Goal: Information Seeking & Learning: Learn about a topic

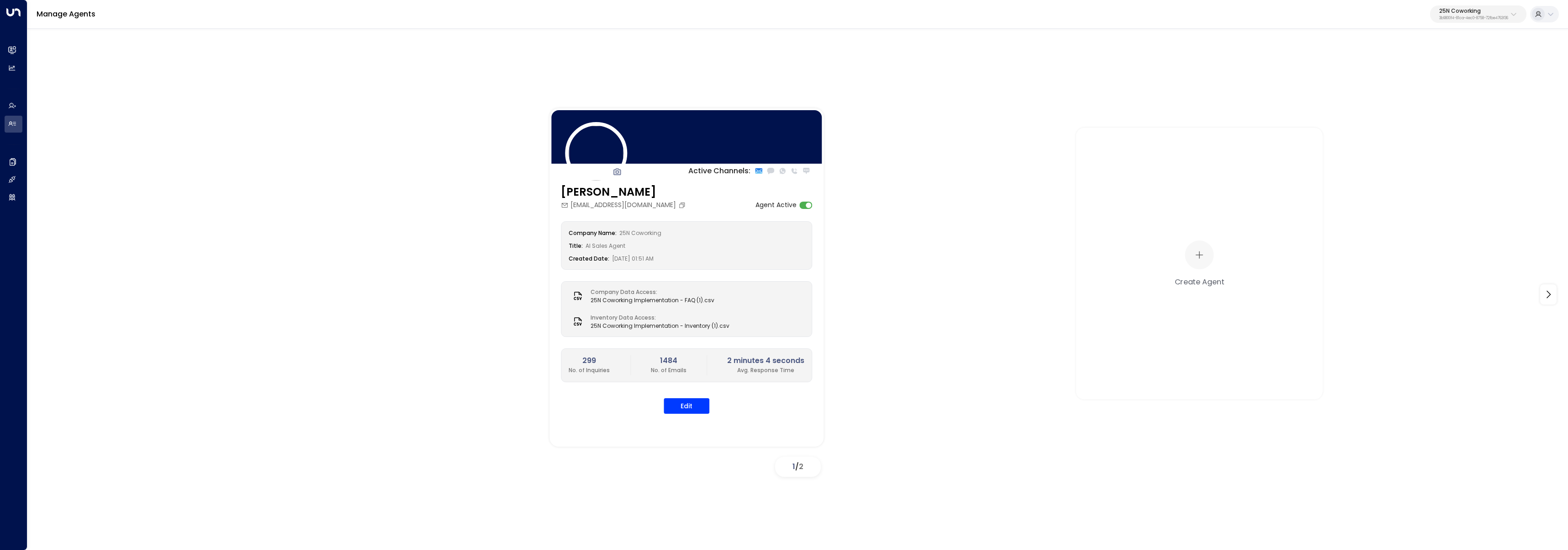
click at [1491, 20] on p "3b9800f4-81ca-4ec0-8758-72fbe4763f36" at bounding box center [1474, 18] width 69 height 4
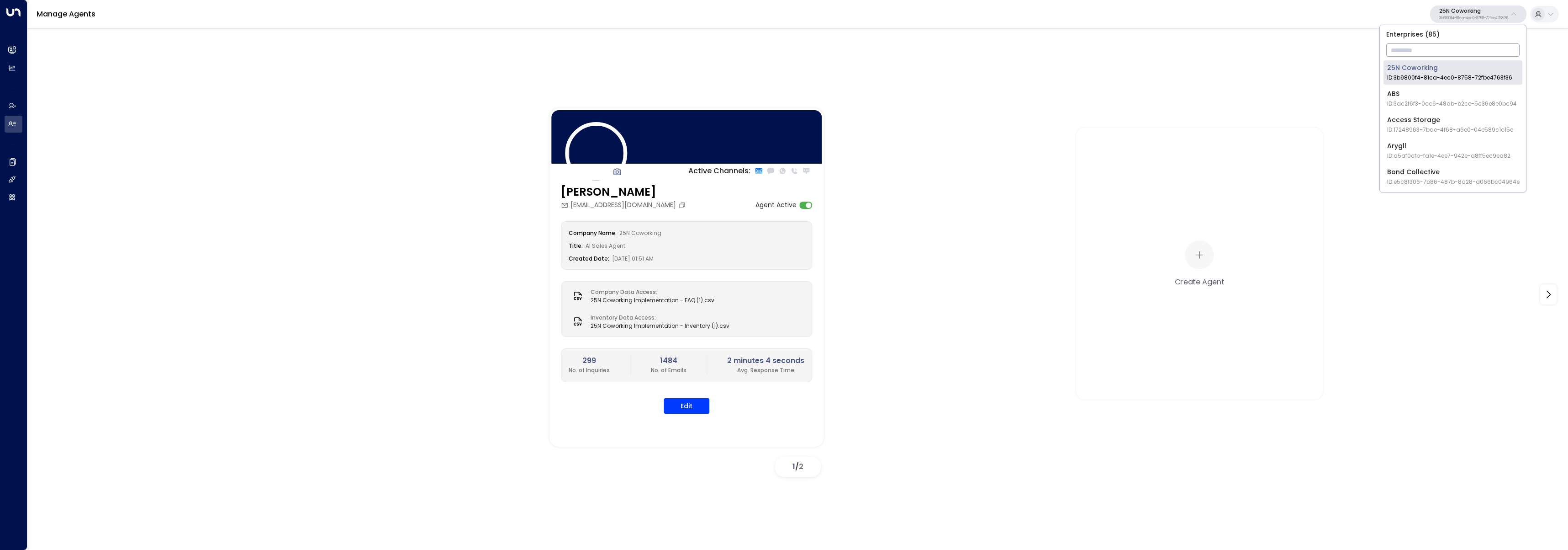
click at [1487, 48] on input "text" at bounding box center [1453, 50] width 133 height 17
type input "*******"
click at [1417, 78] on span "ID: 5ac0484e-0702-4bbb-8380-6168aea91a66" at bounding box center [1453, 77] width 132 height 8
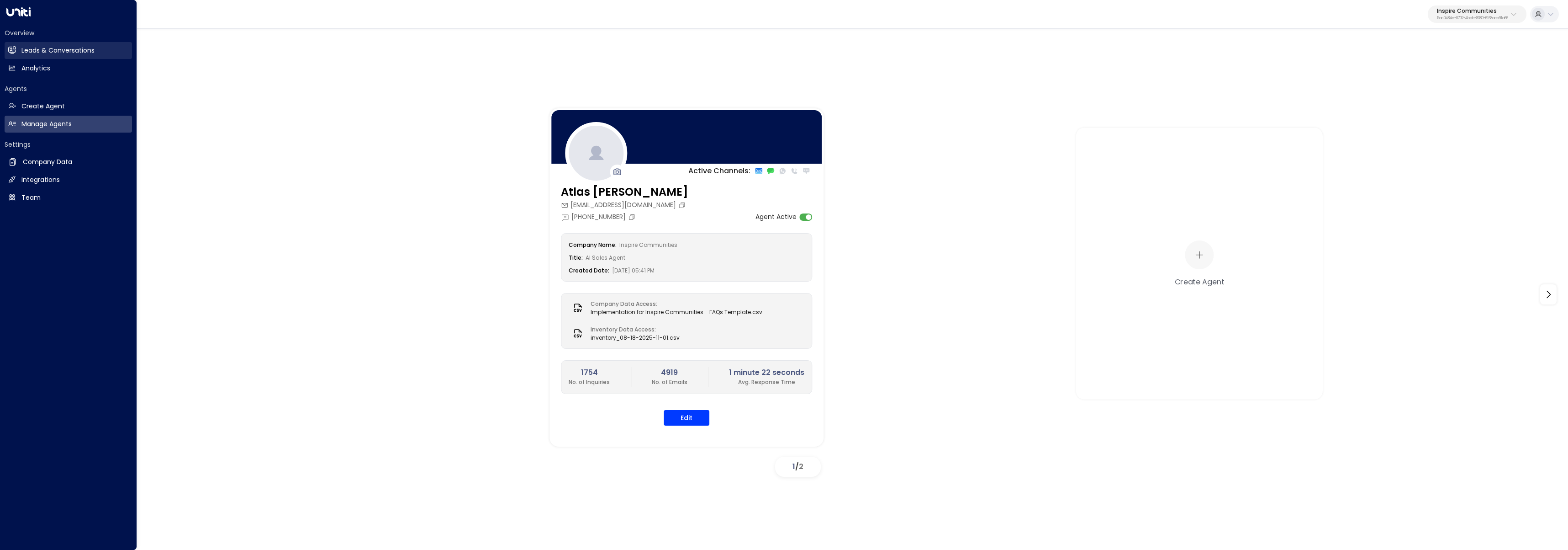
click at [21, 51] on h2 "Leads & Conversations" at bounding box center [58, 50] width 73 height 10
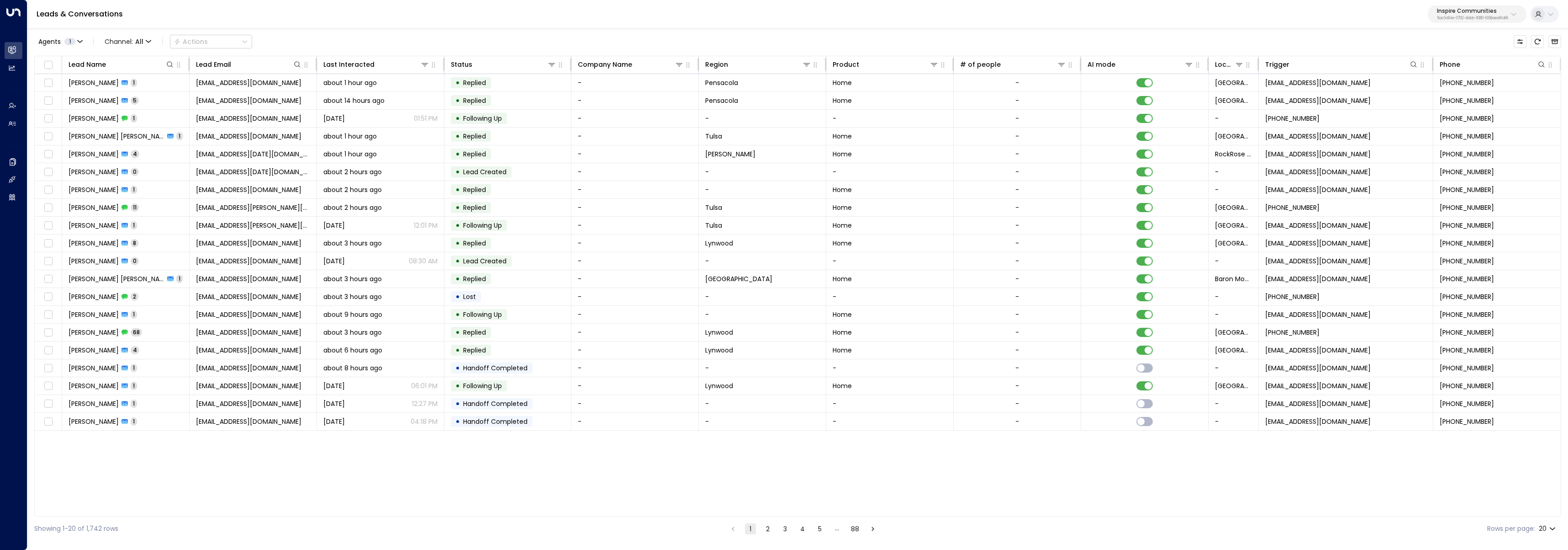
scroll to position [0, 1]
click at [1524, 45] on button "Customize" at bounding box center [1520, 41] width 12 height 12
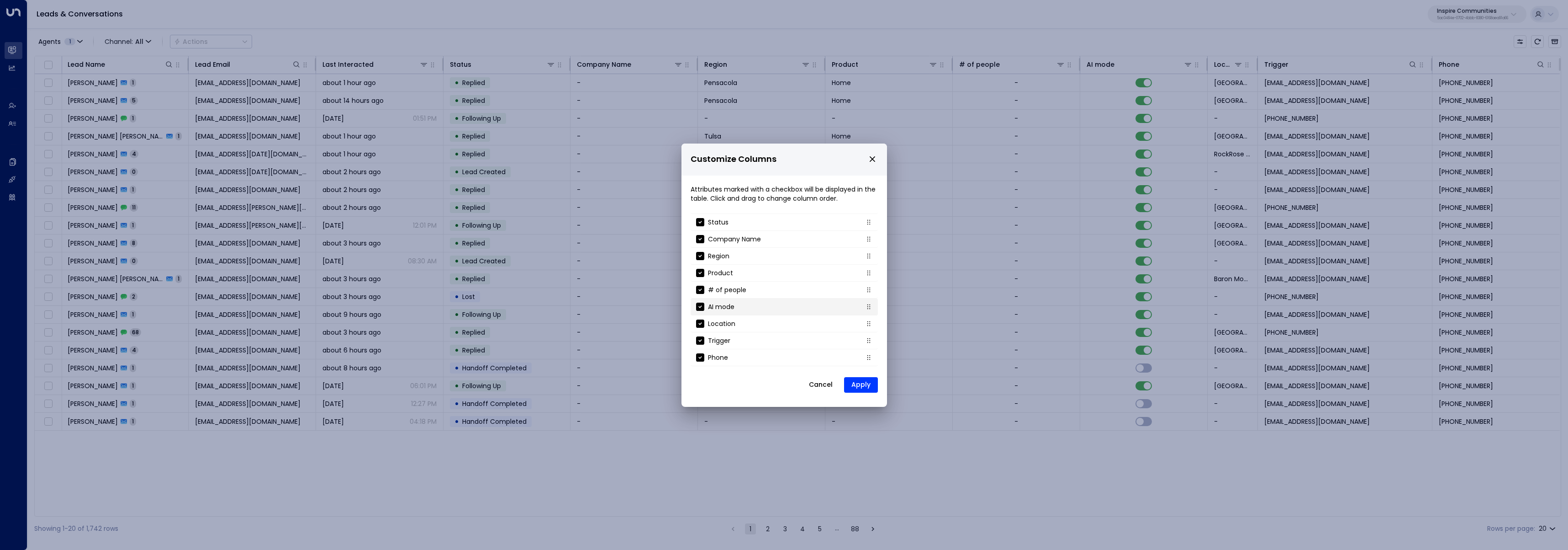
scroll to position [81, 0]
click at [771, 360] on li "Inquired At" at bounding box center [785, 359] width 187 height 17
click at [704, 359] on div "Inquired At" at bounding box center [719, 359] width 46 height 9
click at [865, 391] on button "Apply" at bounding box center [861, 384] width 34 height 15
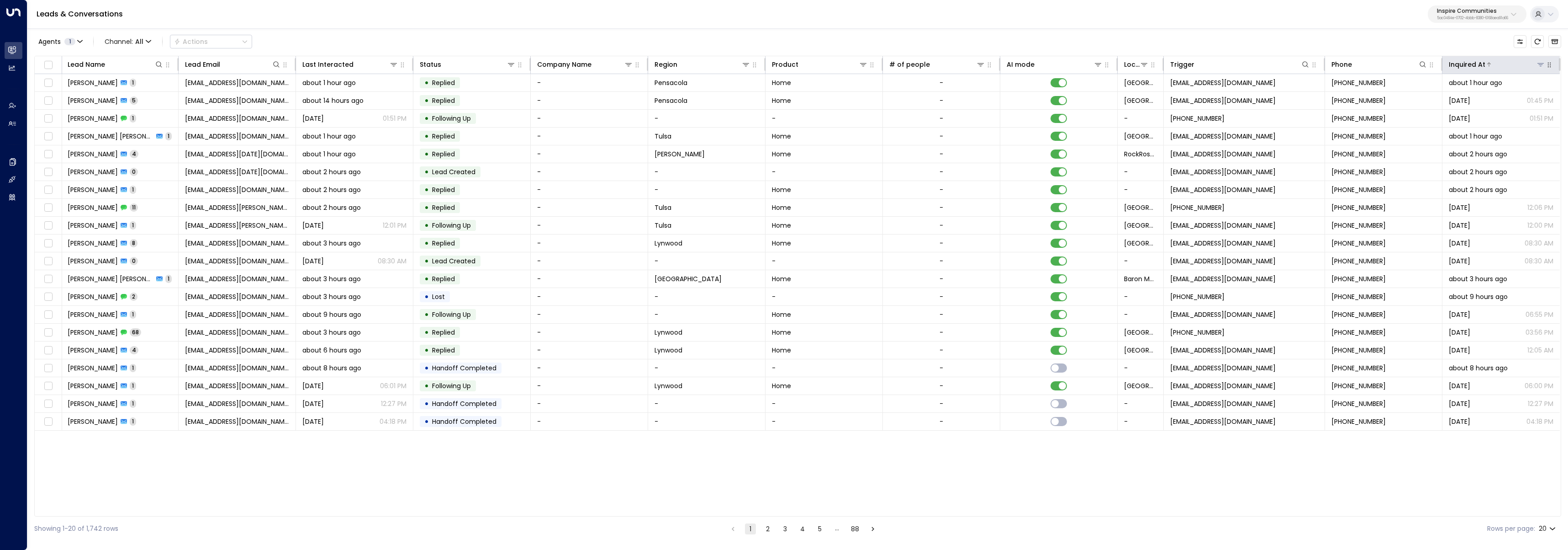
click at [1474, 66] on div "Inquired At" at bounding box center [1468, 64] width 37 height 11
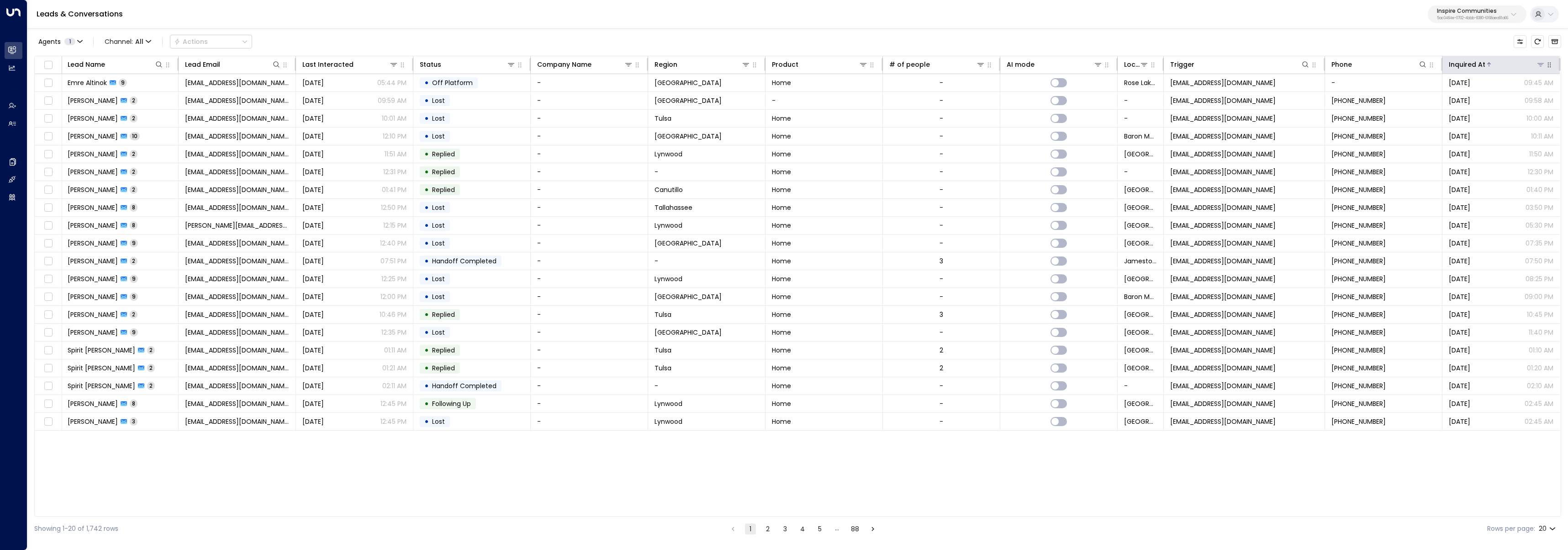
click at [1480, 65] on div "Inquired At" at bounding box center [1468, 64] width 37 height 11
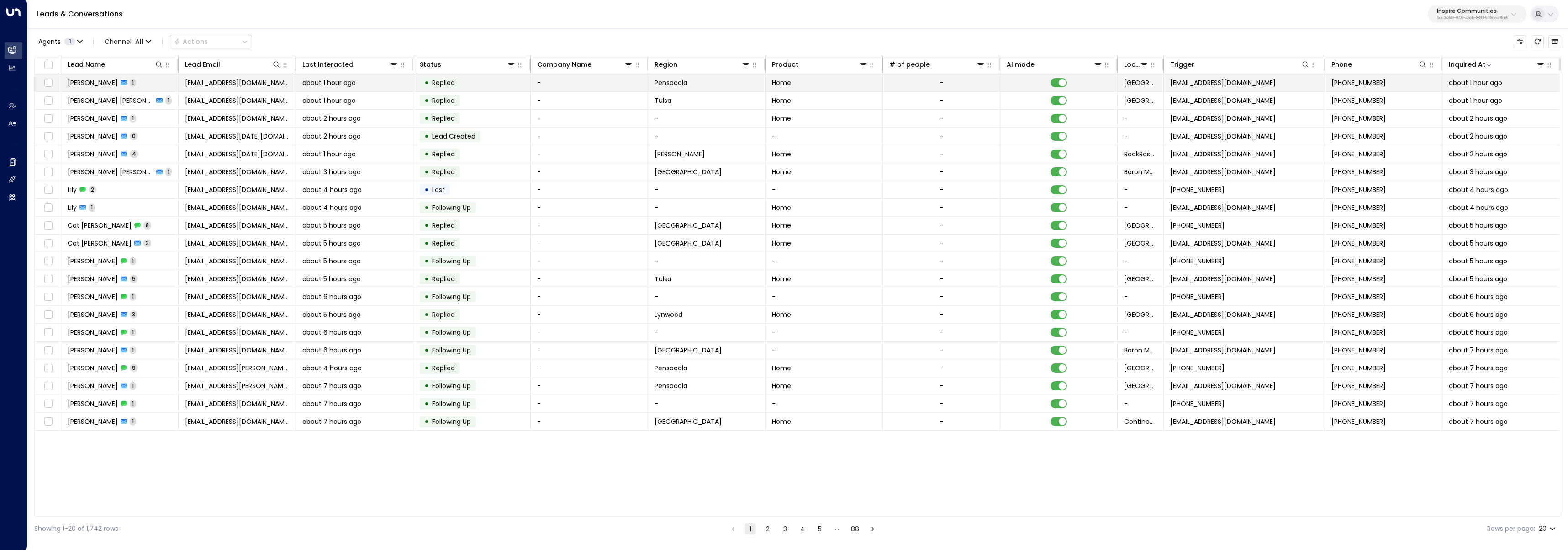
click at [150, 86] on td "Markesha Spencer 1" at bounding box center [120, 83] width 117 height 18
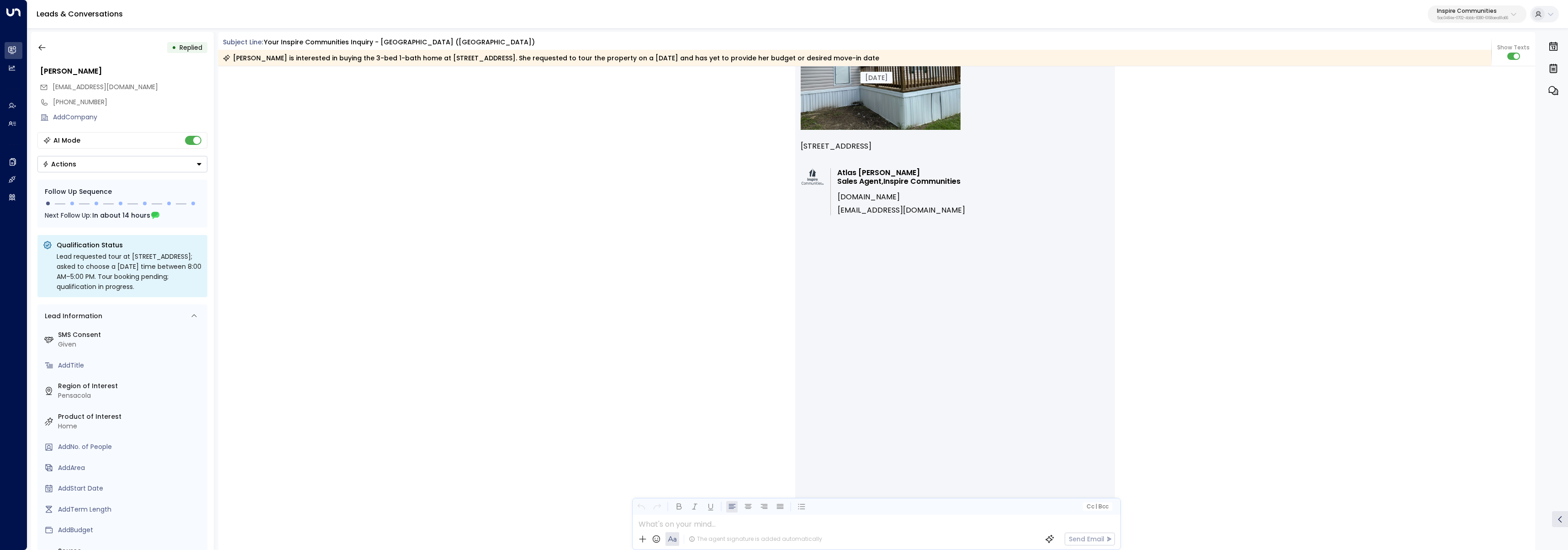
scroll to position [644, 0]
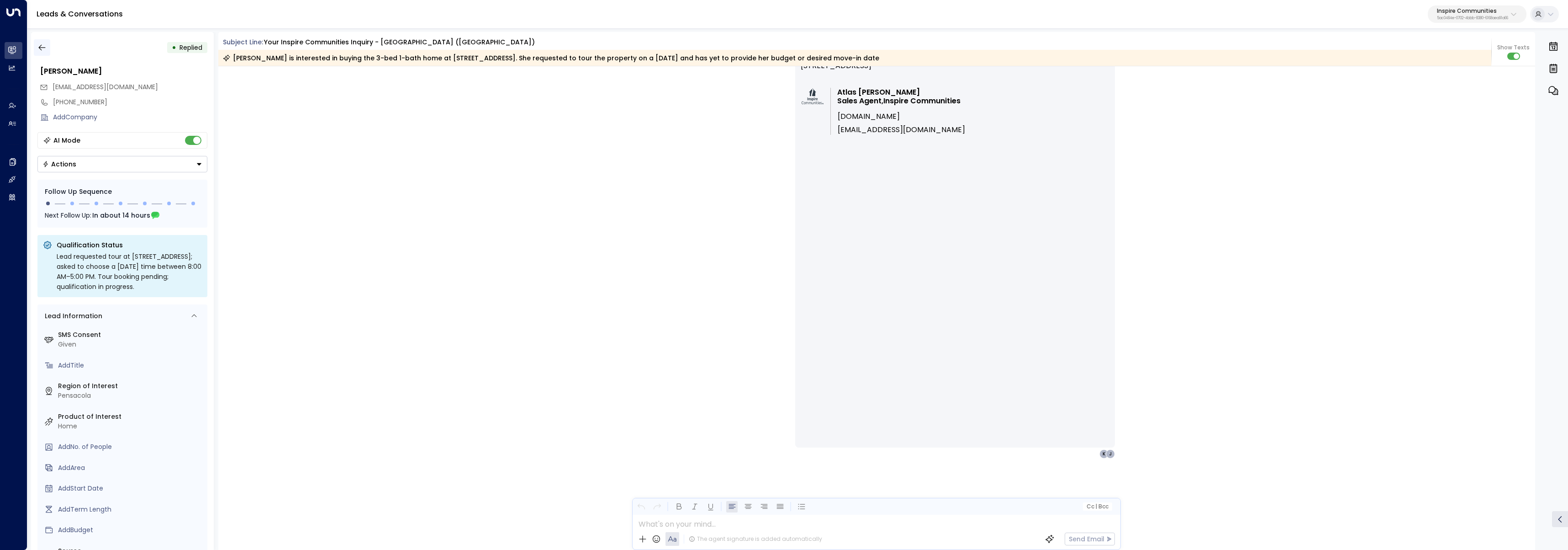
click at [45, 48] on button "button" at bounding box center [42, 48] width 16 height 16
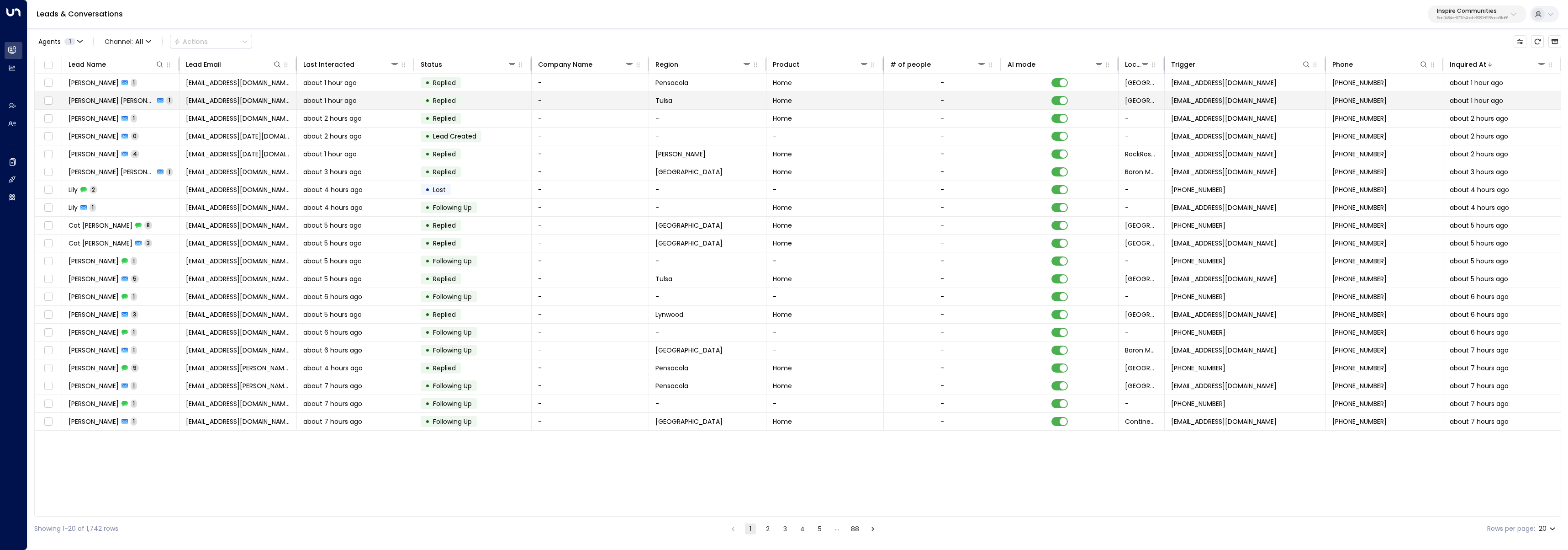
click at [95, 100] on span "Rachel Pete" at bounding box center [111, 100] width 86 height 9
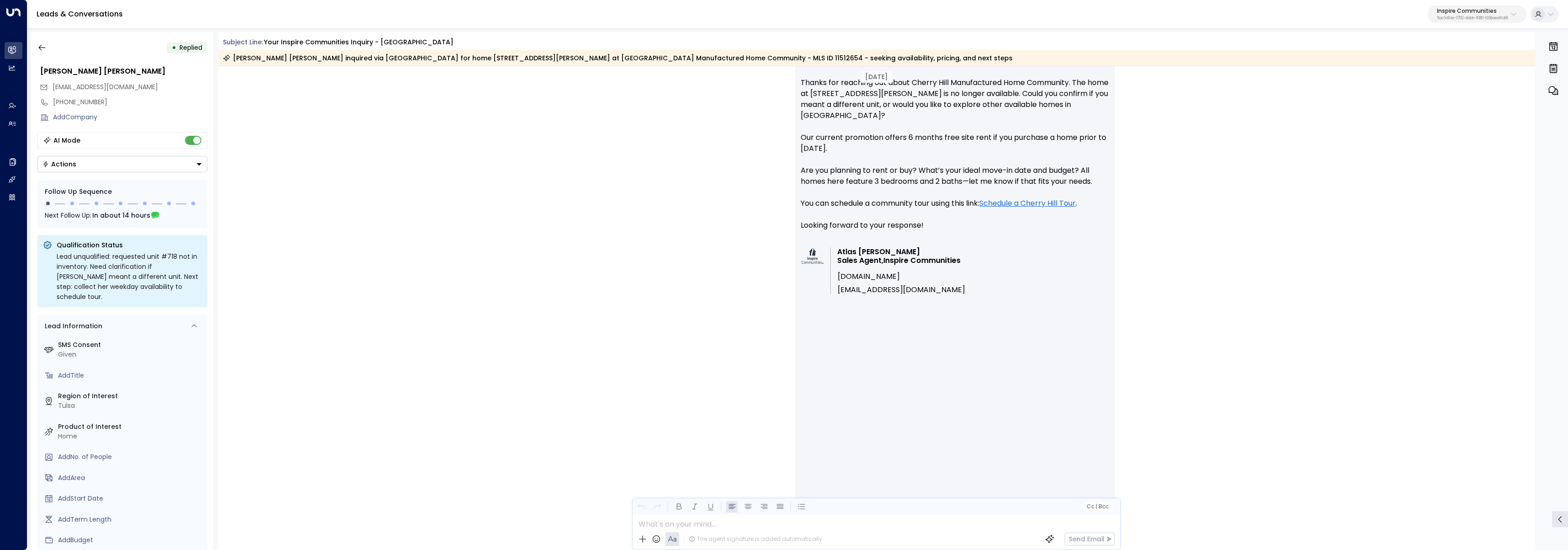
scroll to position [213, 0]
click at [42, 37] on div "• Replied Rachel Pete elizabethrachel184@gmail.com +19318204498 Add Company AI …" at bounding box center [122, 291] width 183 height 518
click at [48, 47] on button "button" at bounding box center [42, 48] width 16 height 16
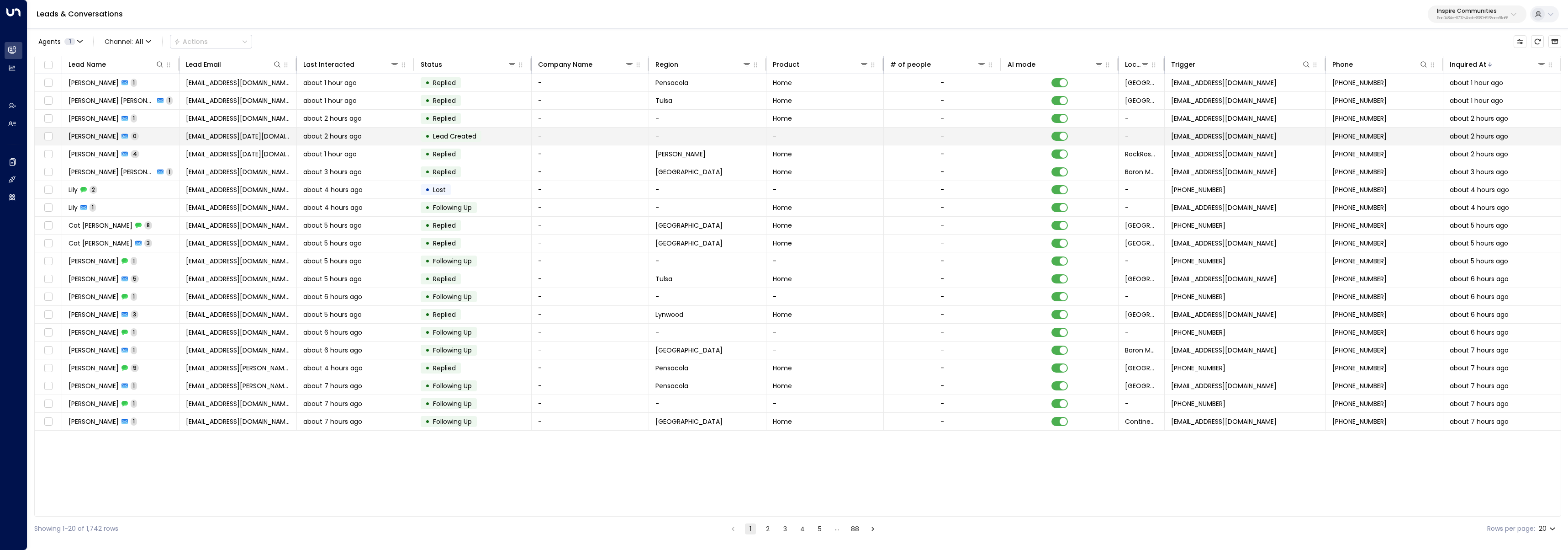
click at [139, 138] on span "0" at bounding box center [134, 135] width 8 height 8
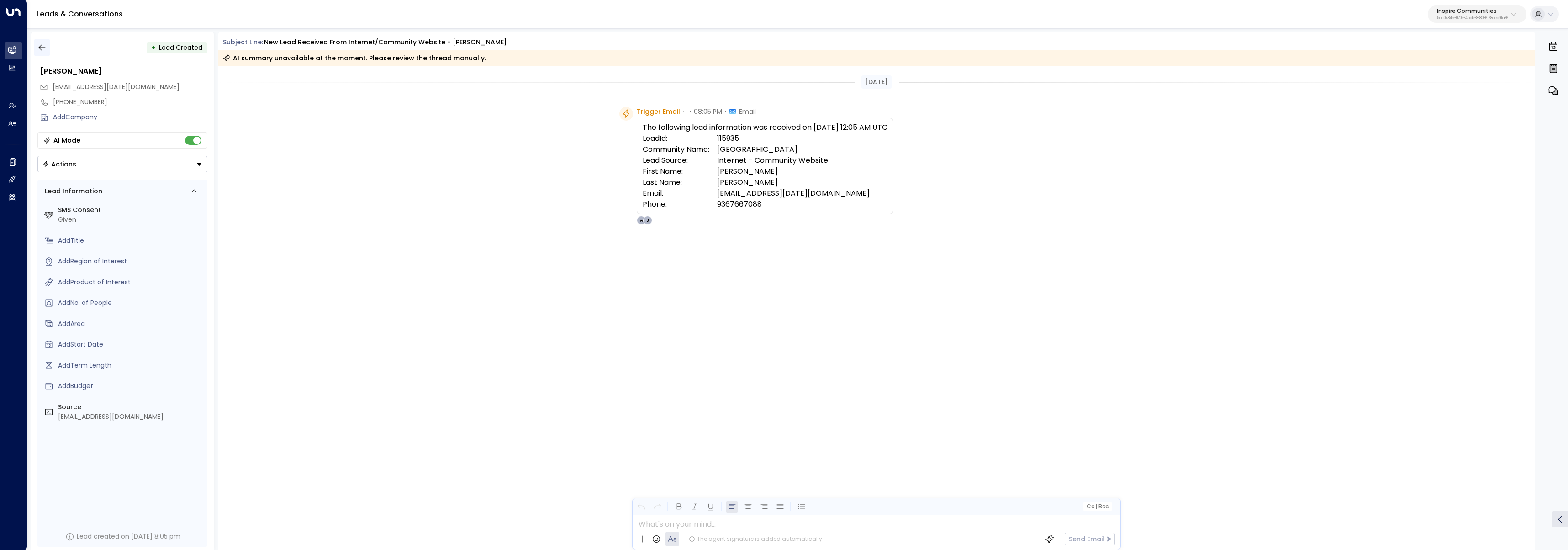
click at [45, 51] on icon "button" at bounding box center [42, 48] width 9 height 9
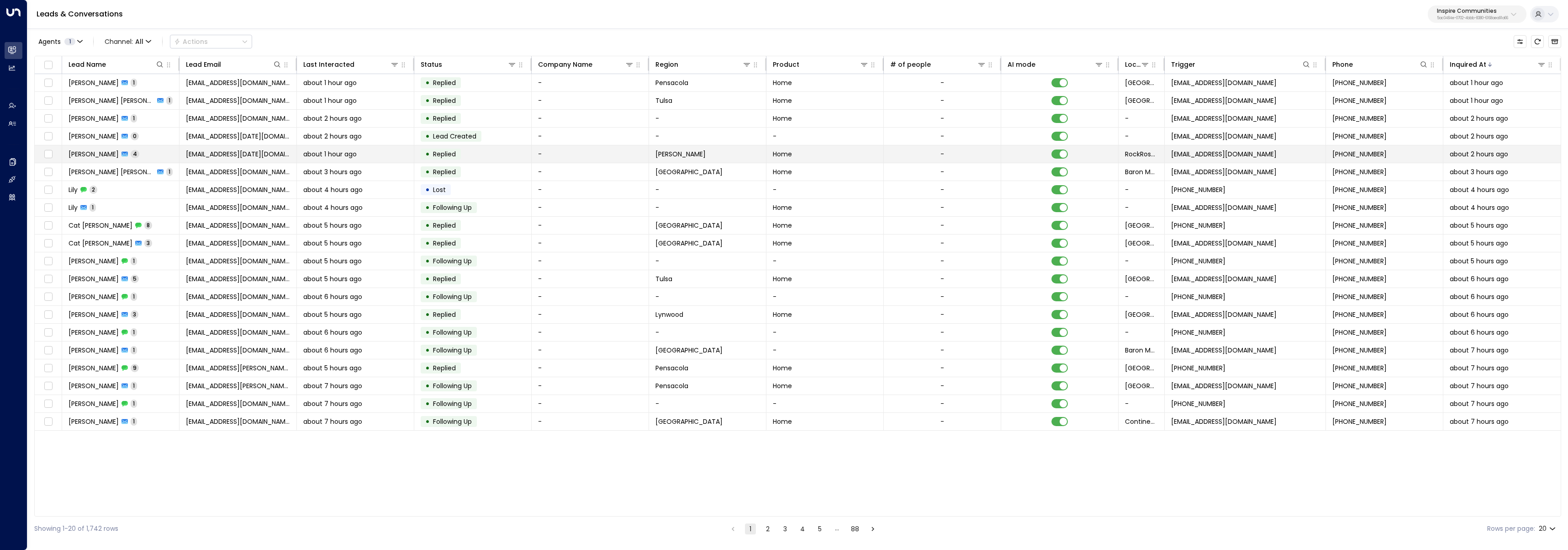
click at [103, 152] on span "Matthew Robinson" at bounding box center [94, 154] width 51 height 9
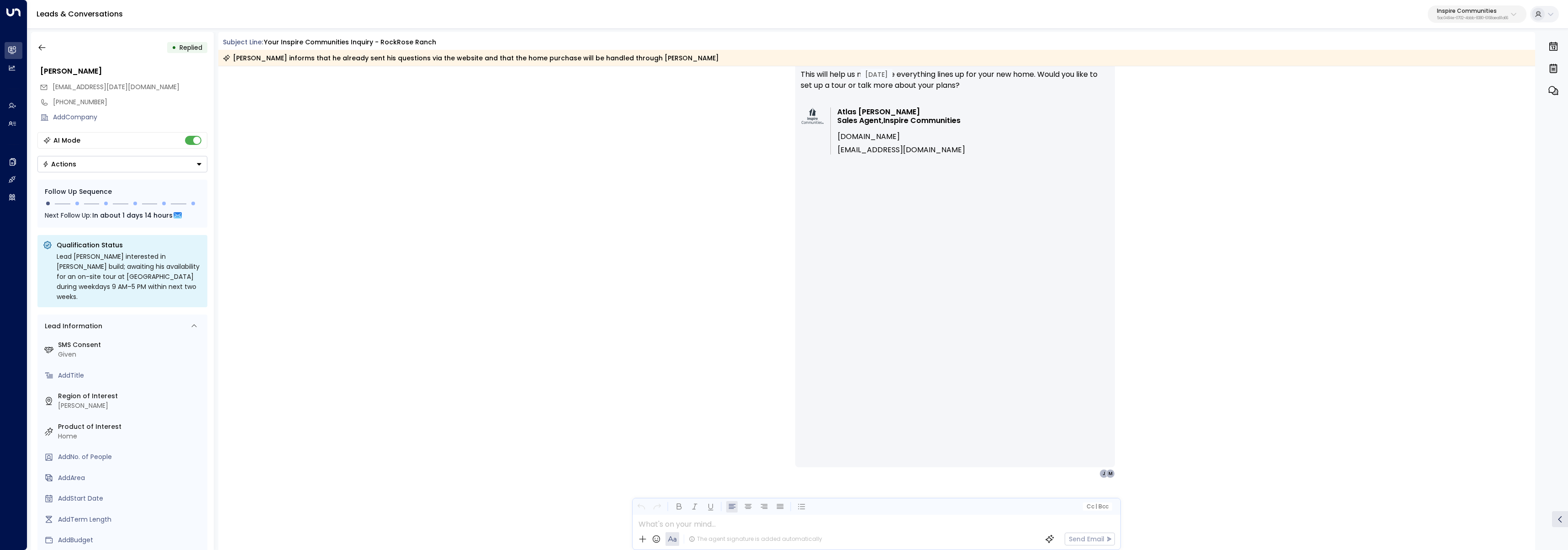
scroll to position [1432, 0]
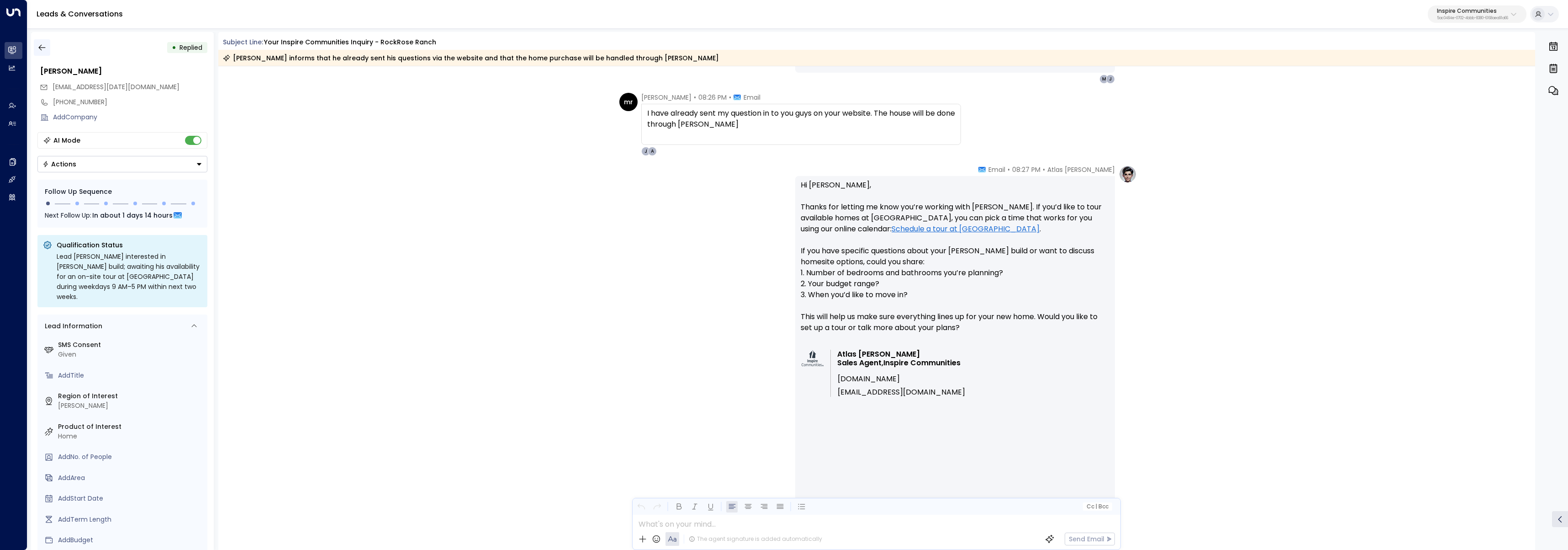
click at [38, 45] on icon "button" at bounding box center [42, 48] width 9 height 9
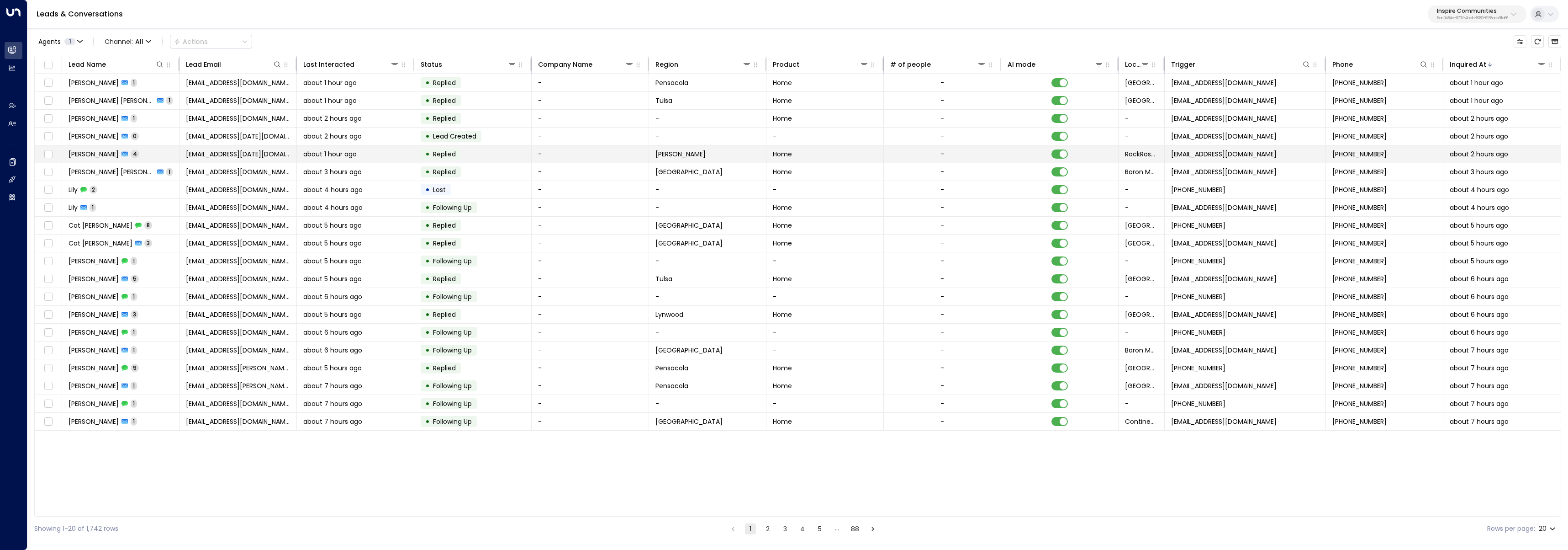
click at [159, 161] on td "Matthew Robinson 4" at bounding box center [121, 154] width 117 height 18
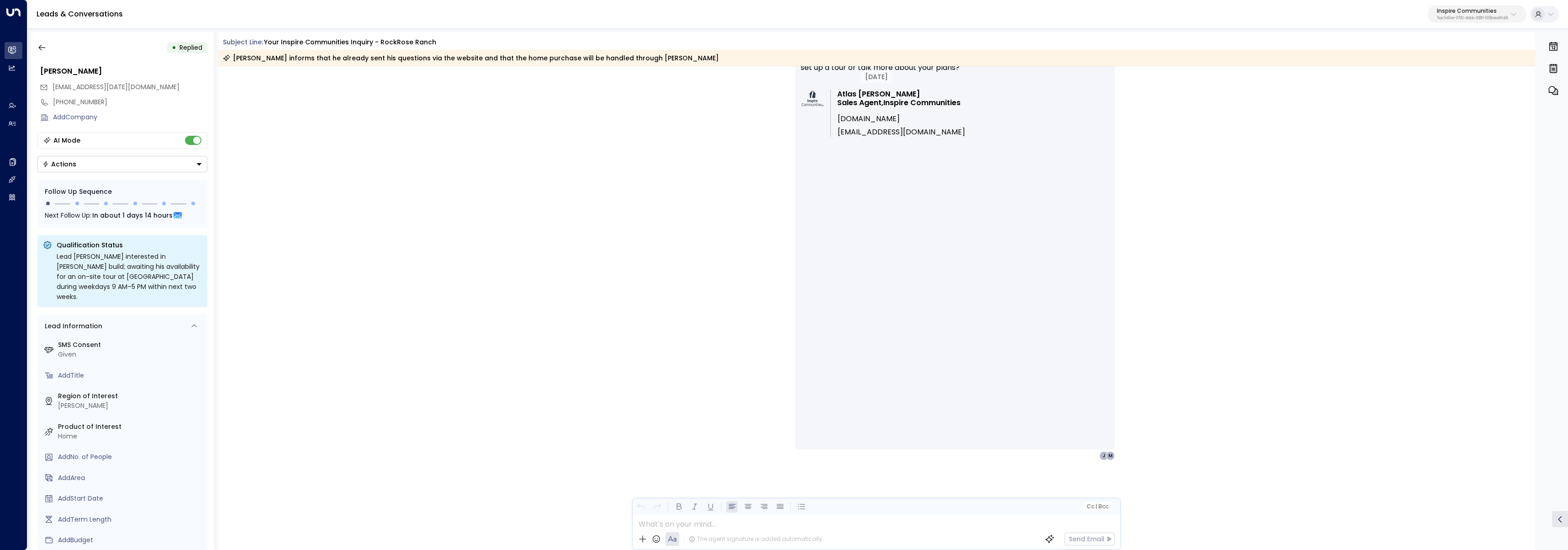
scroll to position [1693, 0]
click at [649, 268] on div "Atlas Parker • 08:27 PM • Email Hi Matthew, Thanks for letting me know you’re w…" at bounding box center [876, 181] width 520 height 555
click at [37, 48] on icon "button" at bounding box center [42, 48] width 9 height 9
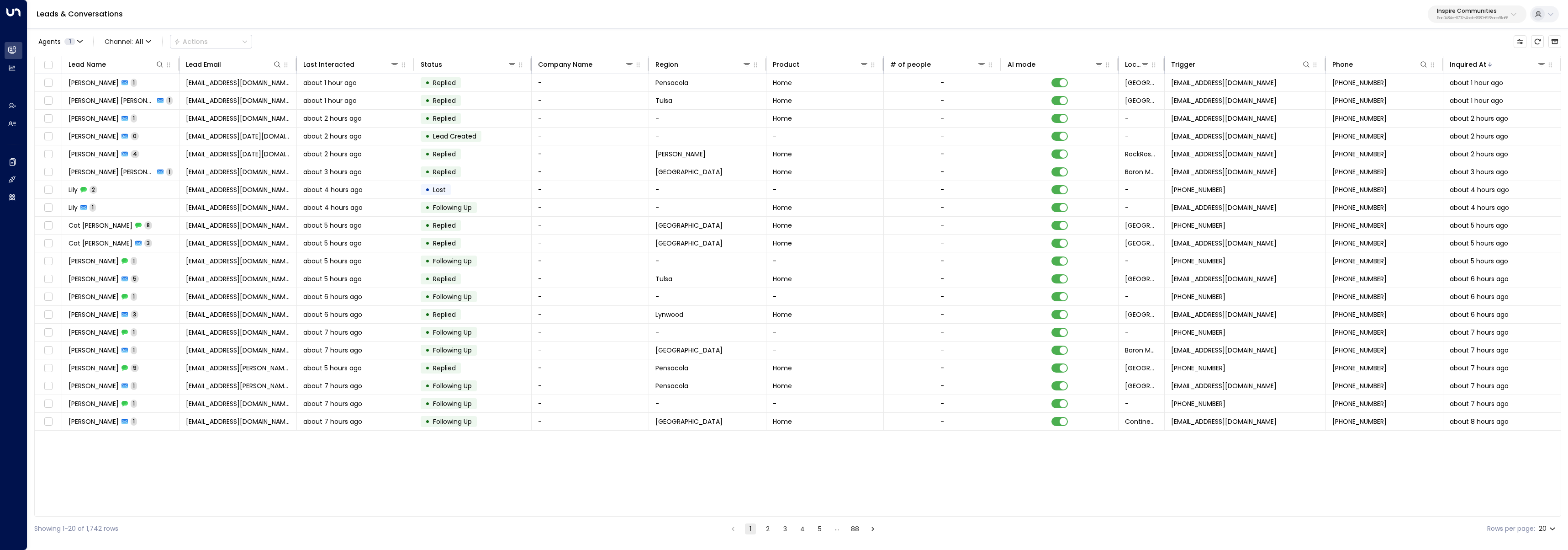
click at [767, 529] on button "2" at bounding box center [768, 529] width 11 height 11
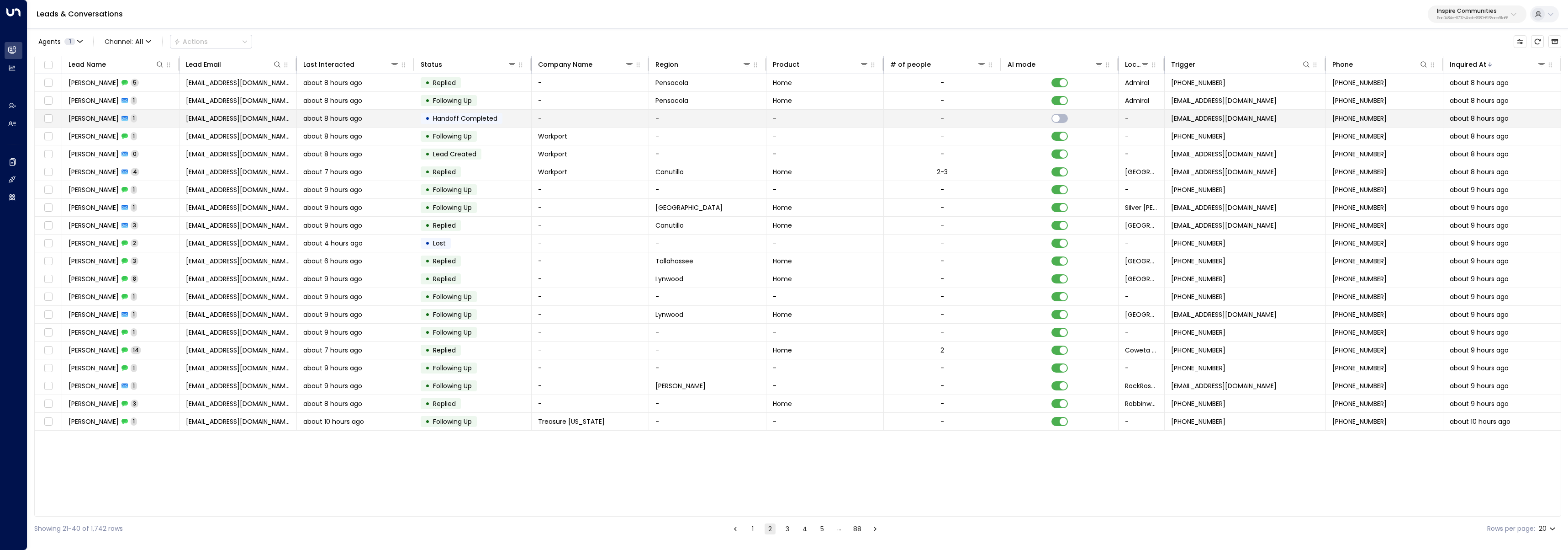
click at [342, 119] on span "about 8 hours ago" at bounding box center [332, 118] width 59 height 9
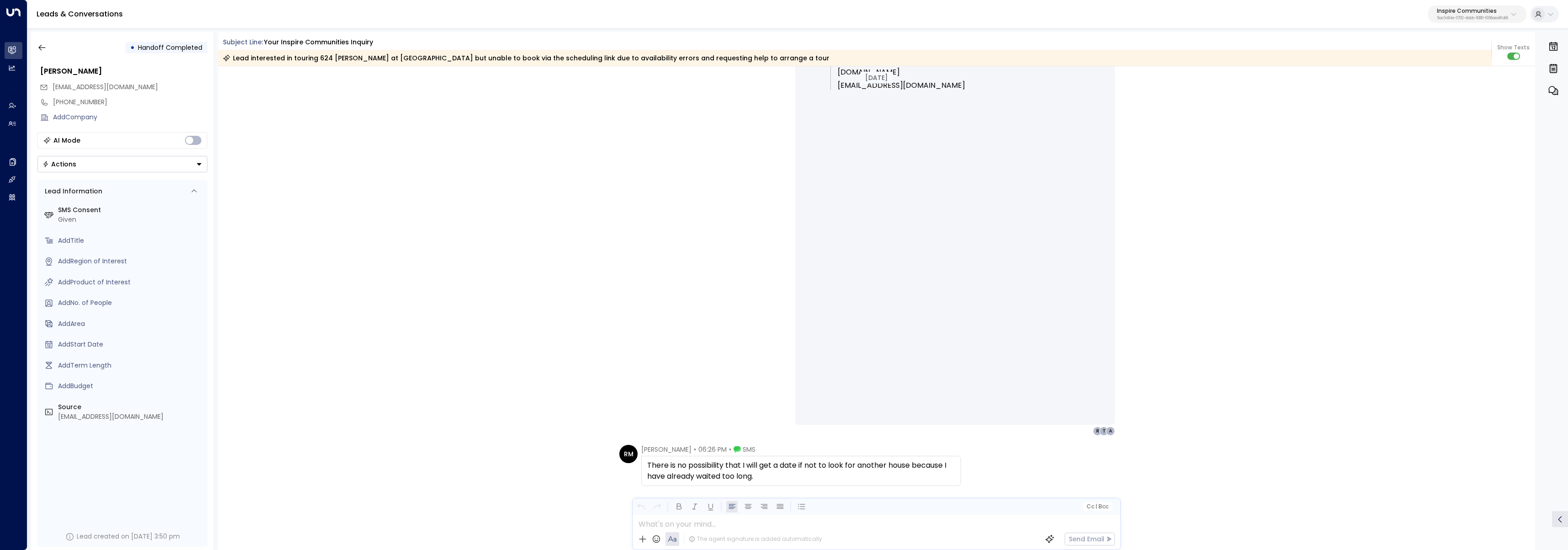
scroll to position [14276, 0]
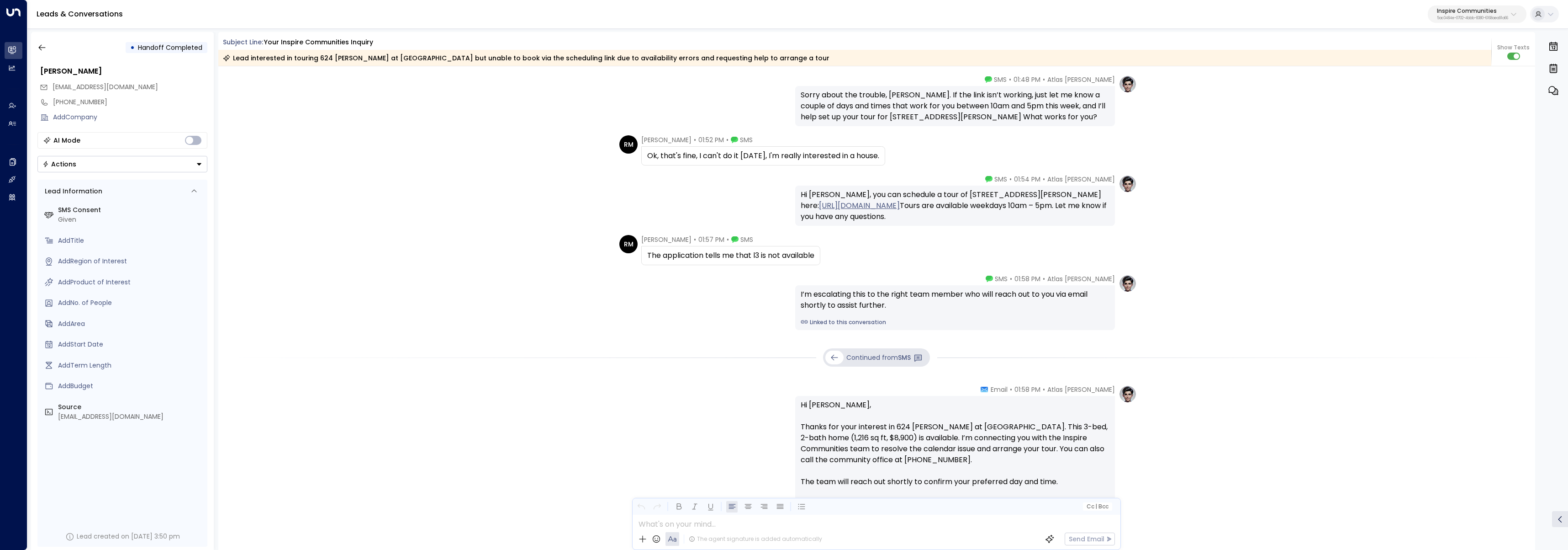
click at [791, 256] on div "The application tells me that l3 is not available" at bounding box center [731, 255] width 167 height 11
click at [915, 308] on div "I’m escalating this to the right team member who will reach out to you via emai…" at bounding box center [955, 300] width 309 height 22
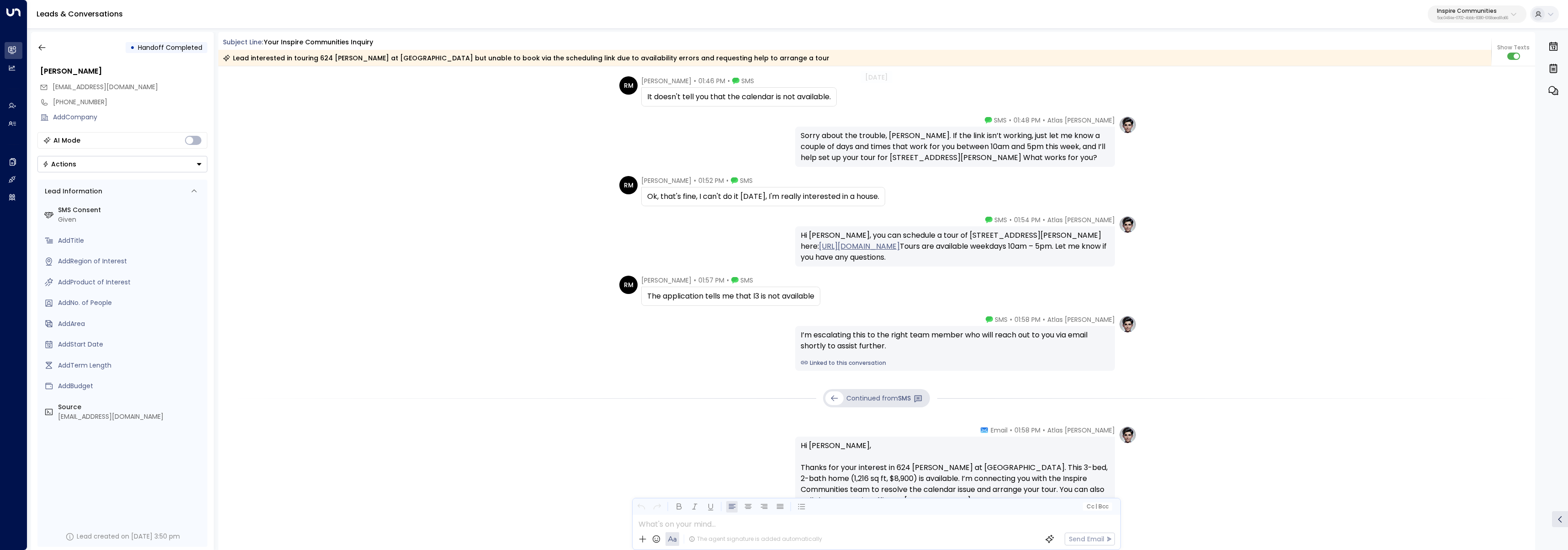
scroll to position [3313, 0]
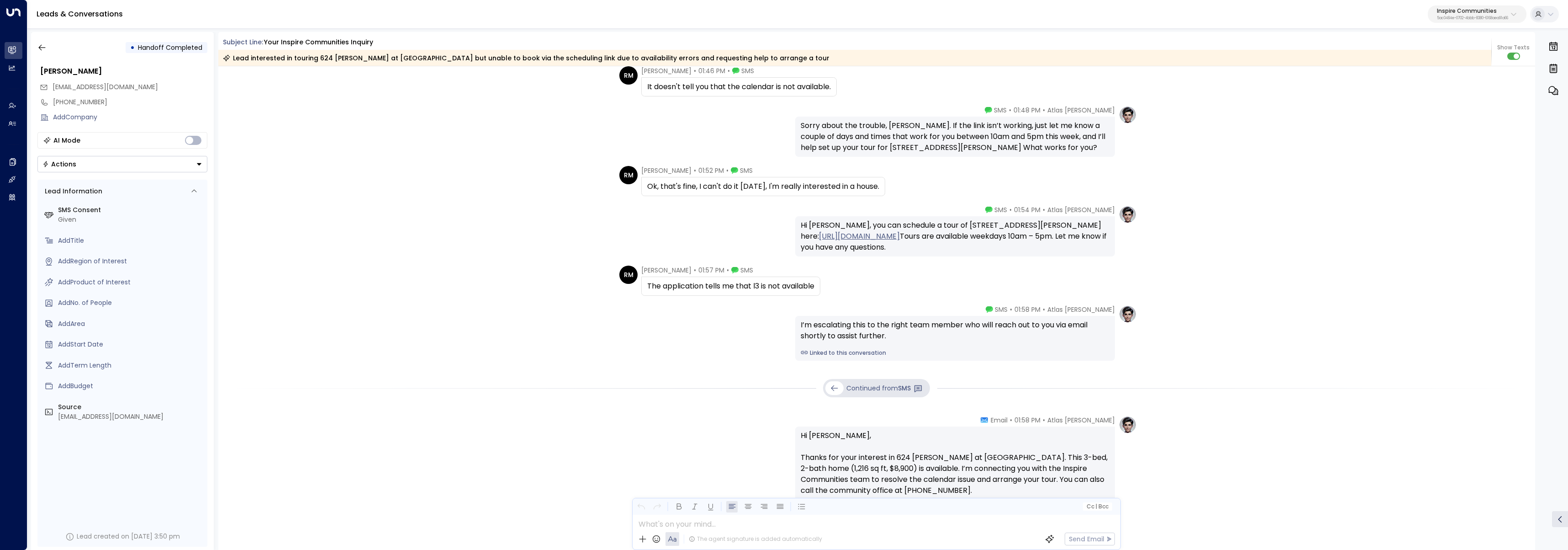
copy link "https://calendly.com/llalich-inspirecommunities"
drag, startPoint x: 978, startPoint y: 237, endPoint x: 798, endPoint y: 237, distance: 180.0
click at [798, 237] on div "Hi Roiser, you can schedule a tour of 624 Linda Ln at Alpine Village here: http…" at bounding box center [955, 236] width 320 height 40
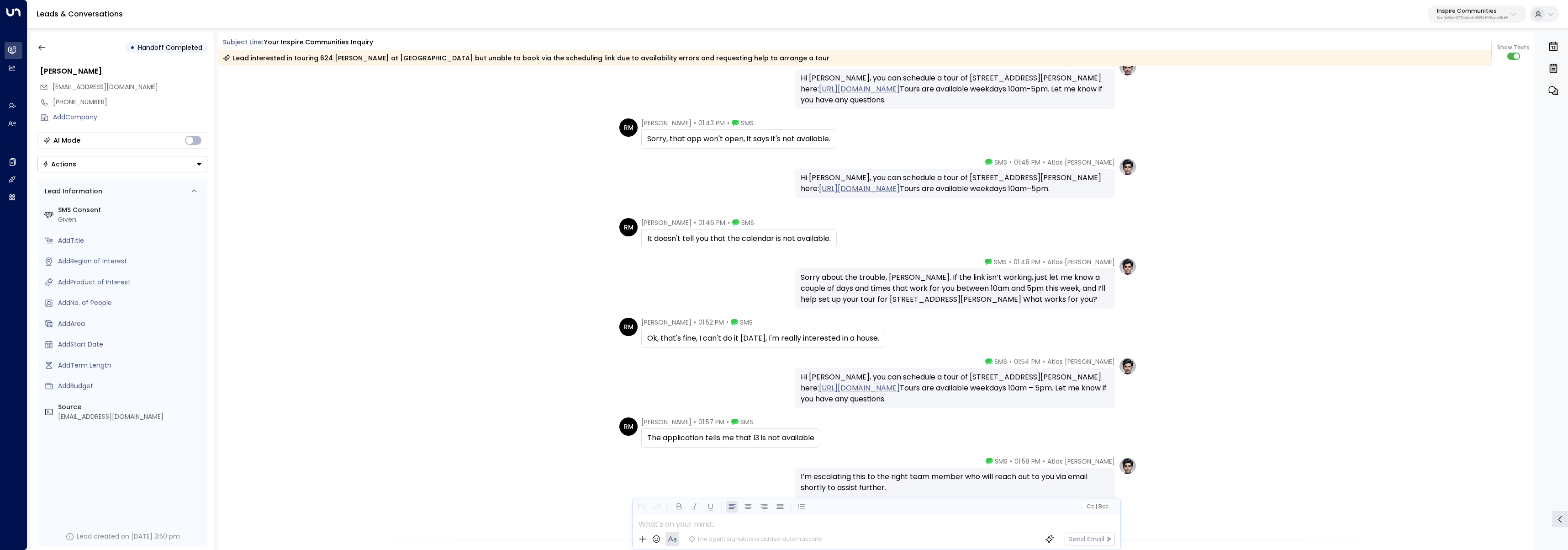
scroll to position [3158, 0]
click at [44, 49] on icon "button" at bounding box center [42, 48] width 9 height 9
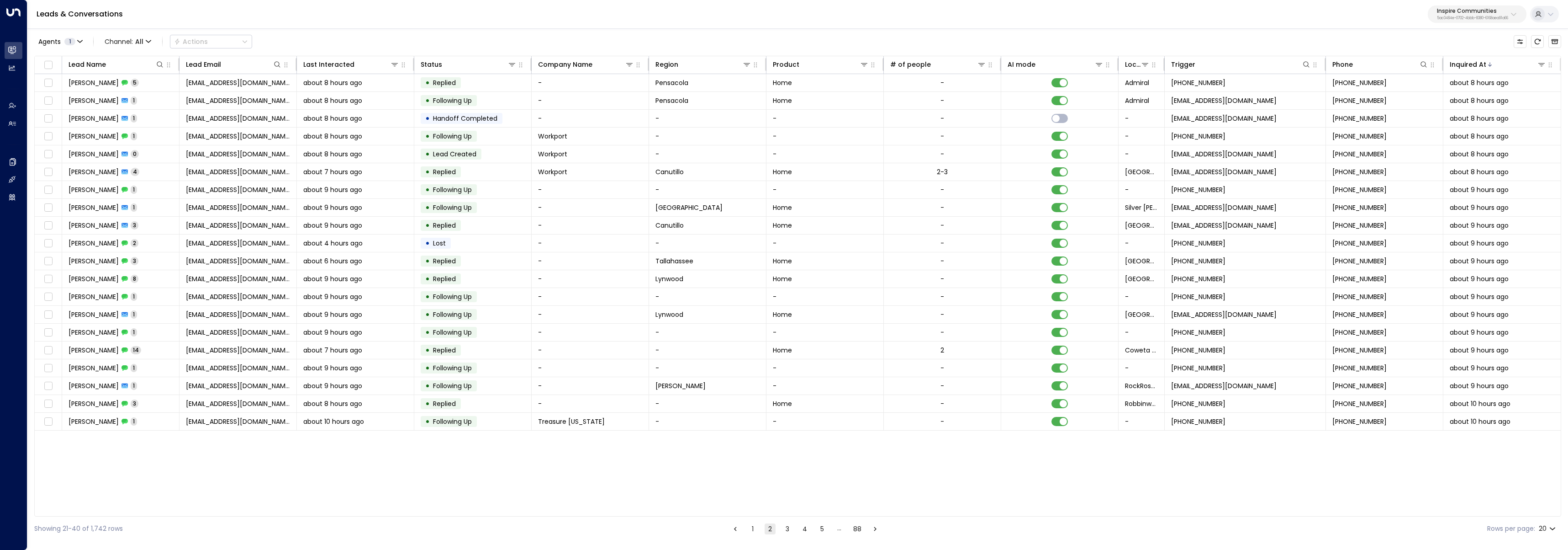
click at [782, 529] on button "3" at bounding box center [787, 529] width 11 height 11
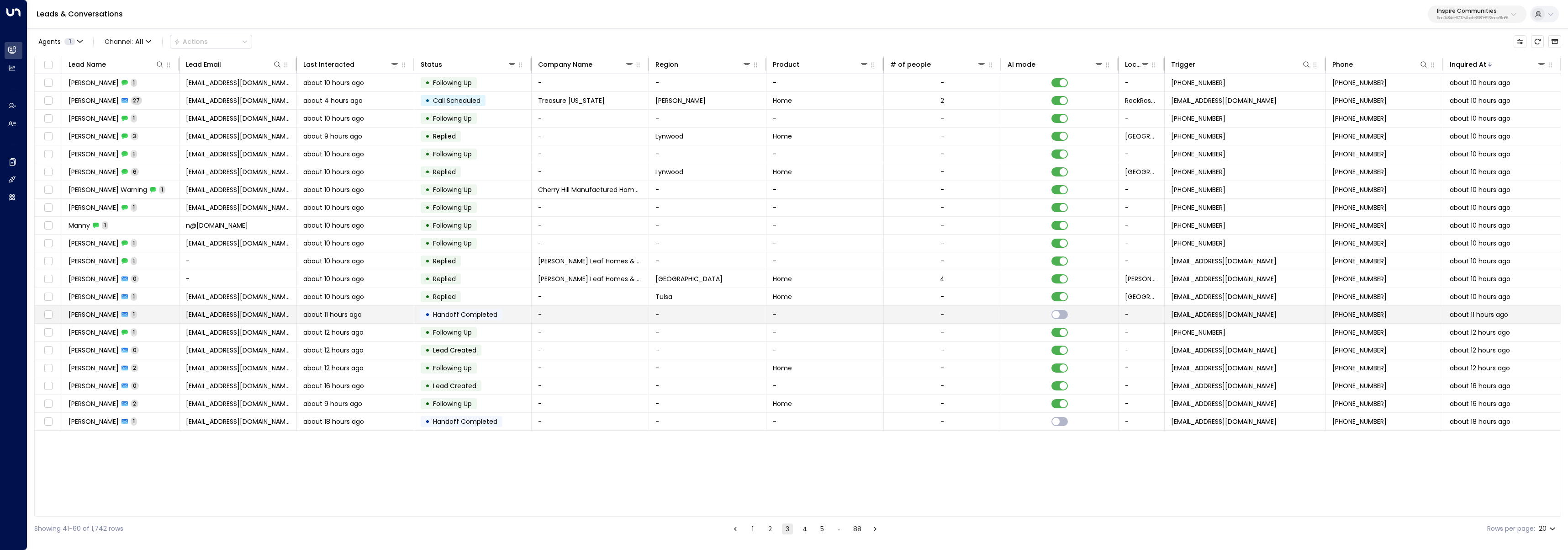
click at [386, 314] on div "about 11 hours ago" at bounding box center [355, 314] width 104 height 9
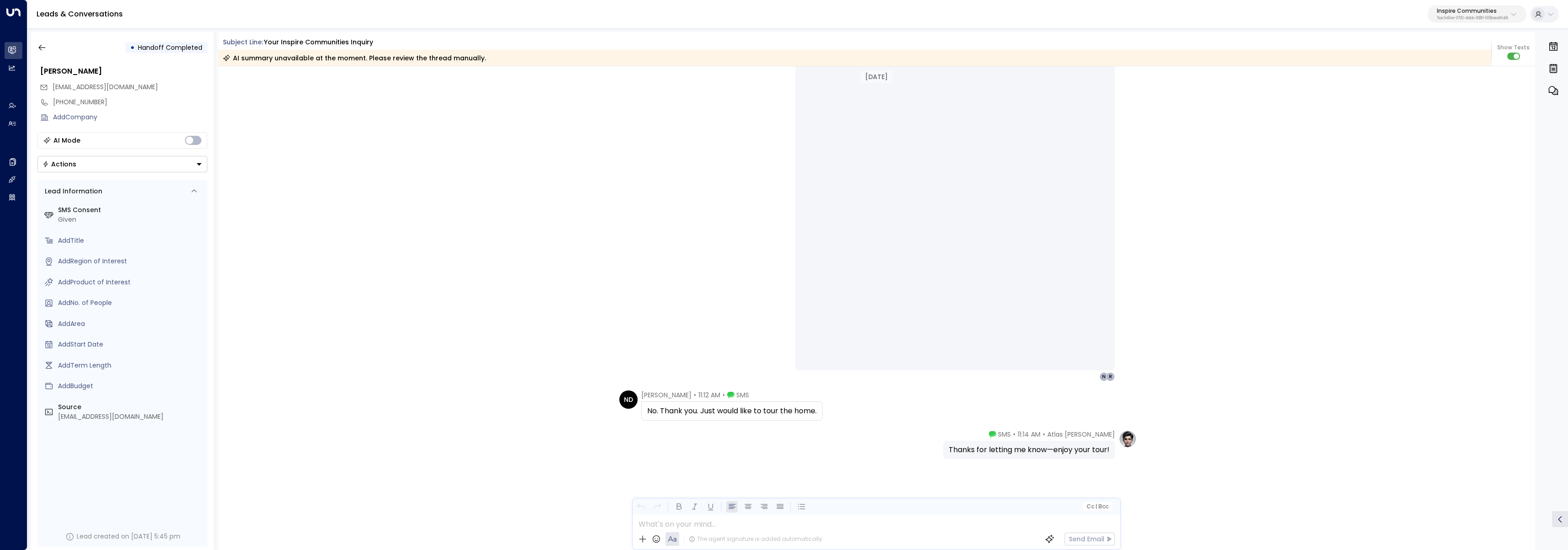
scroll to position [1853, 0]
click at [43, 46] on icon "button" at bounding box center [42, 48] width 9 height 9
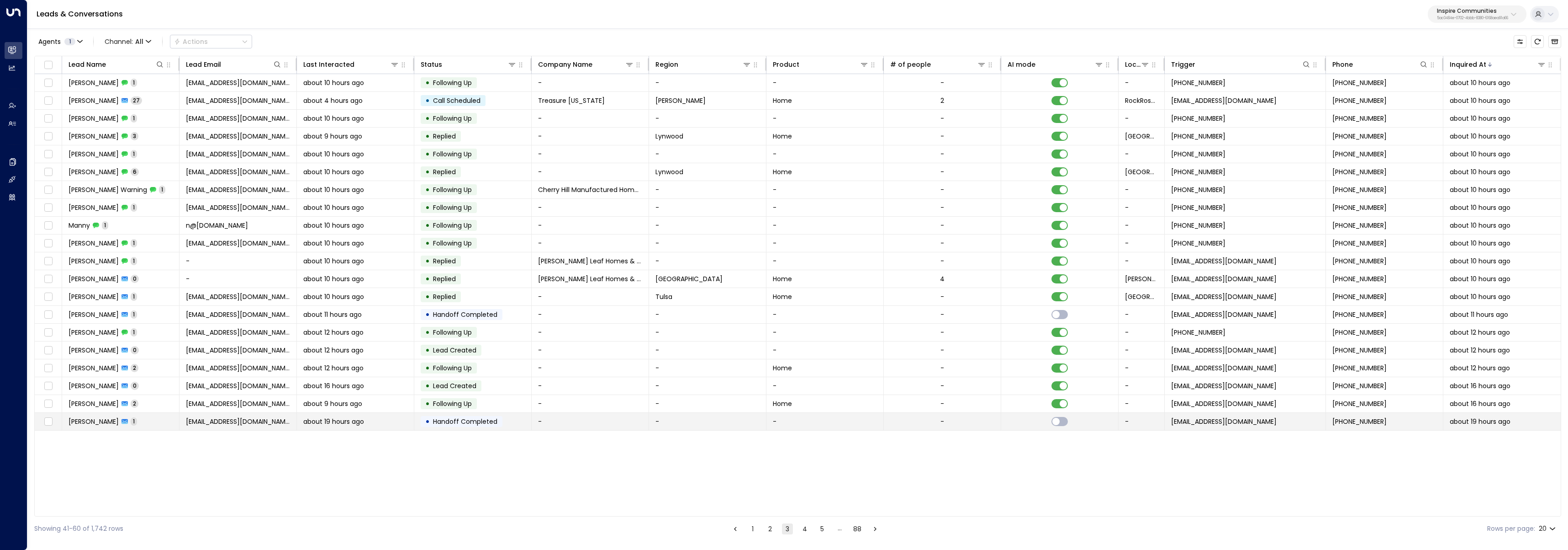
click at [382, 423] on div "about 19 hours ago" at bounding box center [355, 421] width 104 height 9
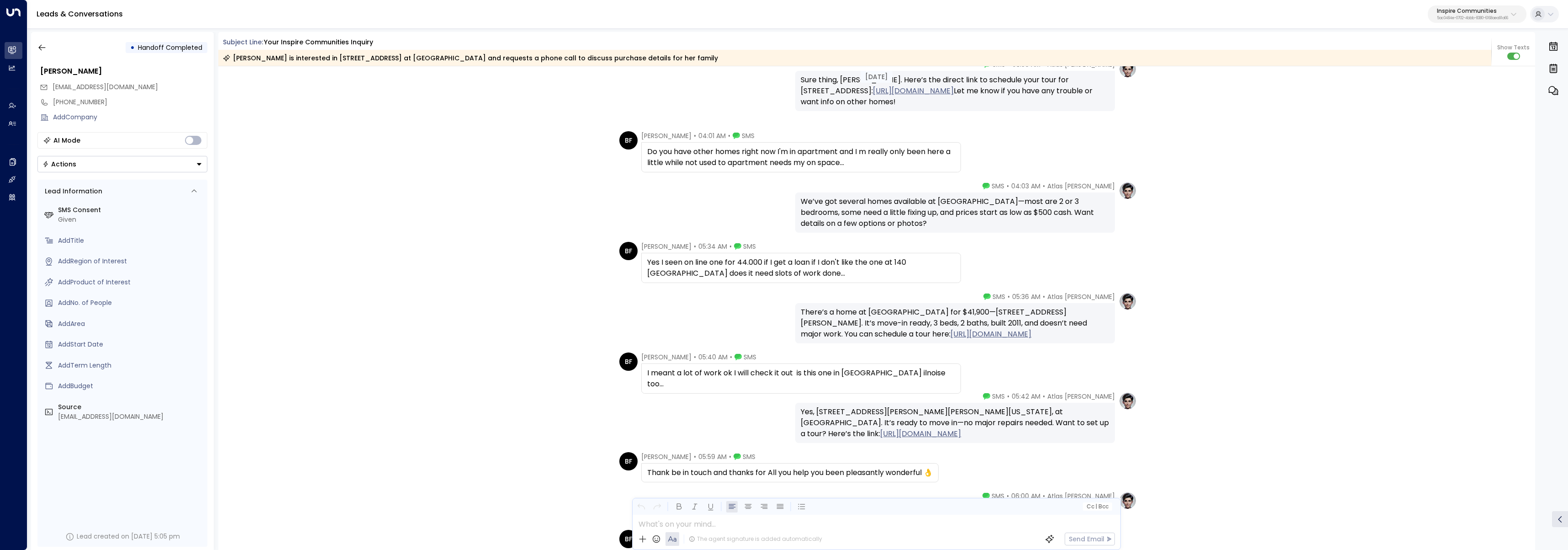
scroll to position [1511, 0]
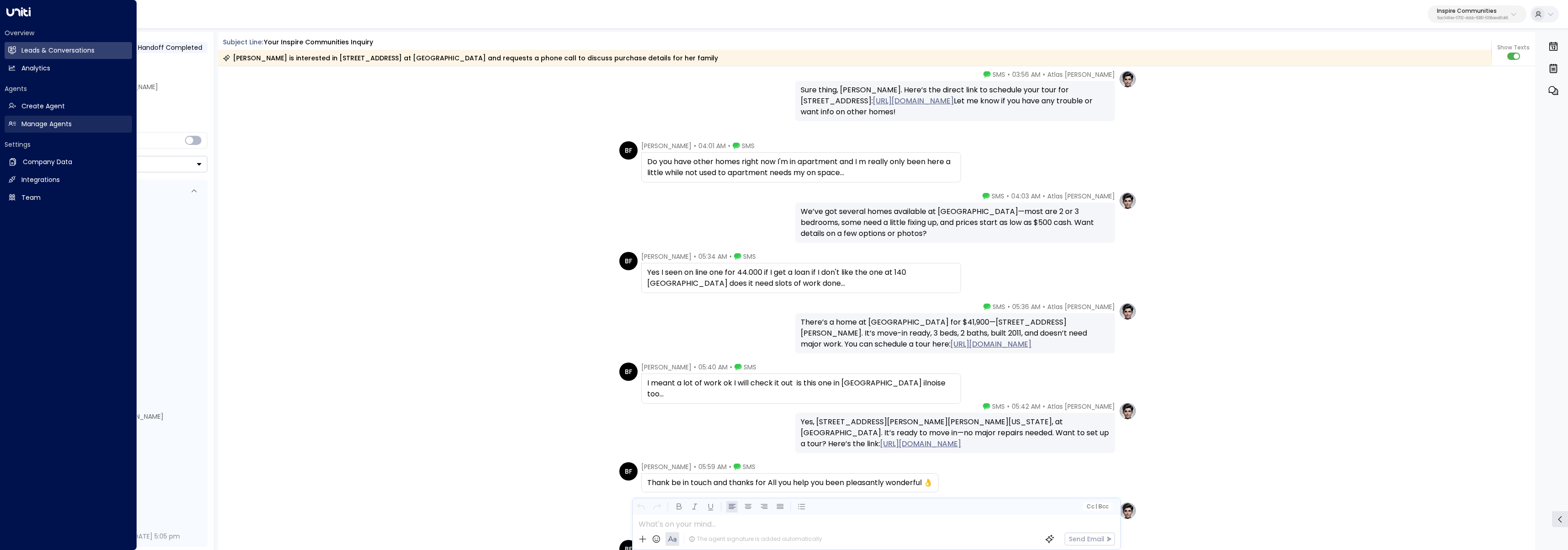
click at [19, 128] on link "Manage Agents Manage Agents" at bounding box center [68, 124] width 127 height 17
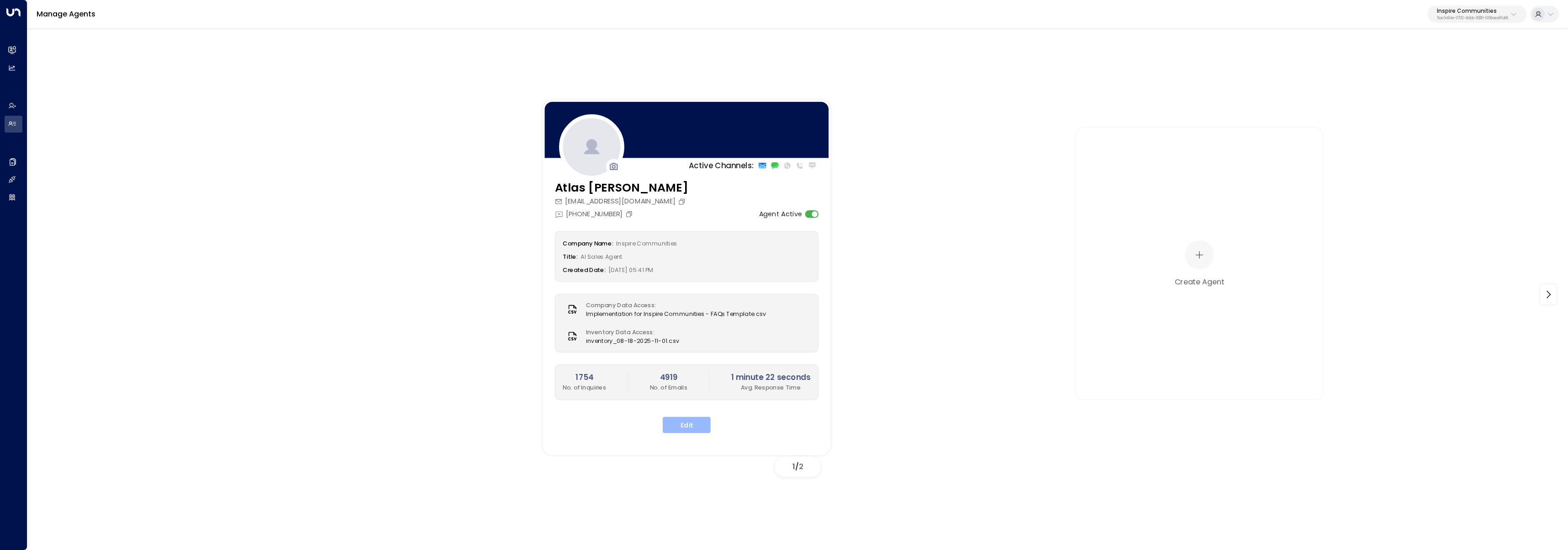
click at [701, 423] on button "Edit" at bounding box center [687, 425] width 48 height 16
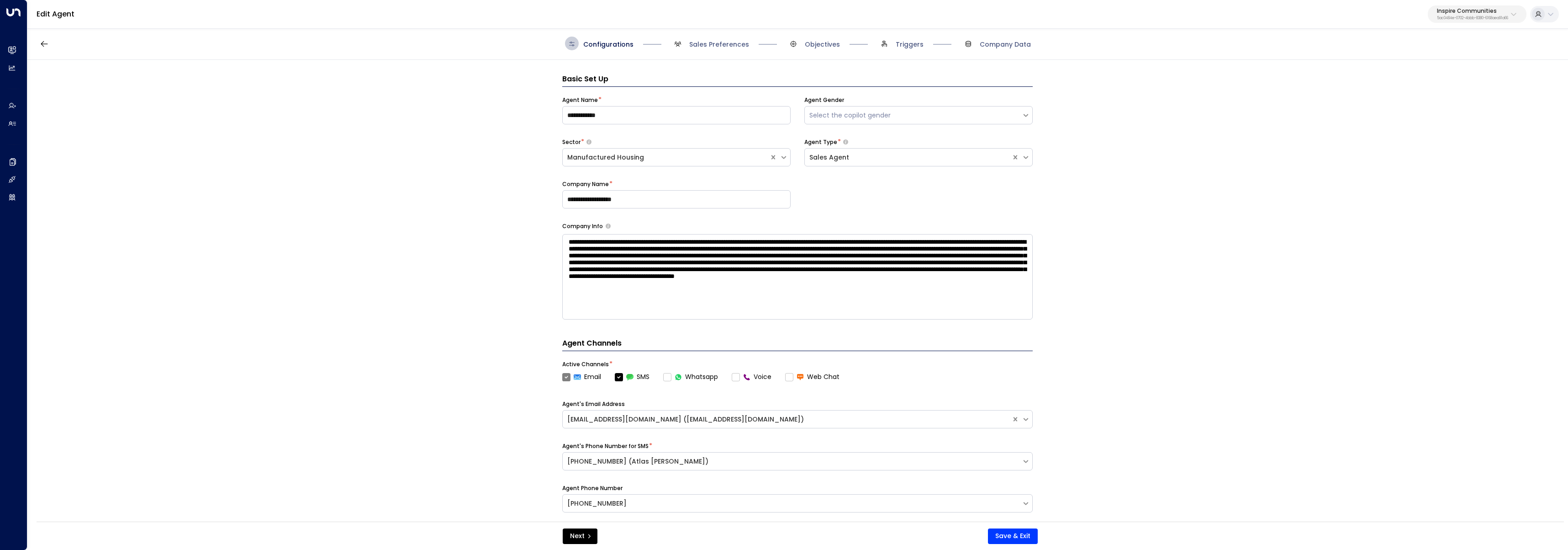
scroll to position [14, 0]
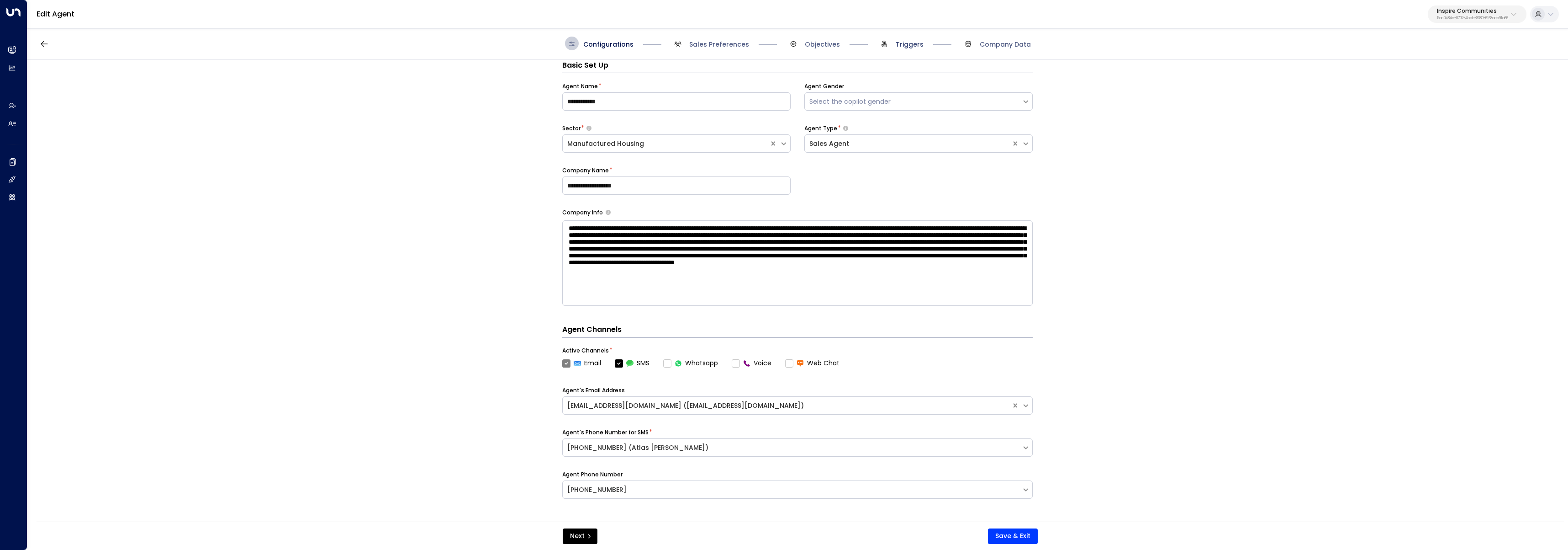
click at [906, 46] on span "Triggers" at bounding box center [910, 44] width 28 height 9
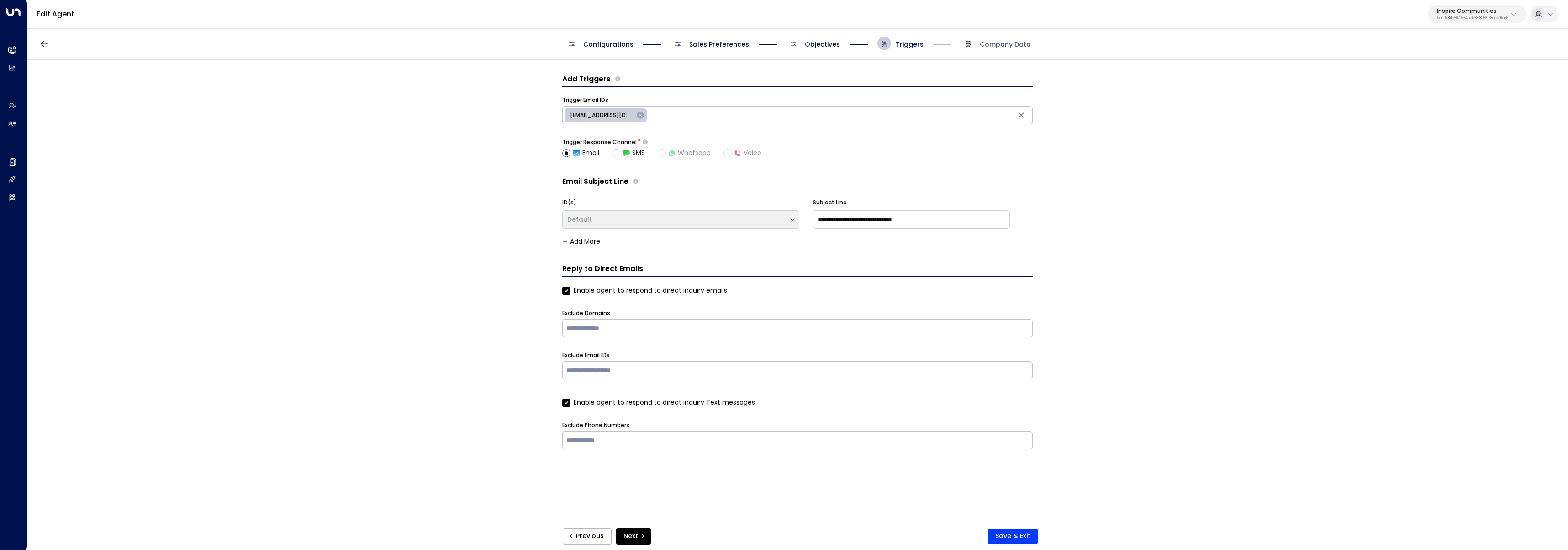
click at [831, 42] on span "Objectives" at bounding box center [823, 44] width 35 height 9
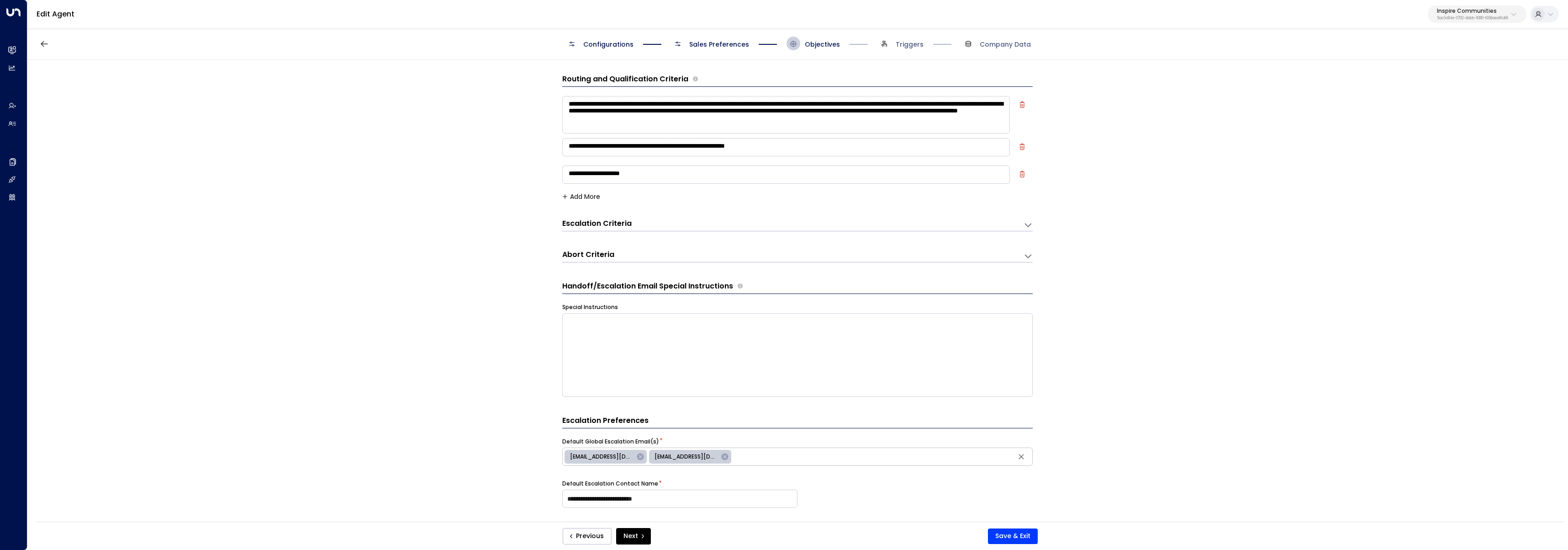
click at [717, 231] on div "Escalation Criteria Reset" at bounding box center [793, 224] width 461 height 12
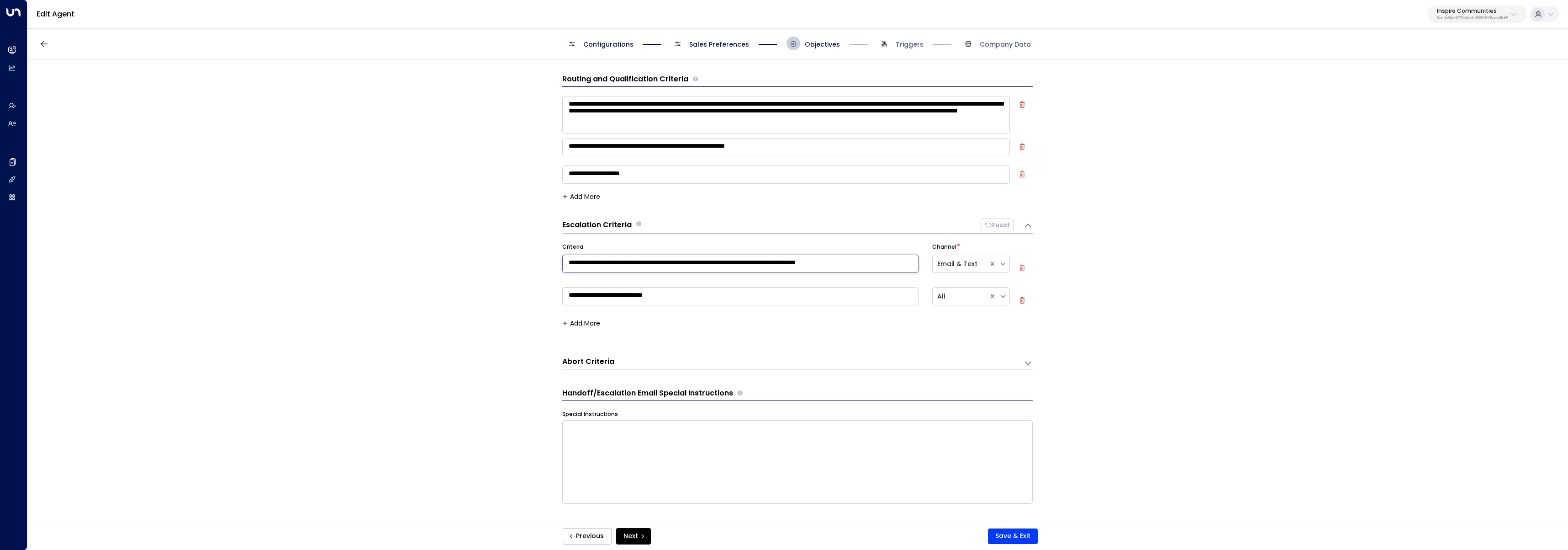
click at [855, 266] on textarea "**********" at bounding box center [740, 264] width 356 height 18
click at [1218, 278] on div "**********" at bounding box center [797, 294] width 1540 height 467
click at [739, 265] on textarea "**********" at bounding box center [740, 264] width 356 height 18
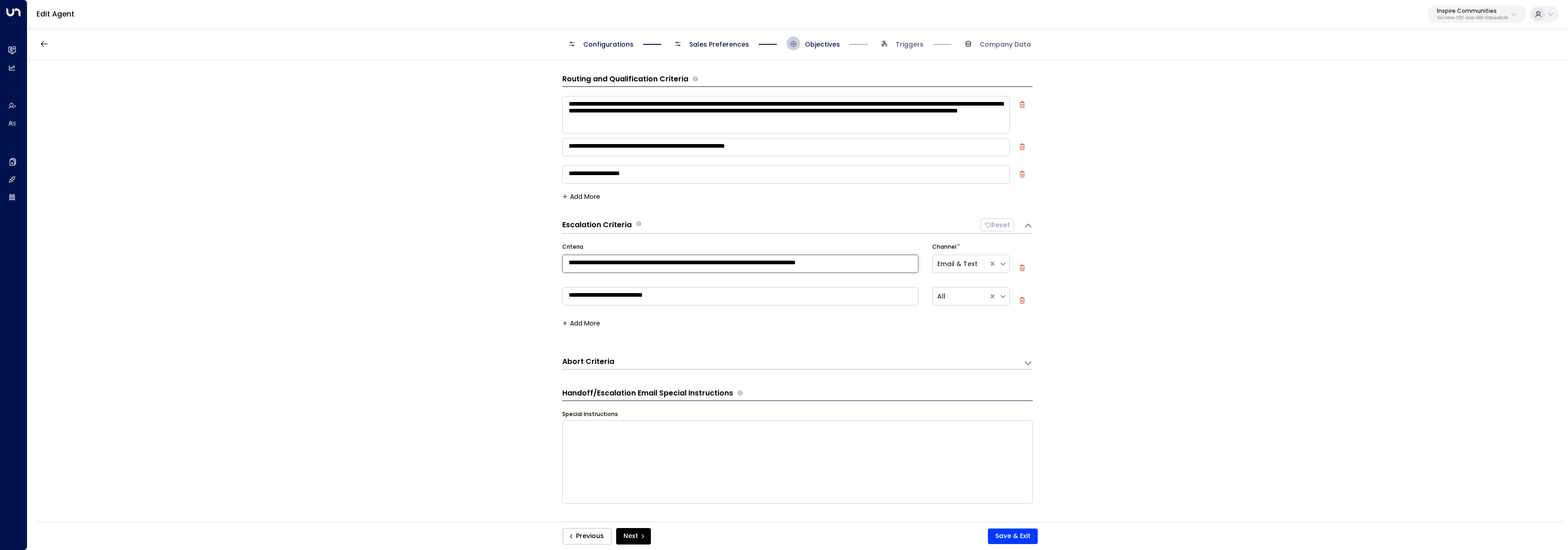
click at [739, 265] on textarea "**********" at bounding box center [740, 264] width 356 height 18
click at [520, 247] on div "**********" at bounding box center [797, 294] width 1540 height 467
click at [695, 266] on textarea "**********" at bounding box center [740, 264] width 356 height 18
click at [487, 327] on div "**********" at bounding box center [797, 294] width 1540 height 467
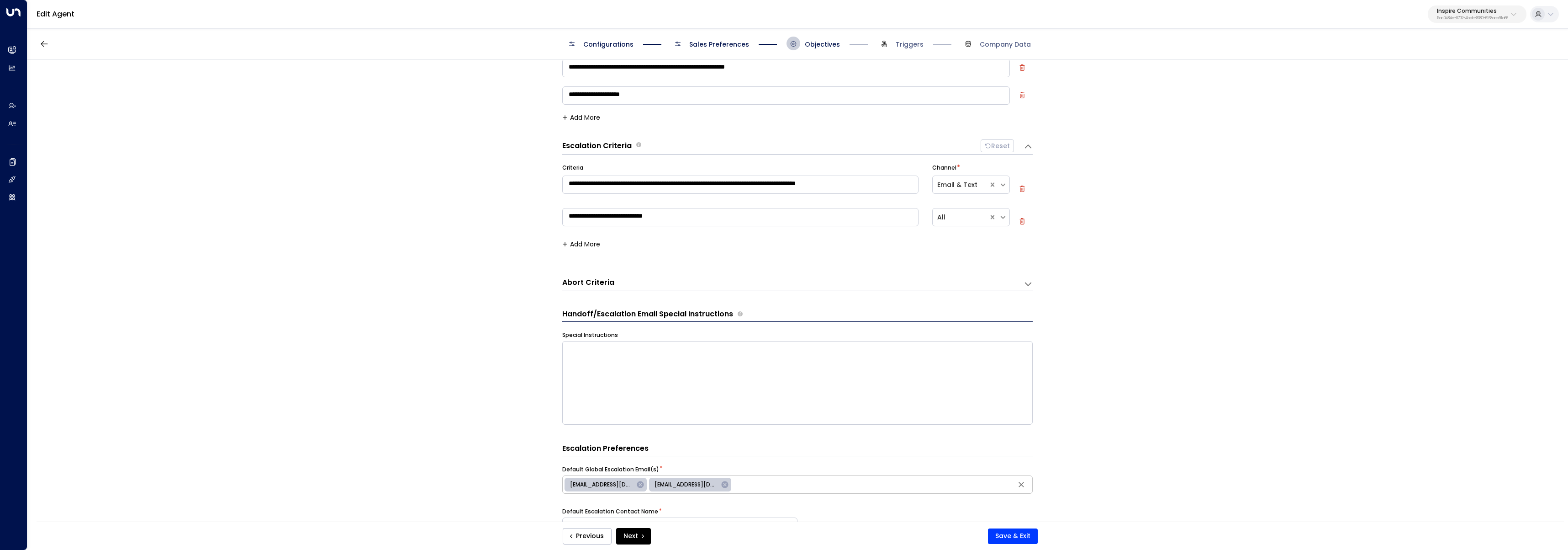
scroll to position [89, 0]
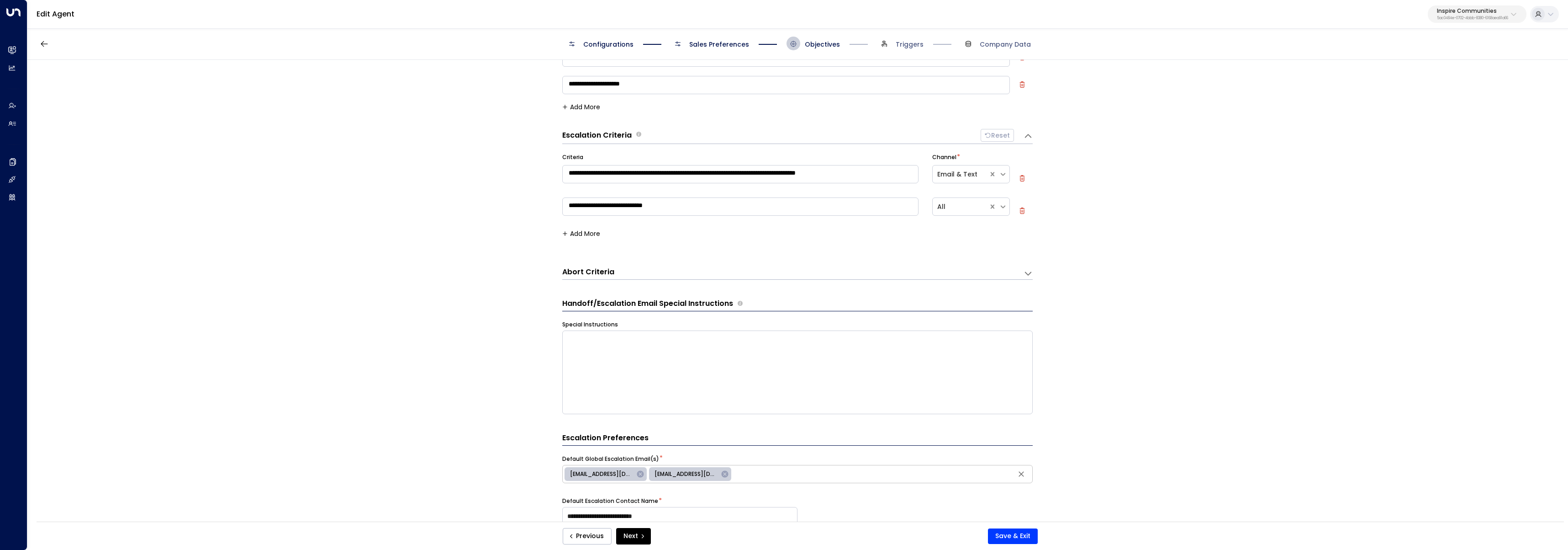
click at [552, 156] on div "**********" at bounding box center [797, 294] width 1540 height 467
click at [47, 45] on icon "button" at bounding box center [44, 44] width 9 height 9
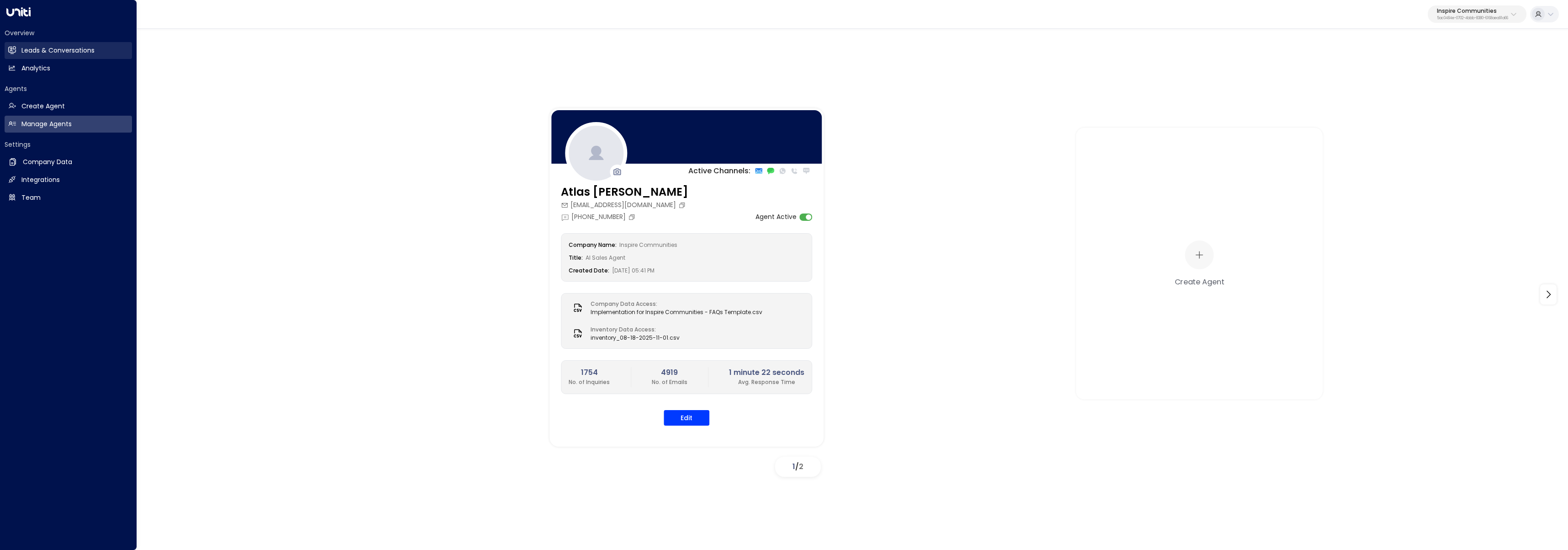
click at [18, 52] on link "Leads & Conversations Leads & Conversations" at bounding box center [68, 50] width 127 height 17
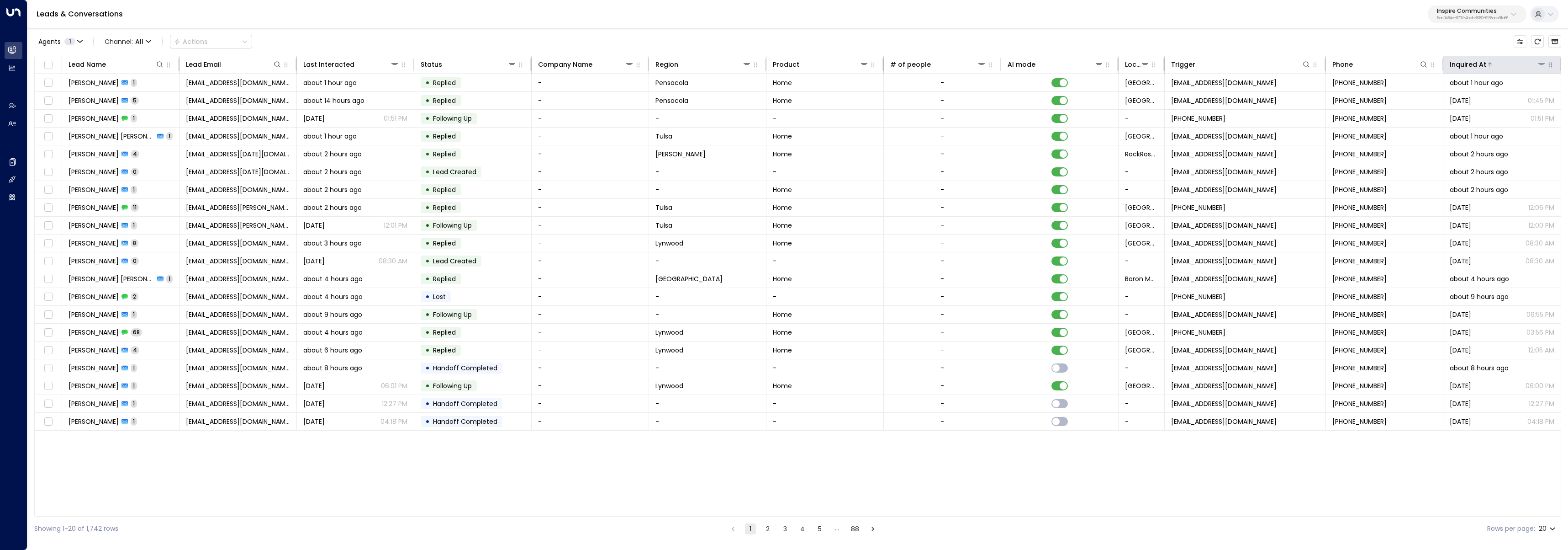
click at [1476, 68] on div "Inquired At" at bounding box center [1468, 64] width 37 height 11
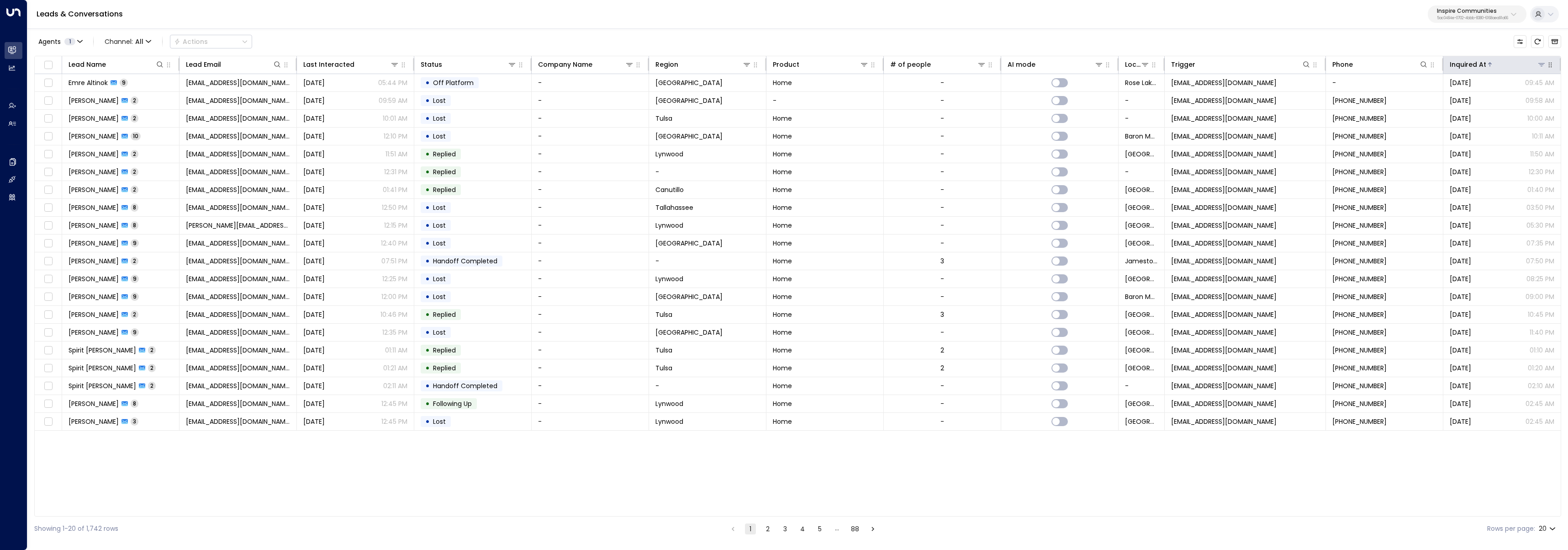
click at [1476, 68] on div "Inquired At" at bounding box center [1468, 64] width 37 height 11
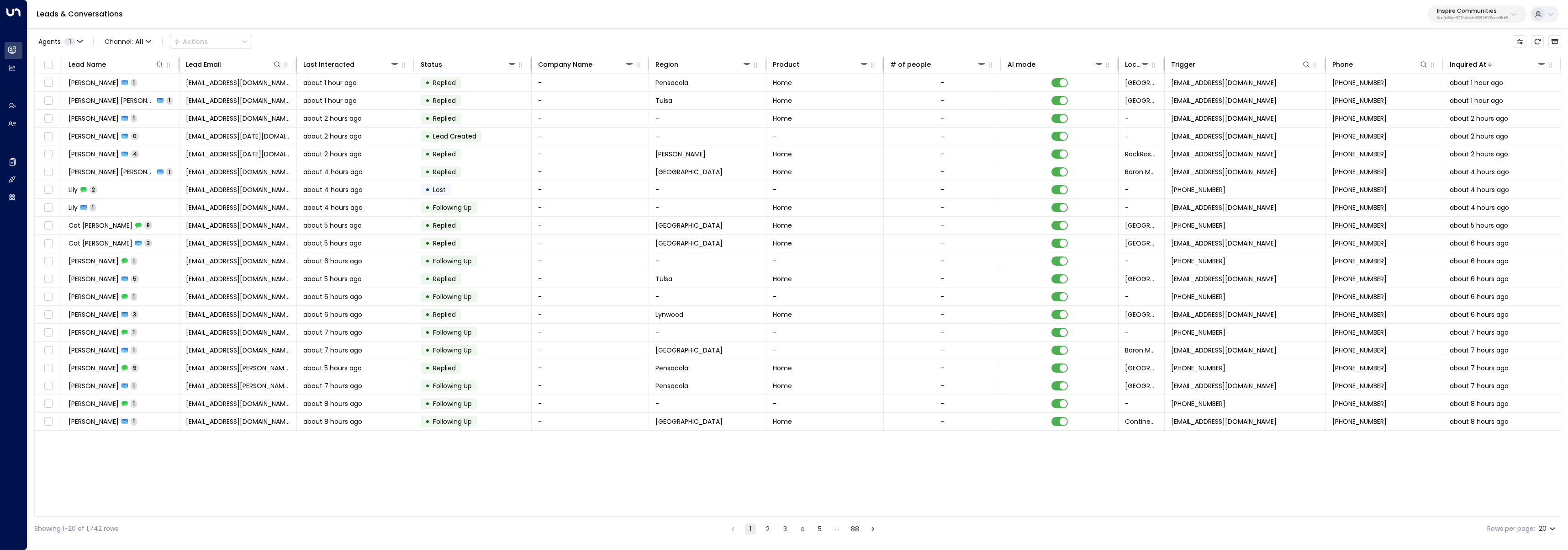
click at [785, 529] on button "3" at bounding box center [785, 529] width 11 height 11
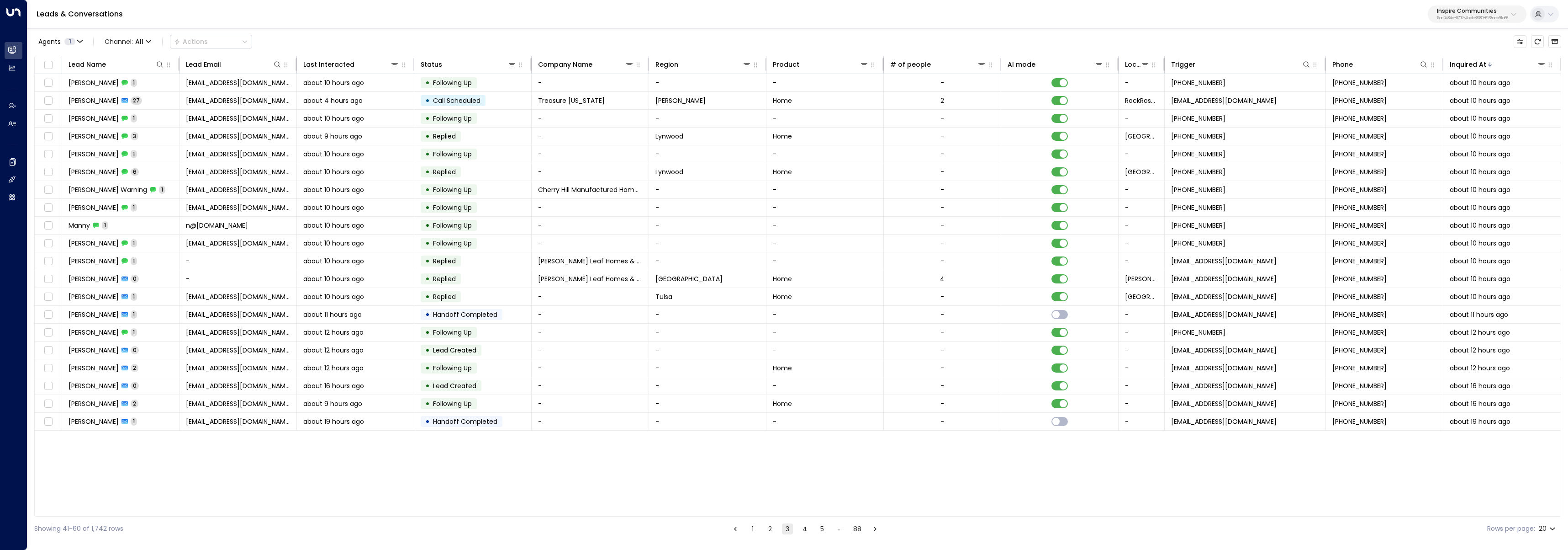
click at [806, 527] on button "4" at bounding box center [804, 529] width 11 height 11
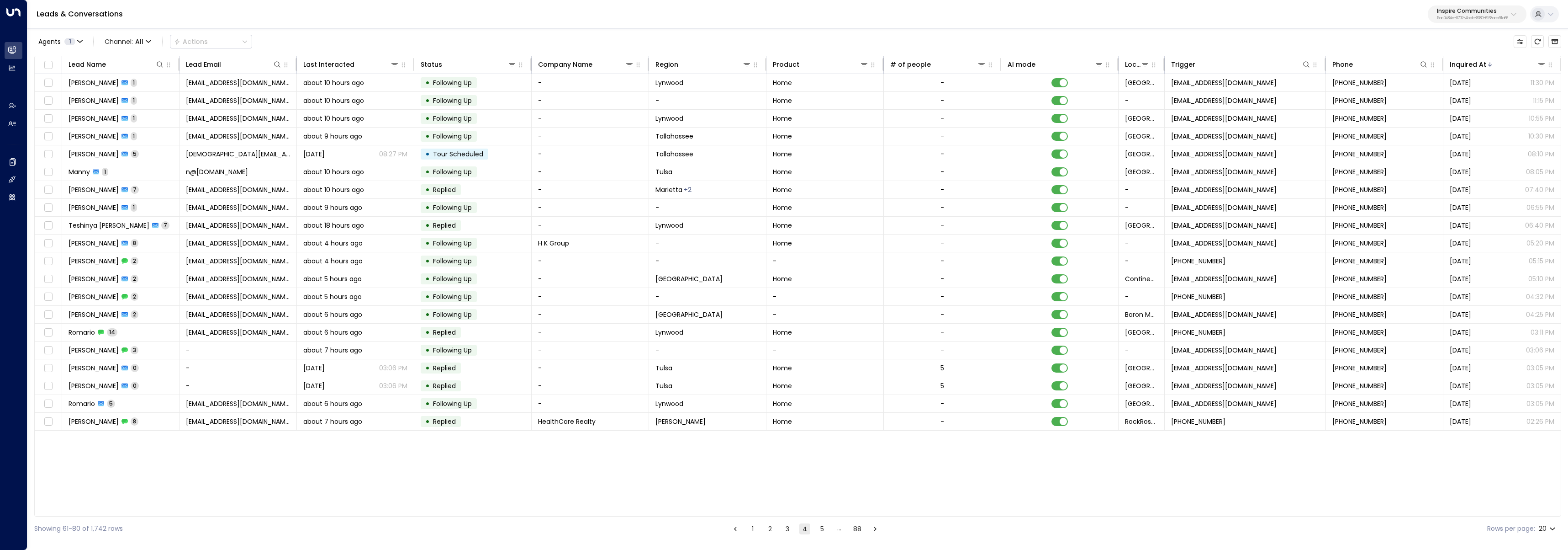
click at [784, 528] on button "3" at bounding box center [787, 529] width 11 height 11
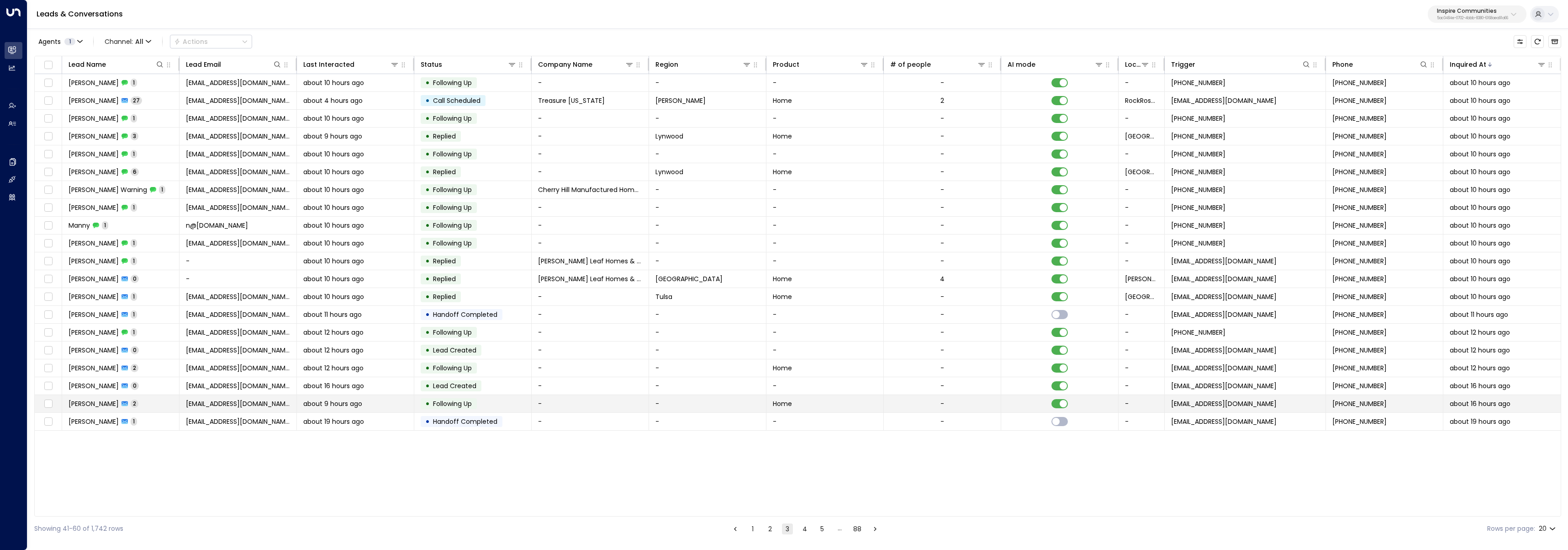
click at [300, 401] on td "about 9 hours ago" at bounding box center [356, 404] width 117 height 18
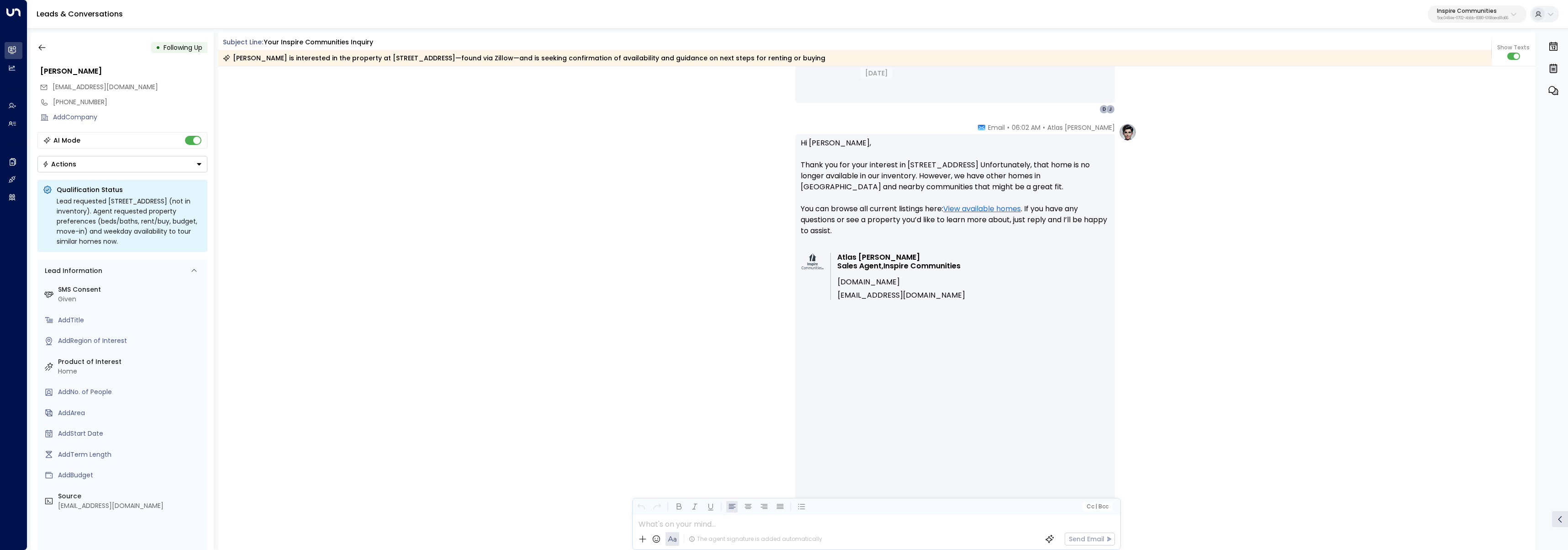
scroll to position [709, 0]
click at [988, 209] on link "View available homes" at bounding box center [982, 208] width 78 height 11
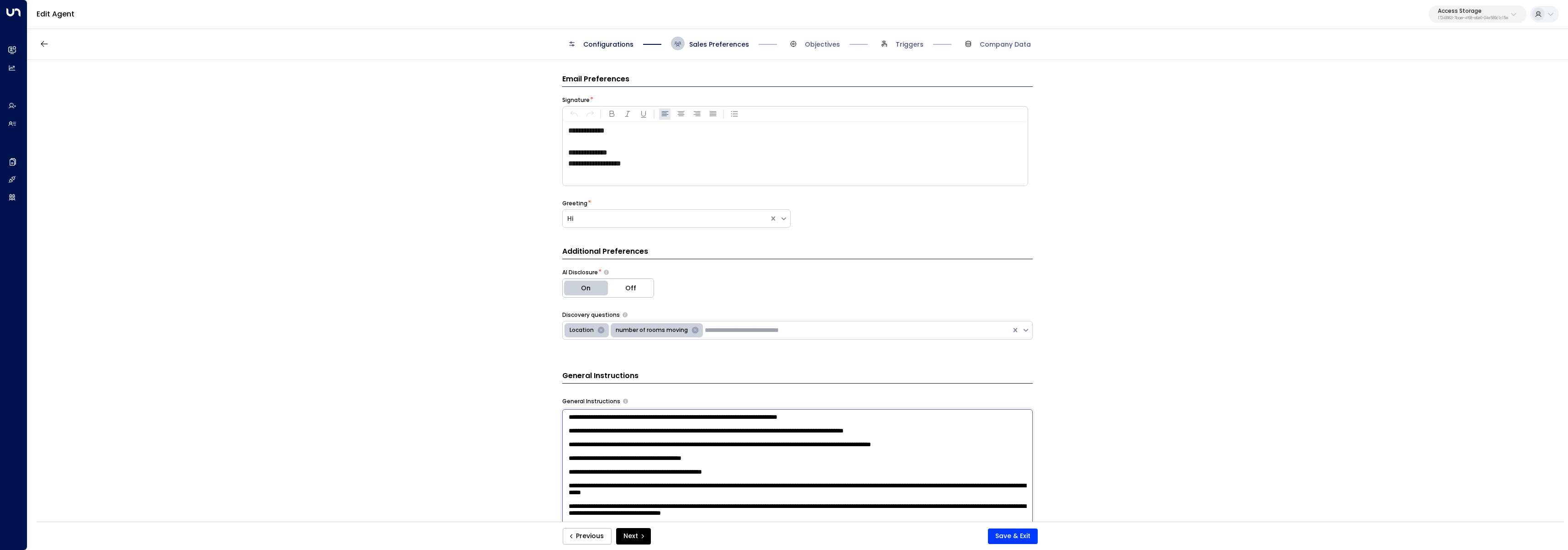
scroll to position [86, 0]
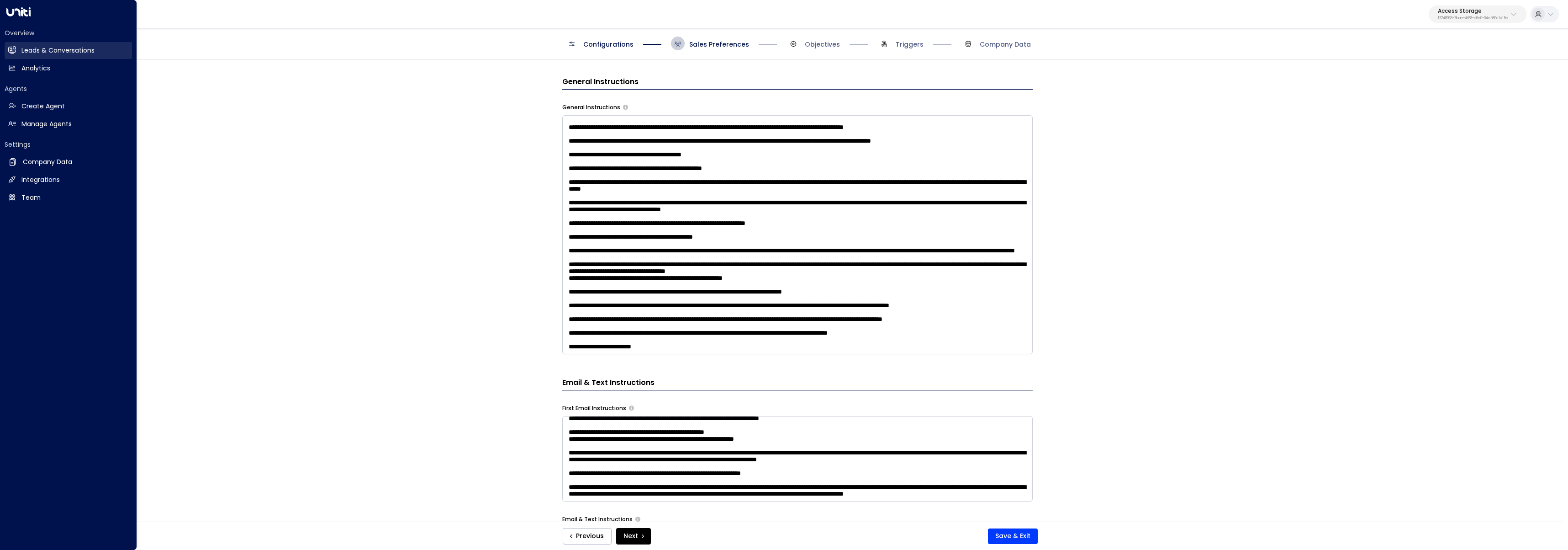
click at [25, 48] on h2 "Leads & Conversations" at bounding box center [58, 50] width 73 height 10
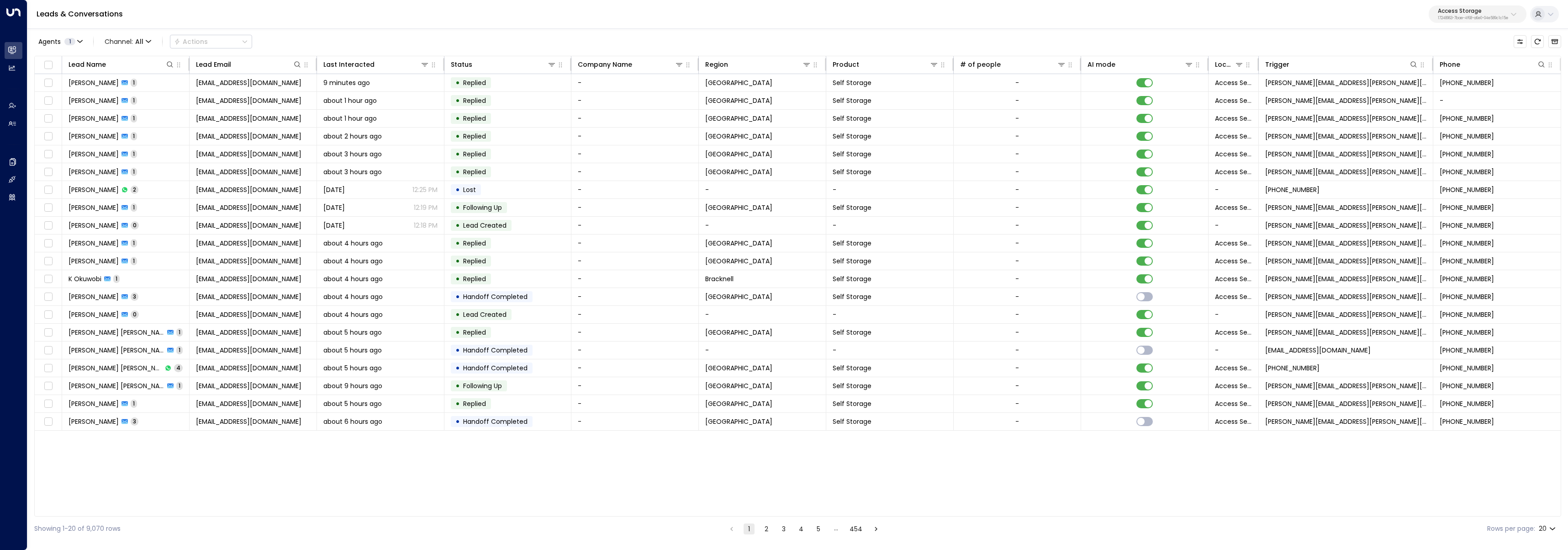
click at [1448, 20] on p "17248963-7bae-4f68-a6e0-04e589c1c15e" at bounding box center [1474, 18] width 70 height 4
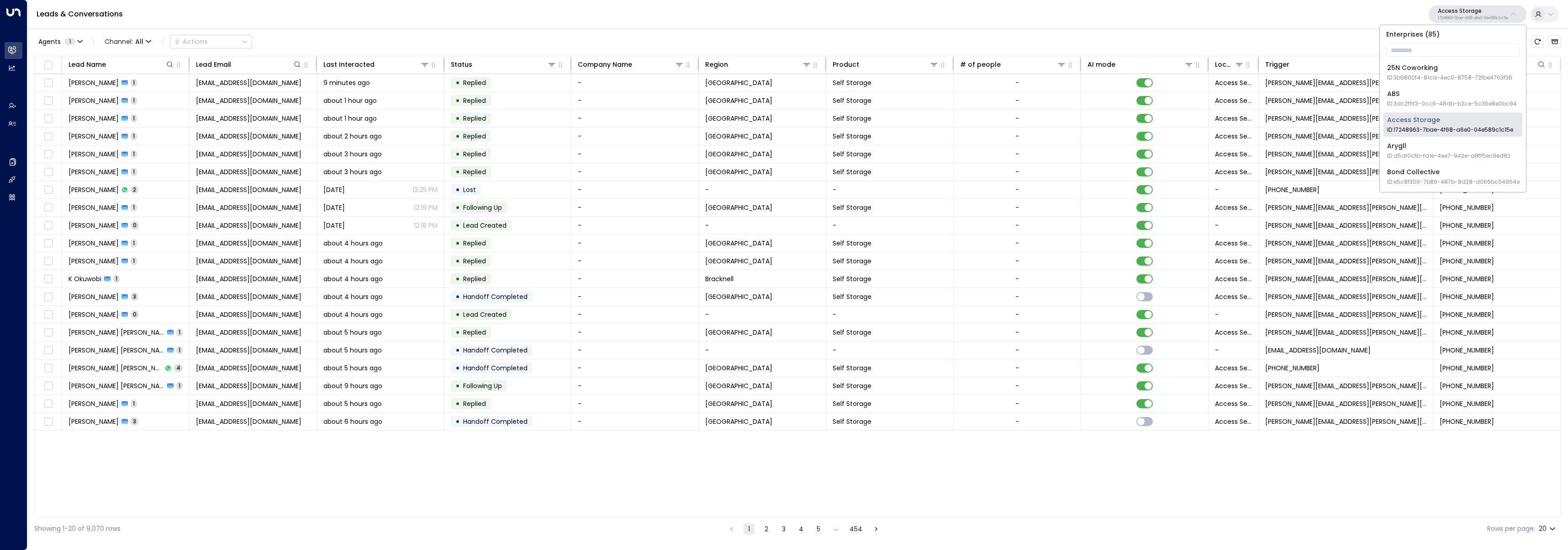
click at [1436, 60] on li "25N Coworking ID: 3b9800f4-81ca-4ec0-8758-72fbe4763f36" at bounding box center [1453, 72] width 139 height 24
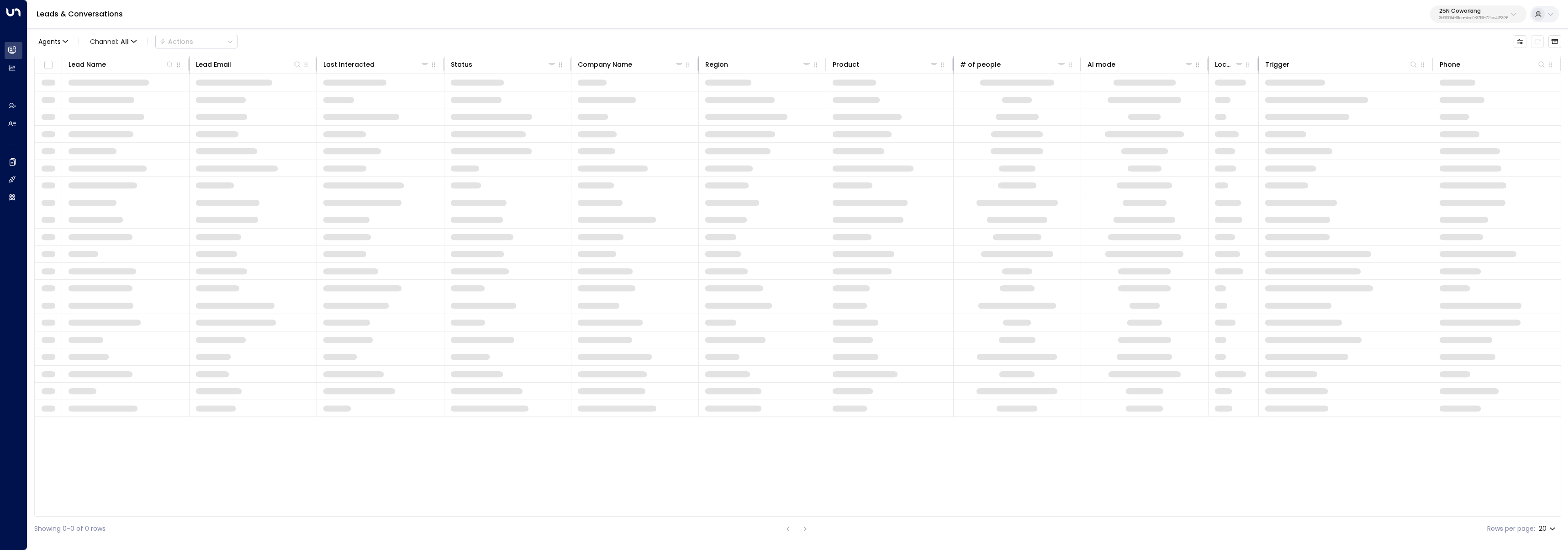
click at [1433, 47] on div "Agents Channel: All Actions" at bounding box center [798, 42] width 1527 height 19
click at [1470, 18] on p "3b9800f4-81ca-4ec0-8758-72fbe4763f36" at bounding box center [1474, 18] width 69 height 4
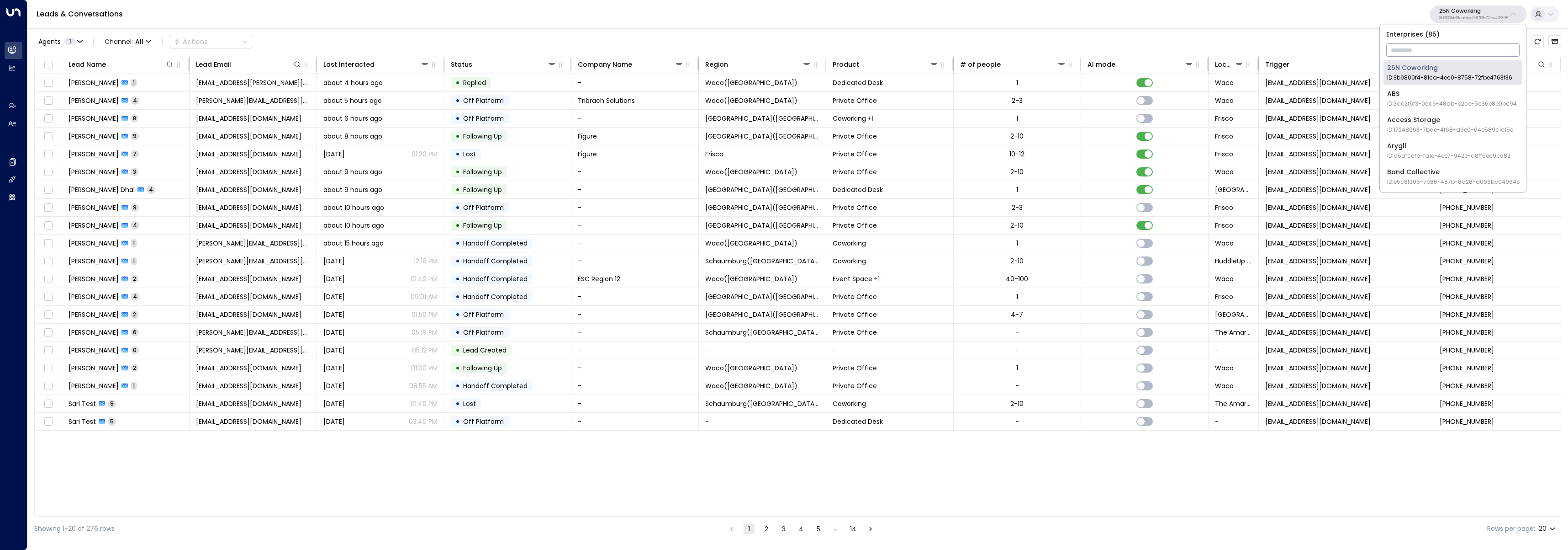
click at [1463, 45] on input "text" at bounding box center [1453, 50] width 133 height 17
type input "*******"
click at [1455, 73] on div "Inspire Communities ID: 5ac0484e-0702-4bbb-8380-6168aea91a66" at bounding box center [1453, 73] width 132 height 19
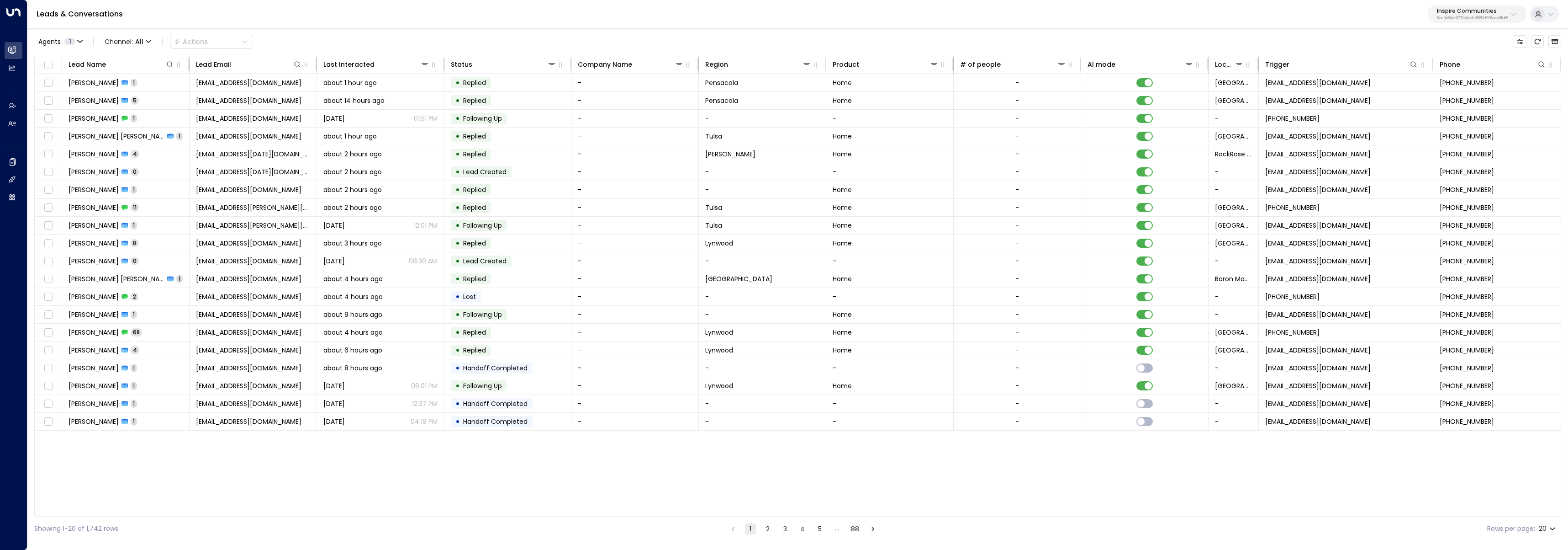
scroll to position [0, 1]
click at [398, 71] on th "Last Interacted" at bounding box center [380, 65] width 127 height 18
click at [382, 64] on div at bounding box center [400, 64] width 55 height 9
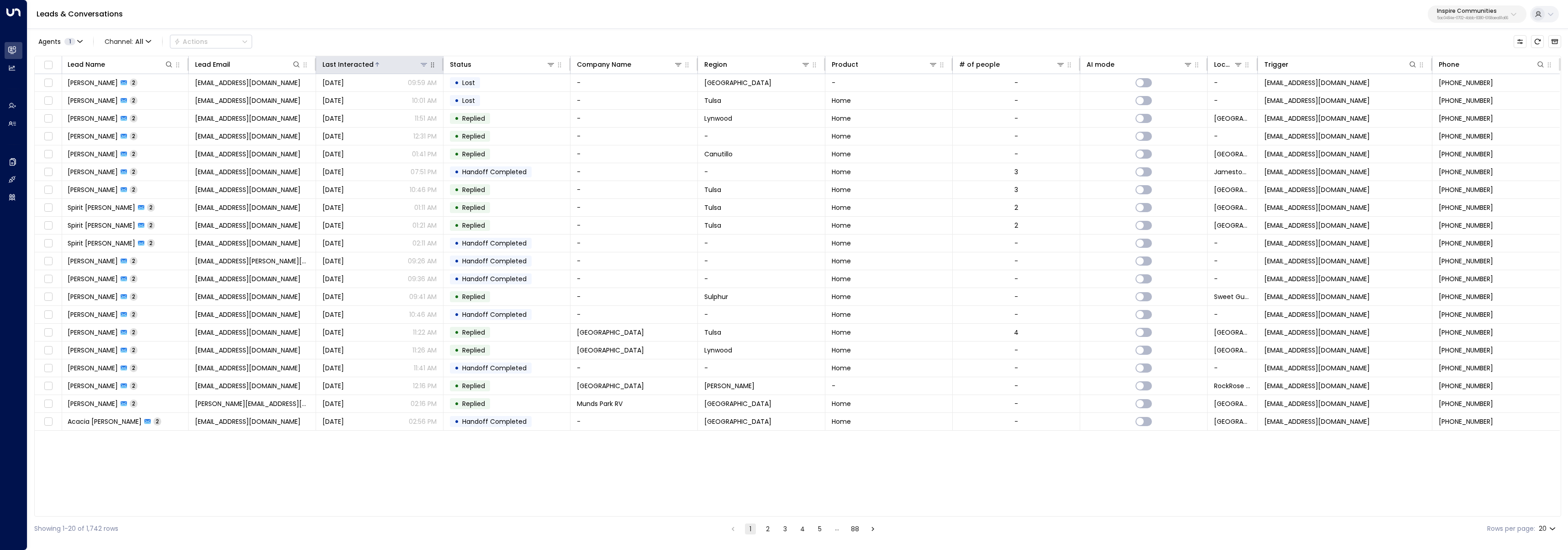
click at [382, 64] on div at bounding box center [400, 64] width 55 height 9
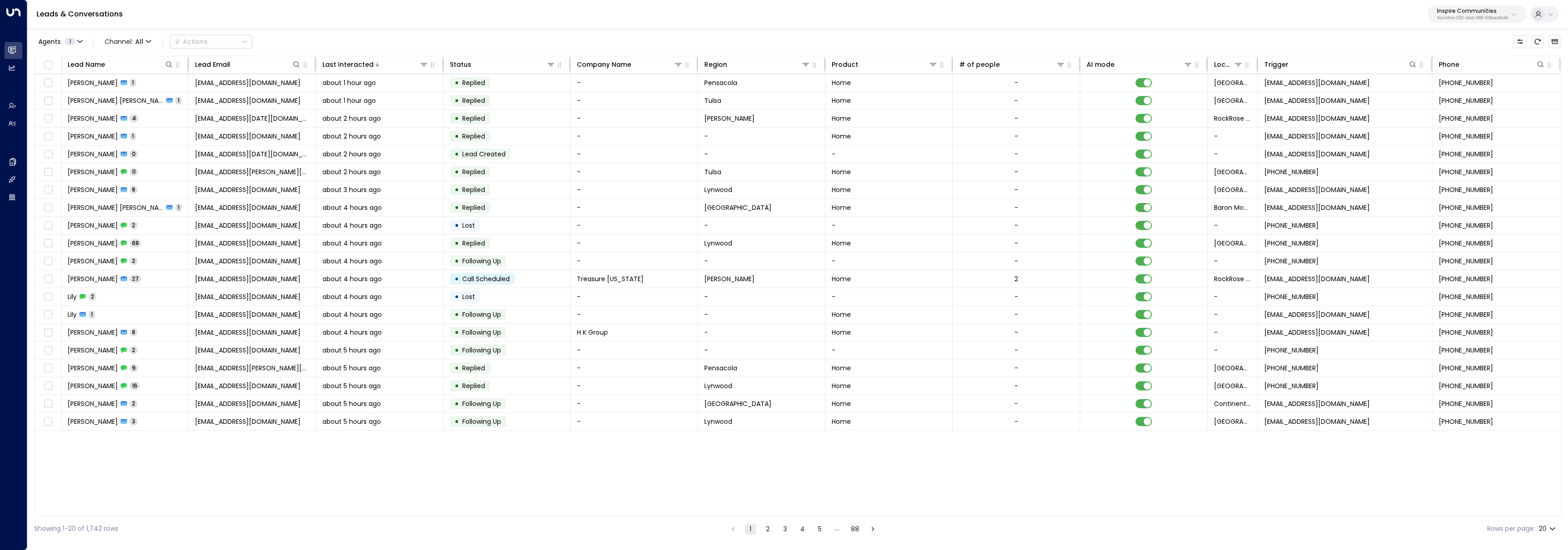
drag, startPoint x: 804, startPoint y: 527, endPoint x: 798, endPoint y: 522, distance: 7.8
click at [804, 527] on button "4" at bounding box center [802, 529] width 11 height 11
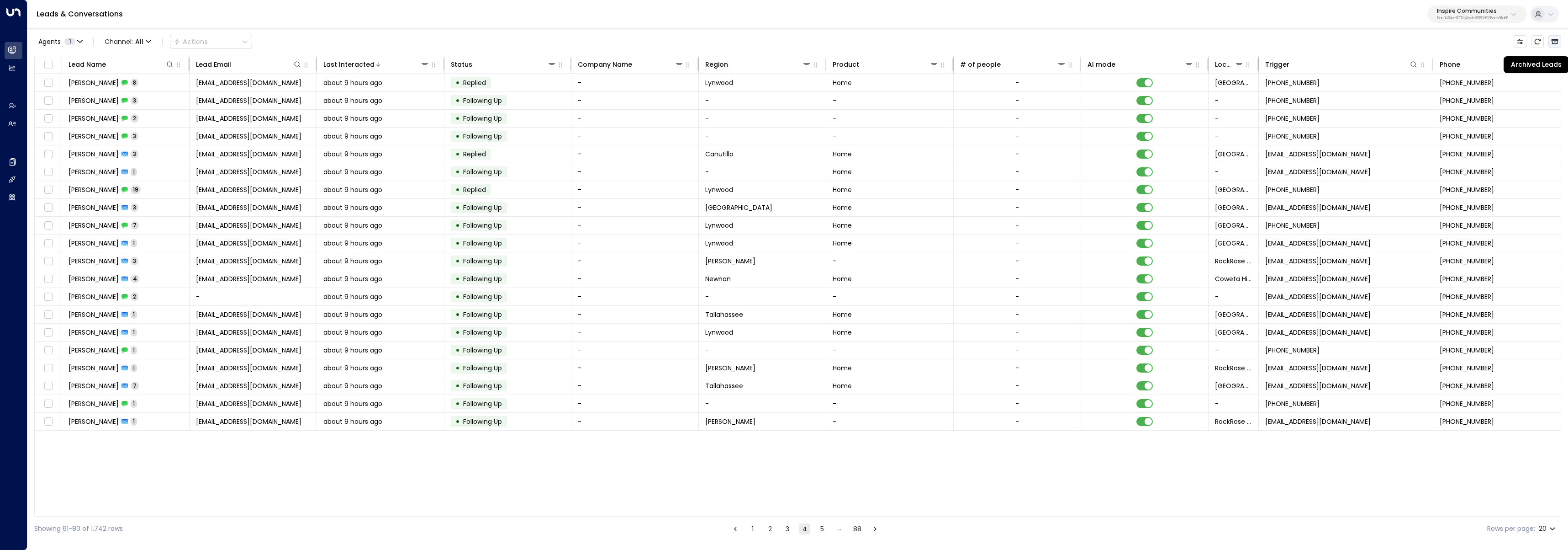
click at [1551, 39] on icon "Archived Leads" at bounding box center [1555, 42] width 7 height 7
click at [1518, 40] on icon "Customize" at bounding box center [1520, 42] width 7 height 7
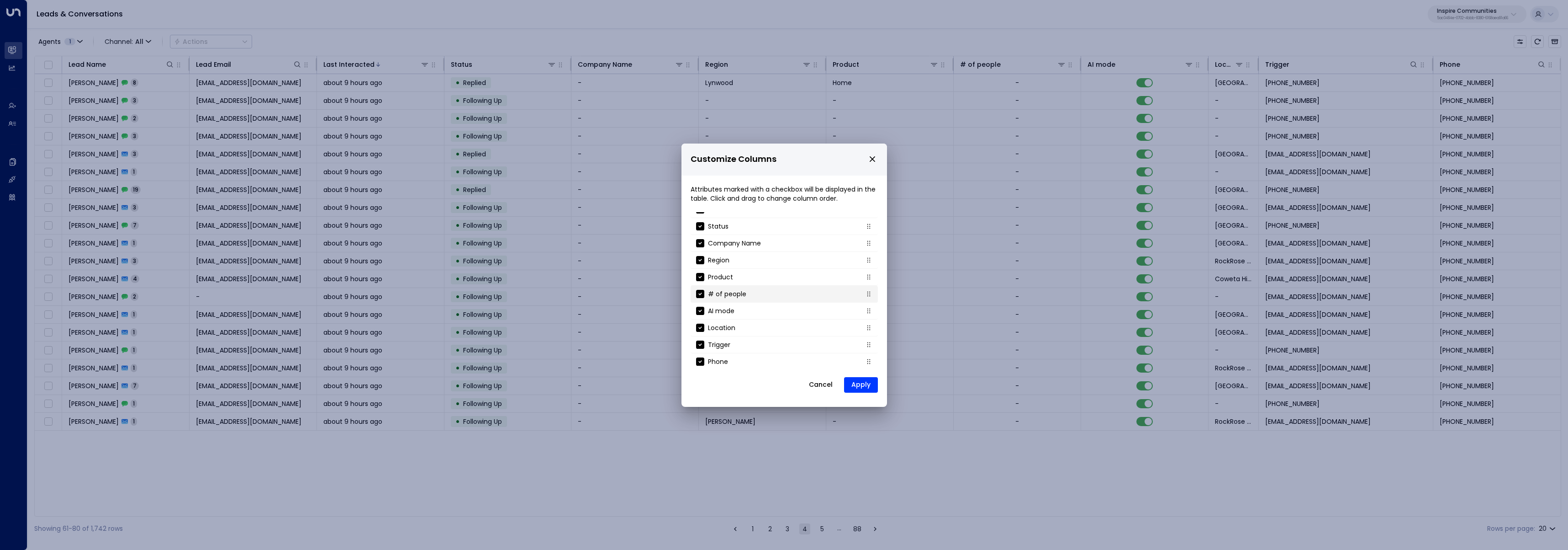
scroll to position [81, 0]
click at [738, 356] on p "Inquired At" at bounding box center [725, 359] width 34 height 9
click at [868, 386] on button "Apply" at bounding box center [861, 384] width 34 height 15
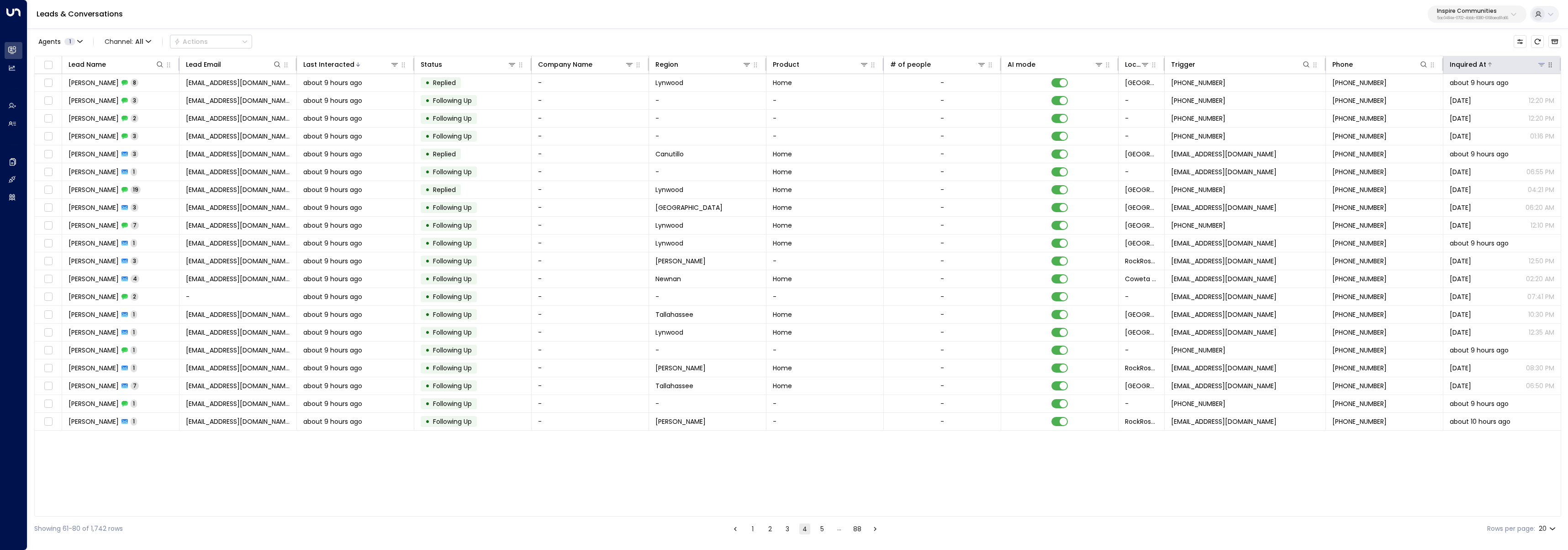
click at [1490, 65] on icon at bounding box center [1490, 64] width 5 height 5
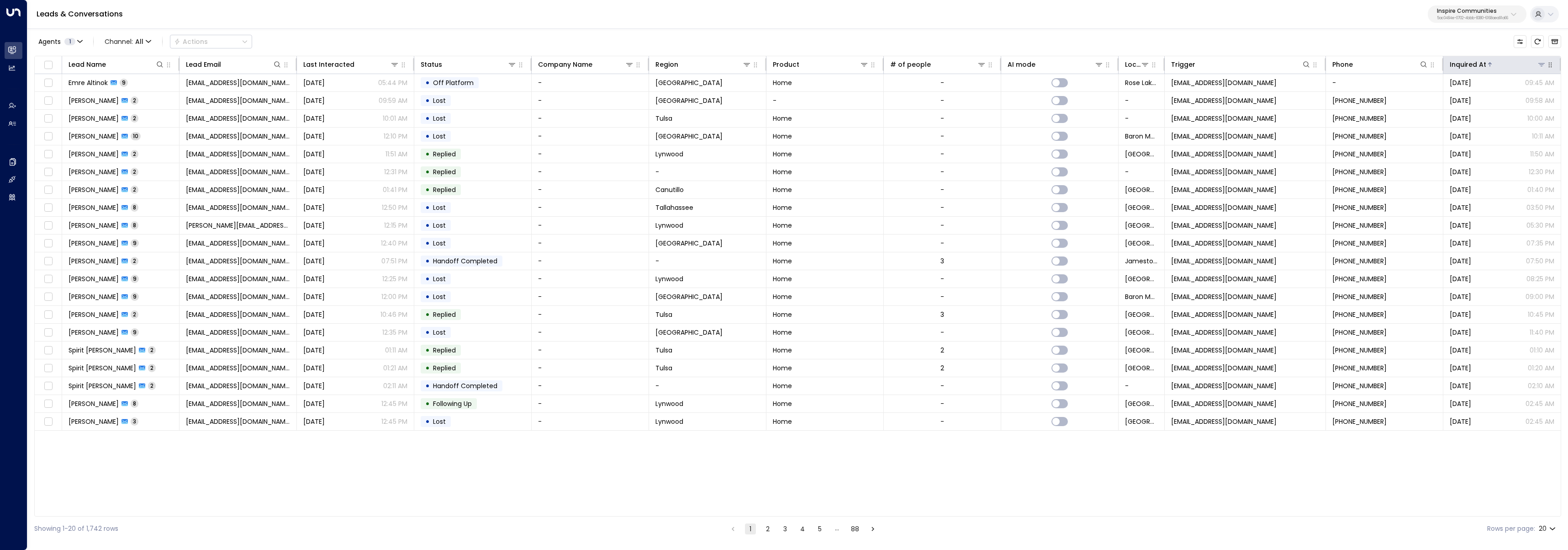
click at [1490, 65] on icon at bounding box center [1490, 64] width 5 height 5
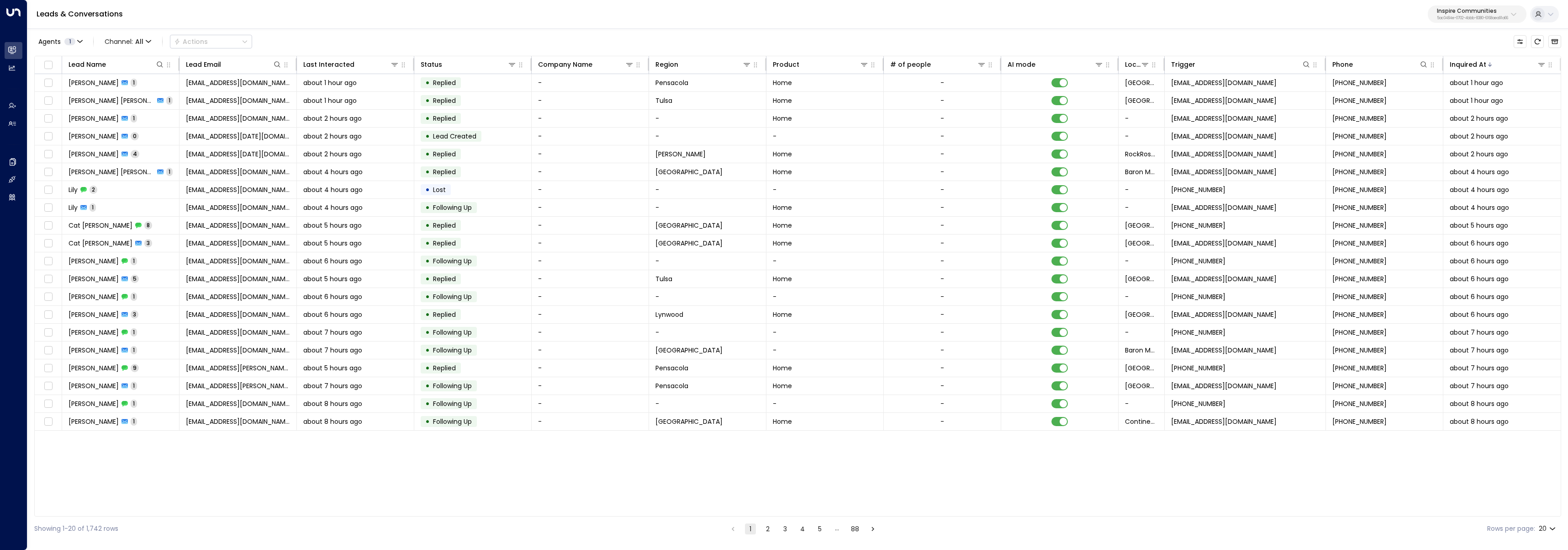
click at [805, 525] on button "4" at bounding box center [802, 529] width 11 height 11
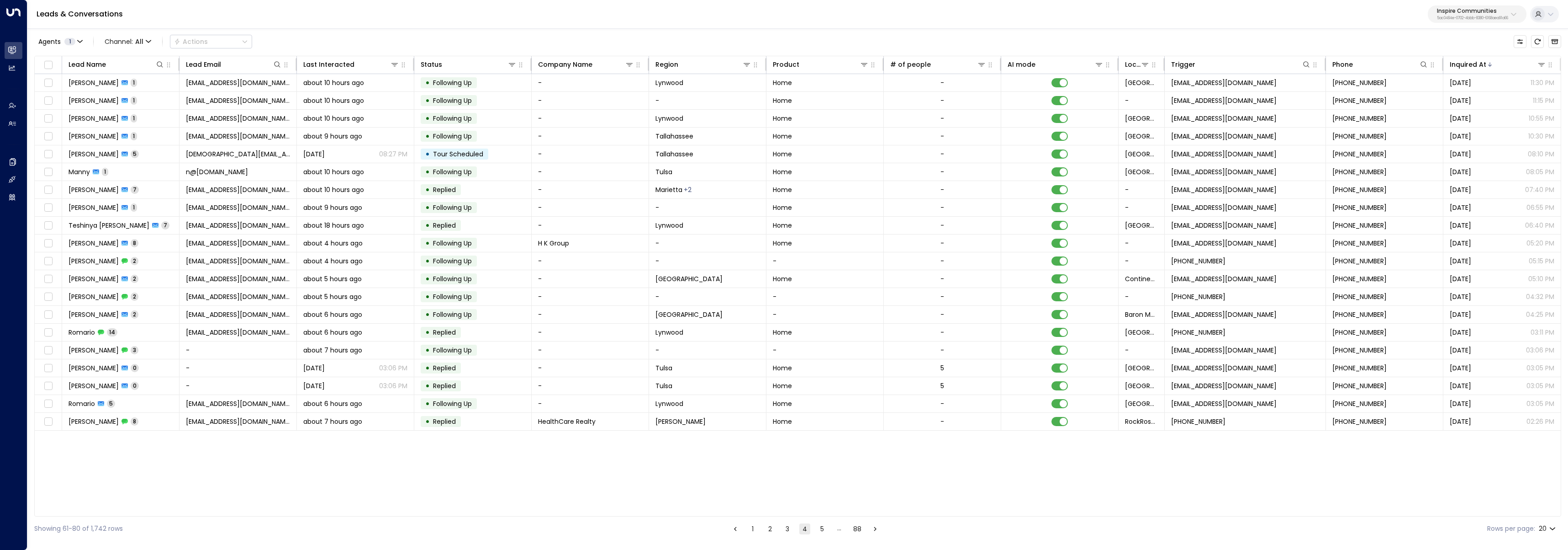
click at [788, 529] on button "3" at bounding box center [787, 529] width 11 height 11
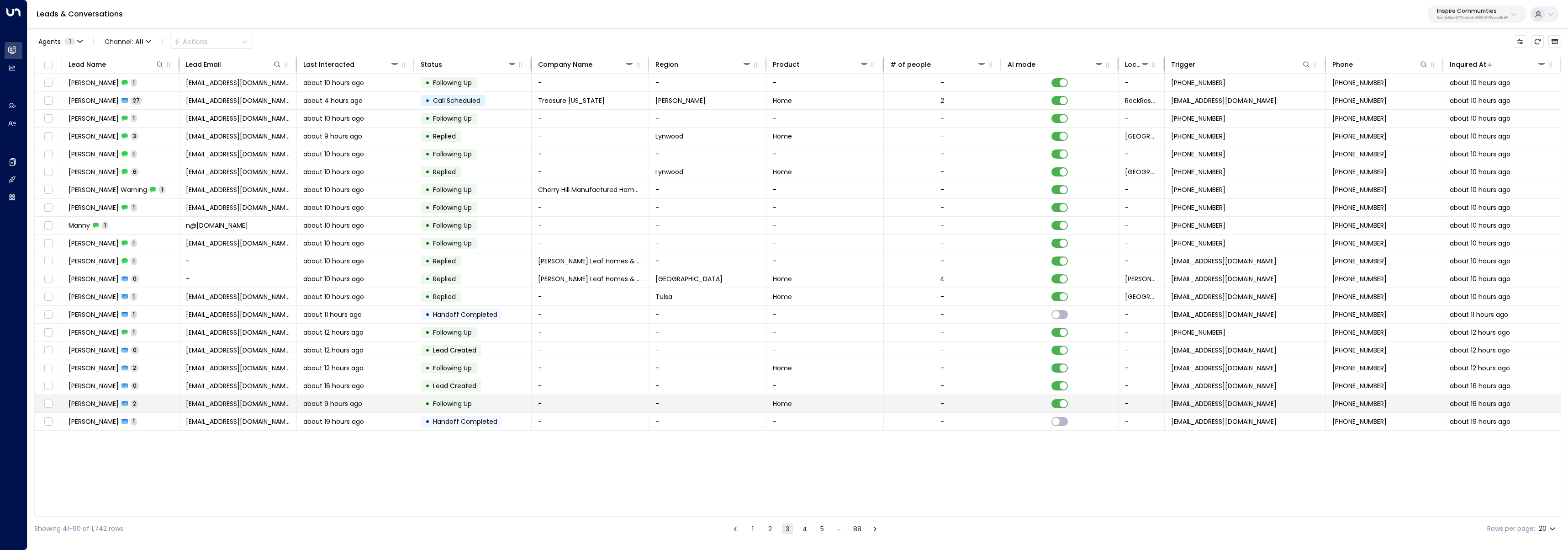
click at [332, 406] on span "about 9 hours ago" at bounding box center [332, 404] width 59 height 9
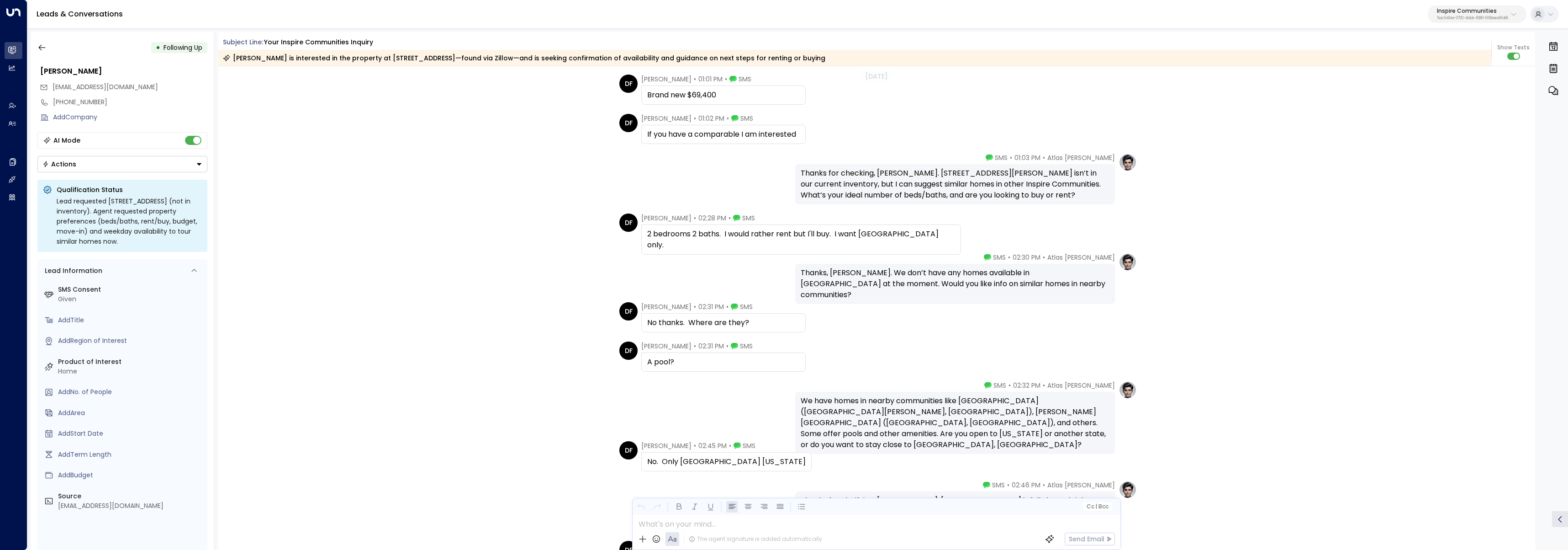
scroll to position [1049, 0]
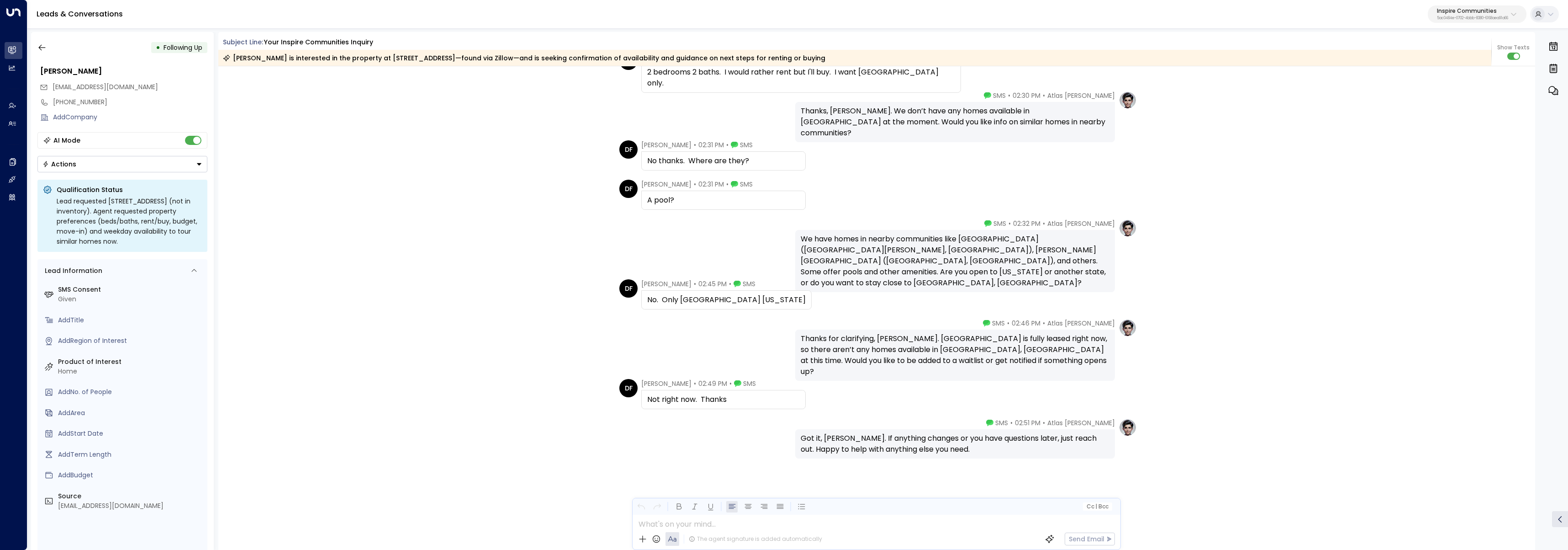
click at [695, 299] on div "No. Only Newnan Georgia" at bounding box center [726, 300] width 159 height 11
drag, startPoint x: 695, startPoint y: 299, endPoint x: 772, endPoint y: 307, distance: 77.4
click at [772, 307] on div "No. Only Newnan Georgia" at bounding box center [726, 300] width 171 height 19
copy div "Newnan Georgia"
click at [41, 43] on icon "button" at bounding box center [42, 48] width 9 height 9
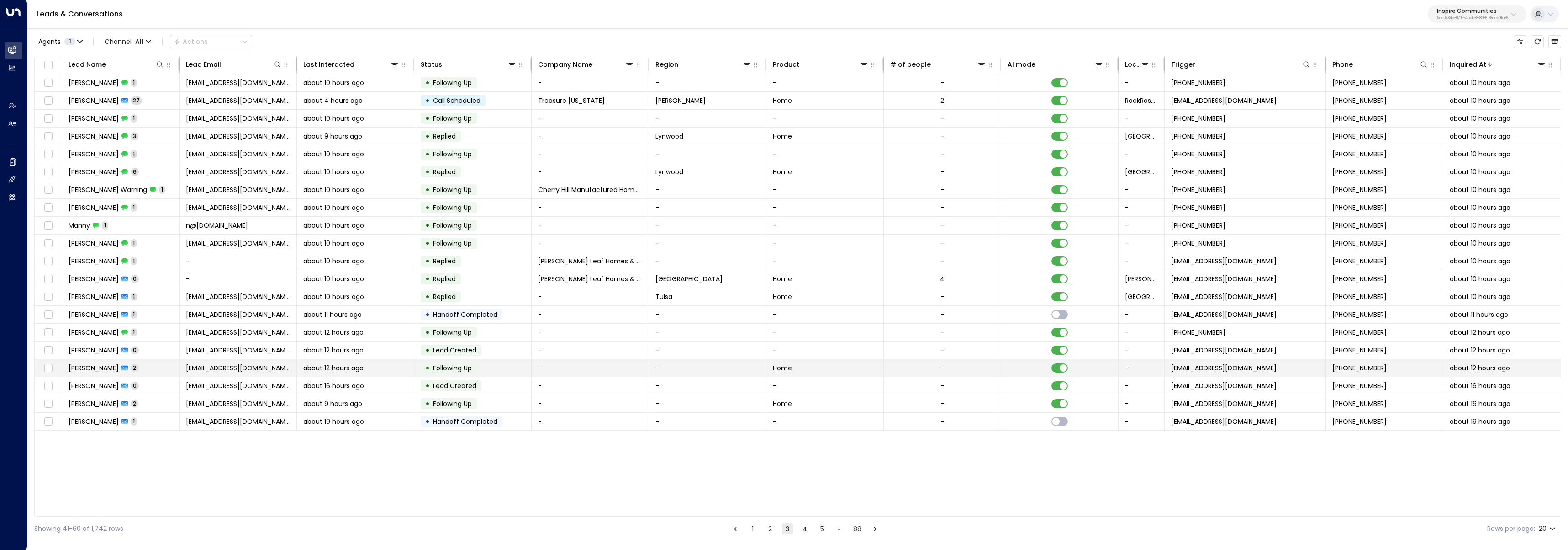
click at [125, 368] on td "Joel Couch 2" at bounding box center [121, 368] width 117 height 18
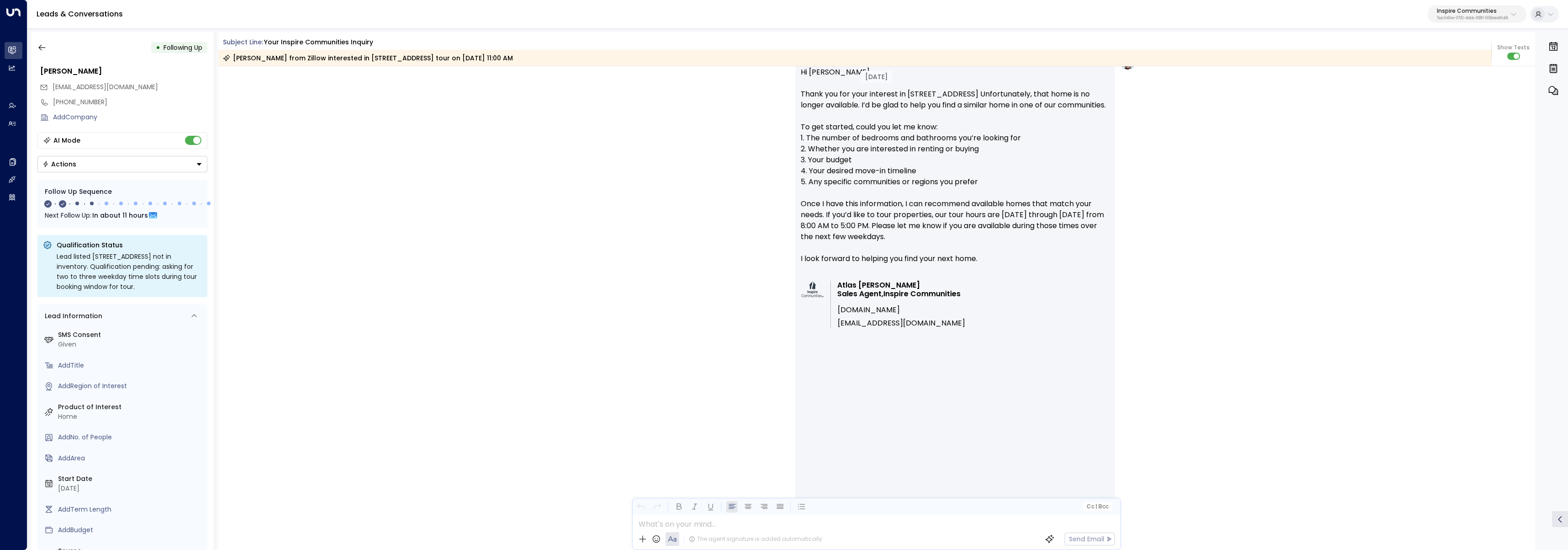
scroll to position [1202, 0]
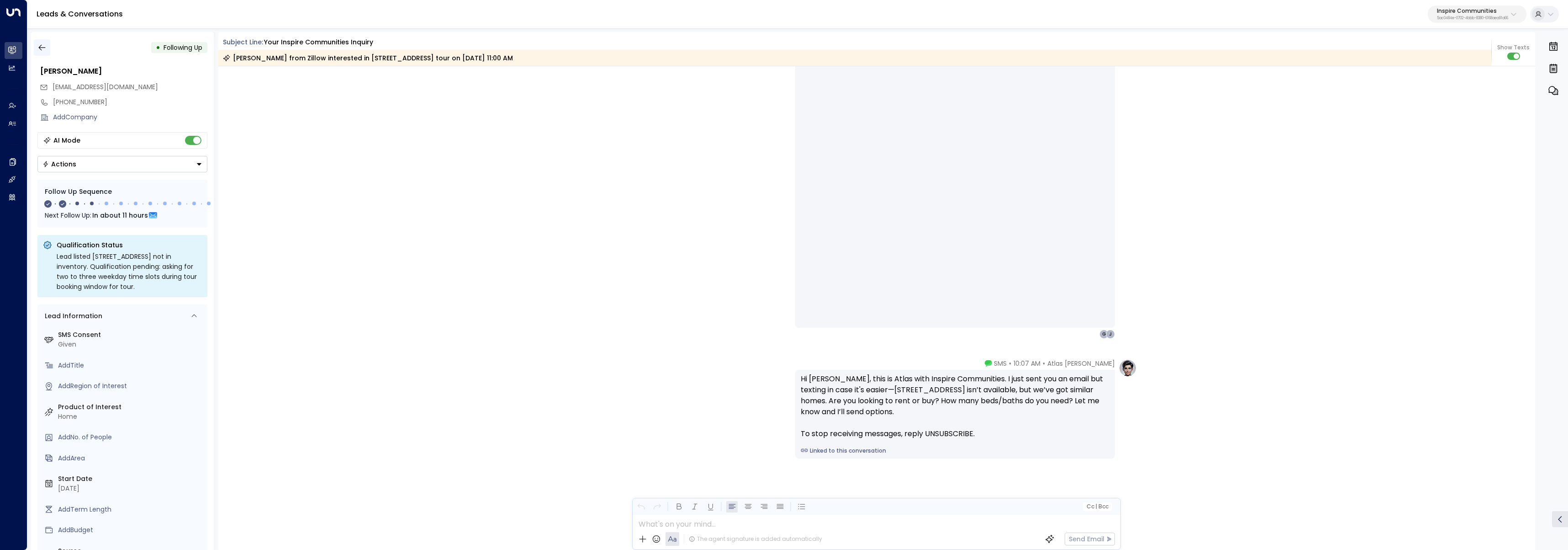
click at [45, 46] on icon "button" at bounding box center [42, 48] width 9 height 9
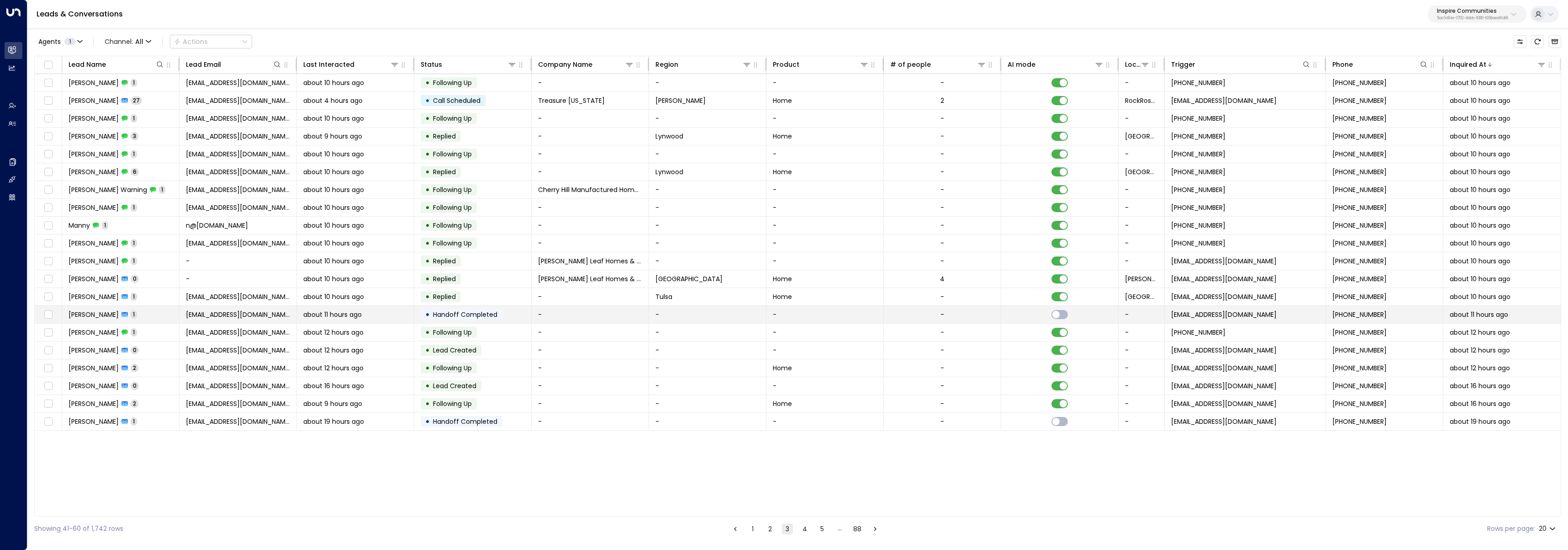
click at [141, 319] on td "Nicole Dewberry 1" at bounding box center [121, 314] width 117 height 18
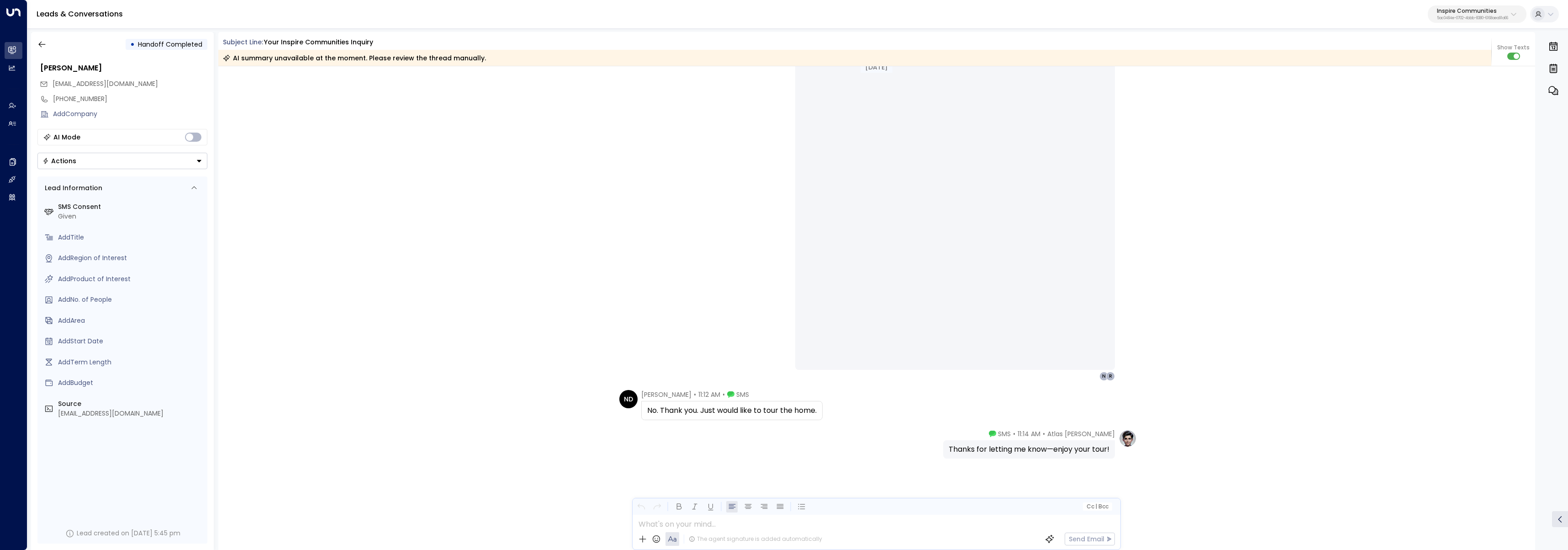
scroll to position [4, 0]
click at [40, 45] on icon "button" at bounding box center [42, 43] width 9 height 9
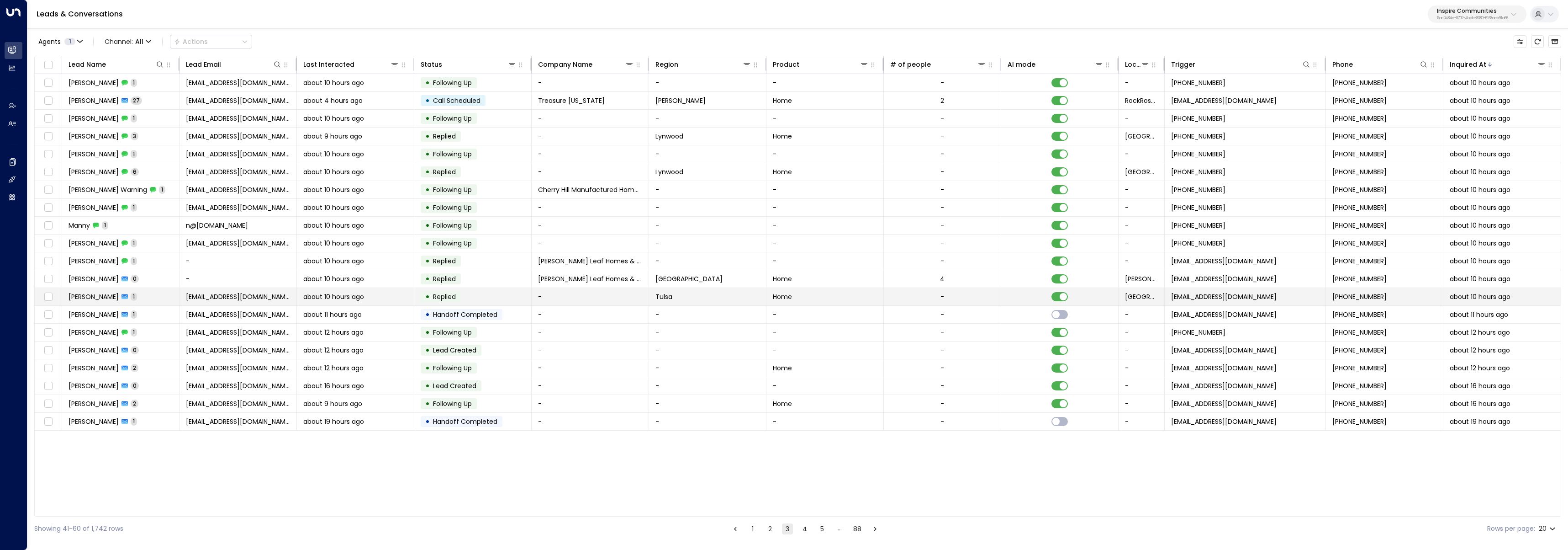
click at [143, 300] on td "Michelle Yaseen 1" at bounding box center [121, 297] width 117 height 18
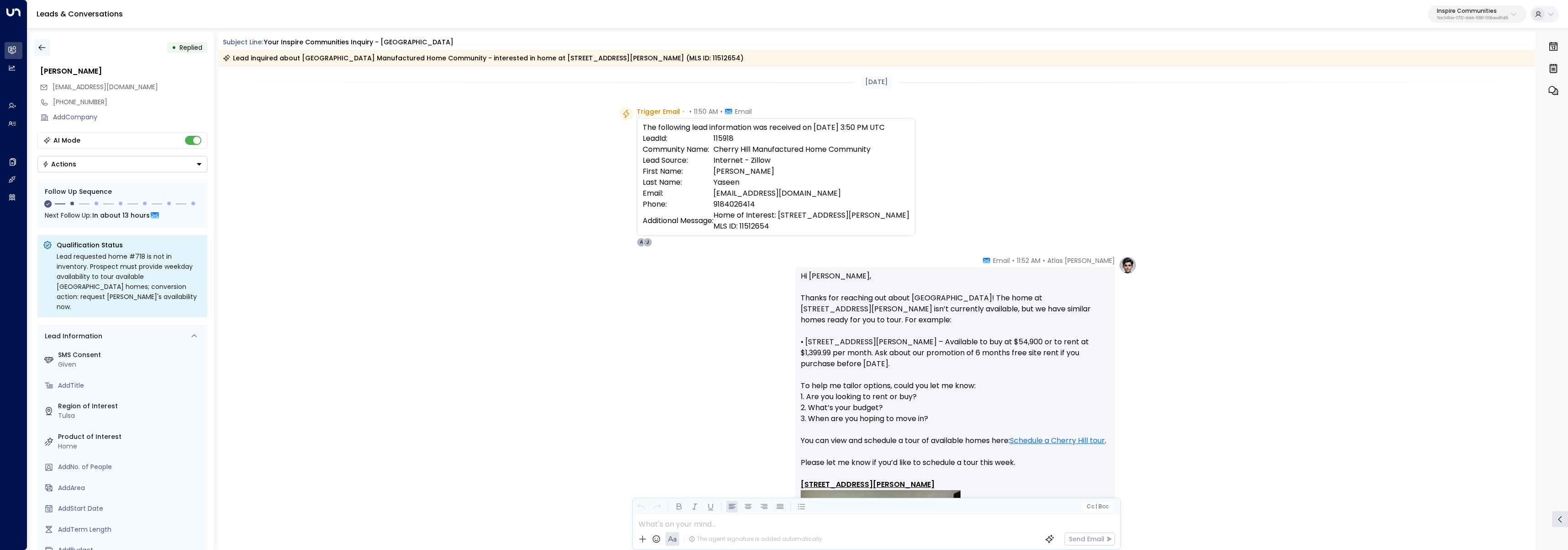
click at [36, 48] on button "button" at bounding box center [42, 48] width 16 height 16
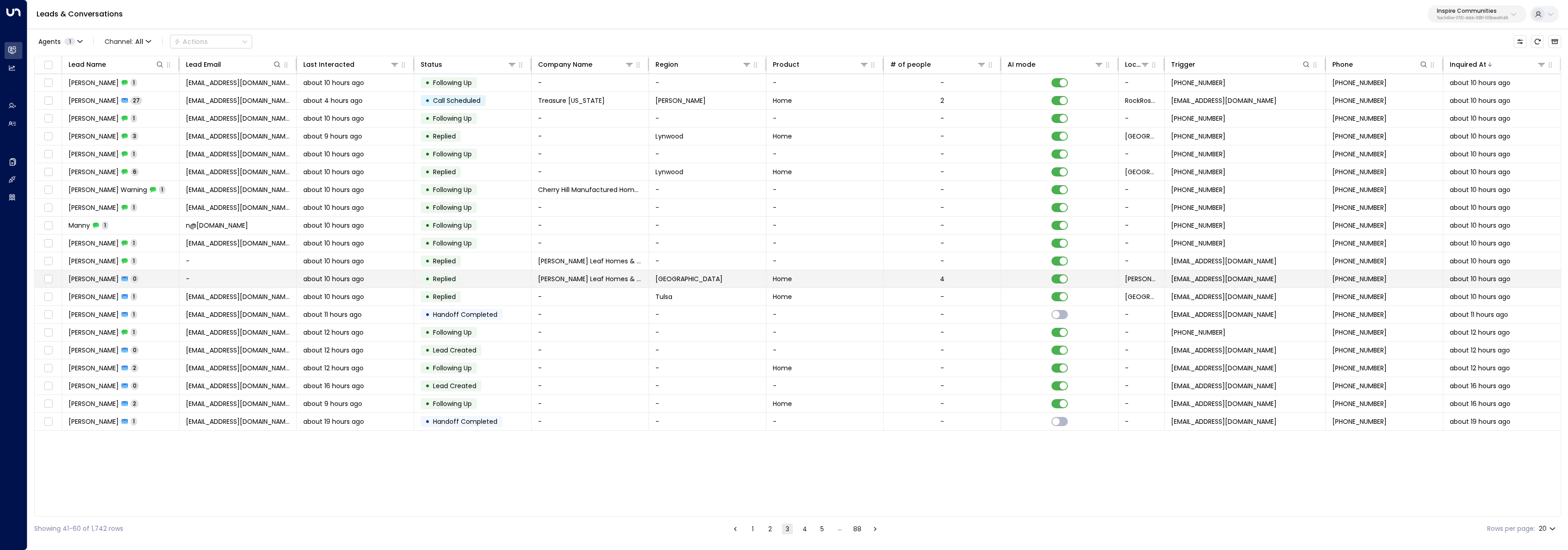
click at [145, 280] on td "April Hill 0" at bounding box center [121, 279] width 117 height 18
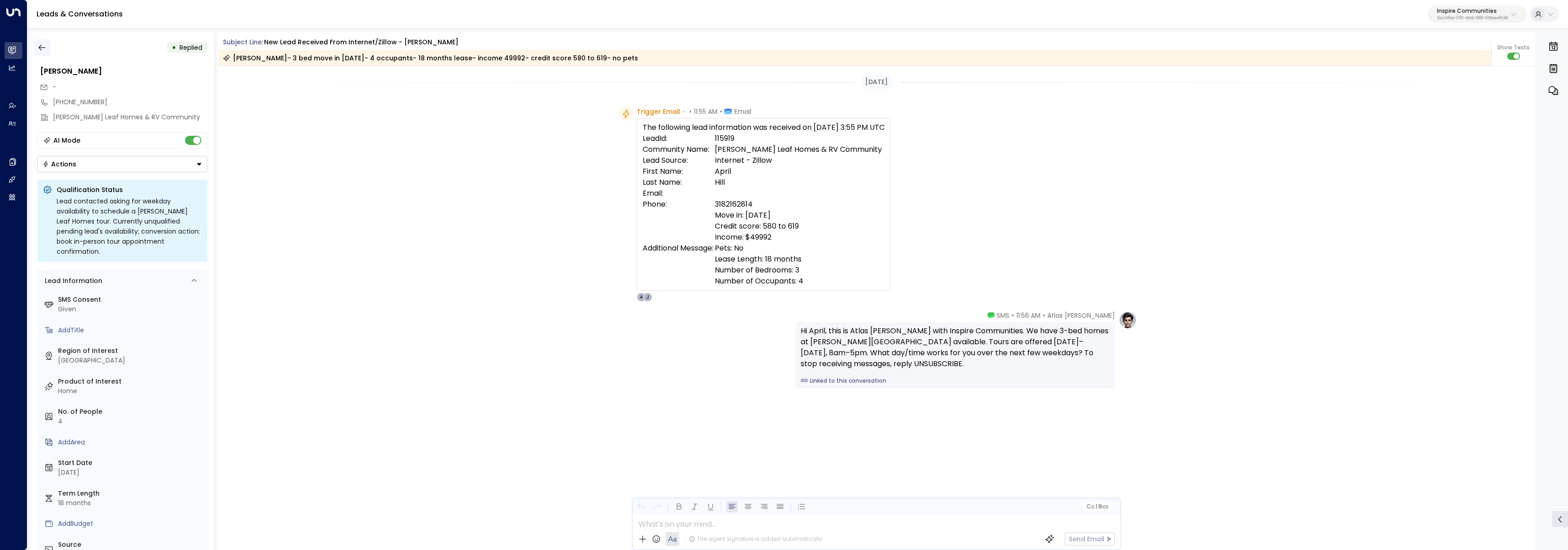
click at [40, 48] on icon "button" at bounding box center [42, 48] width 9 height 9
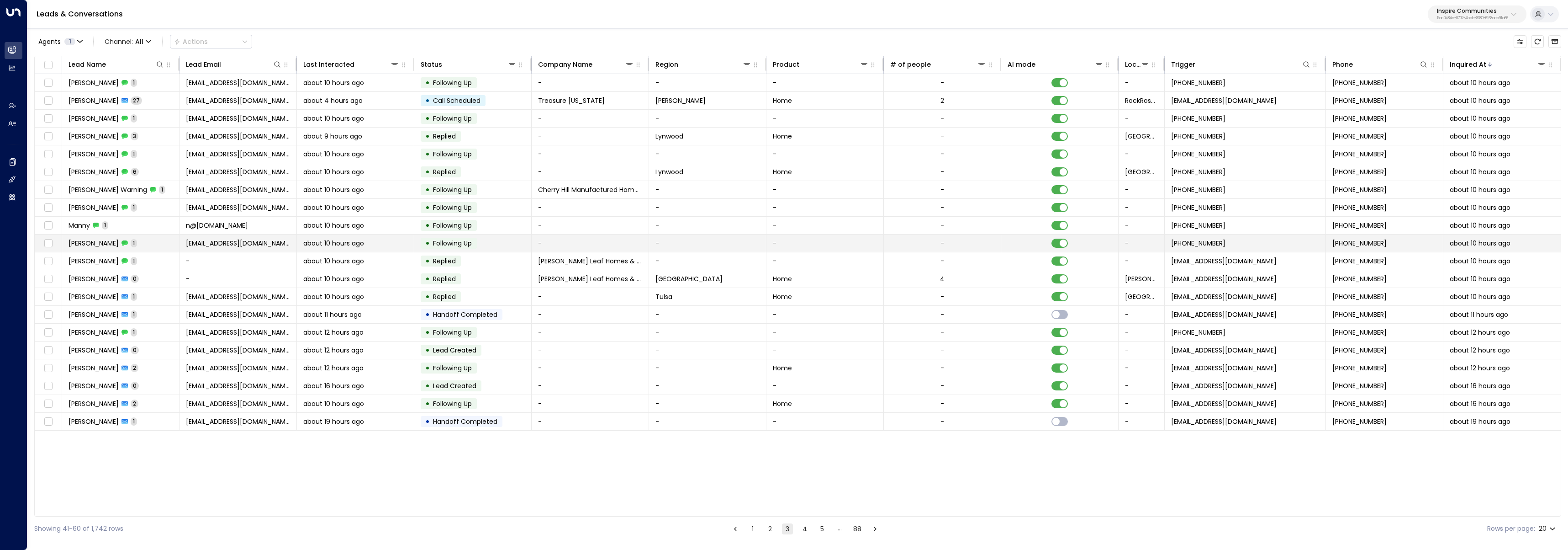
click at [139, 242] on td "Justine Stuckel 1" at bounding box center [121, 243] width 117 height 18
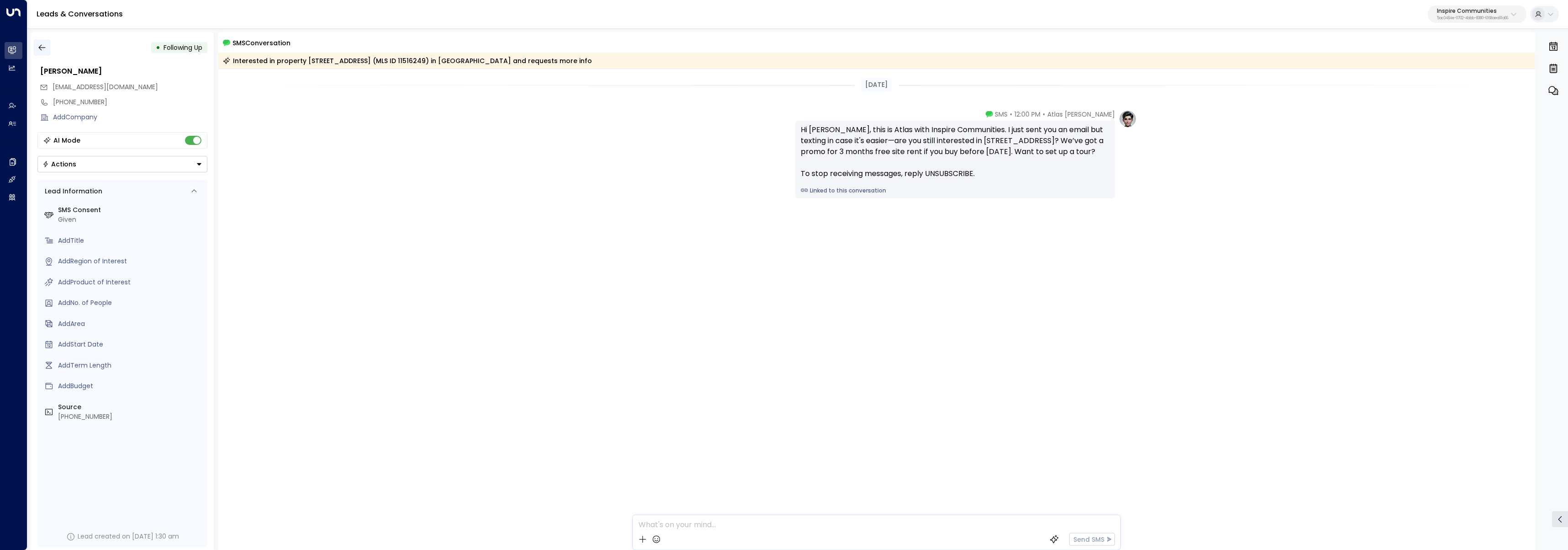
click at [48, 49] on button "button" at bounding box center [42, 48] width 16 height 16
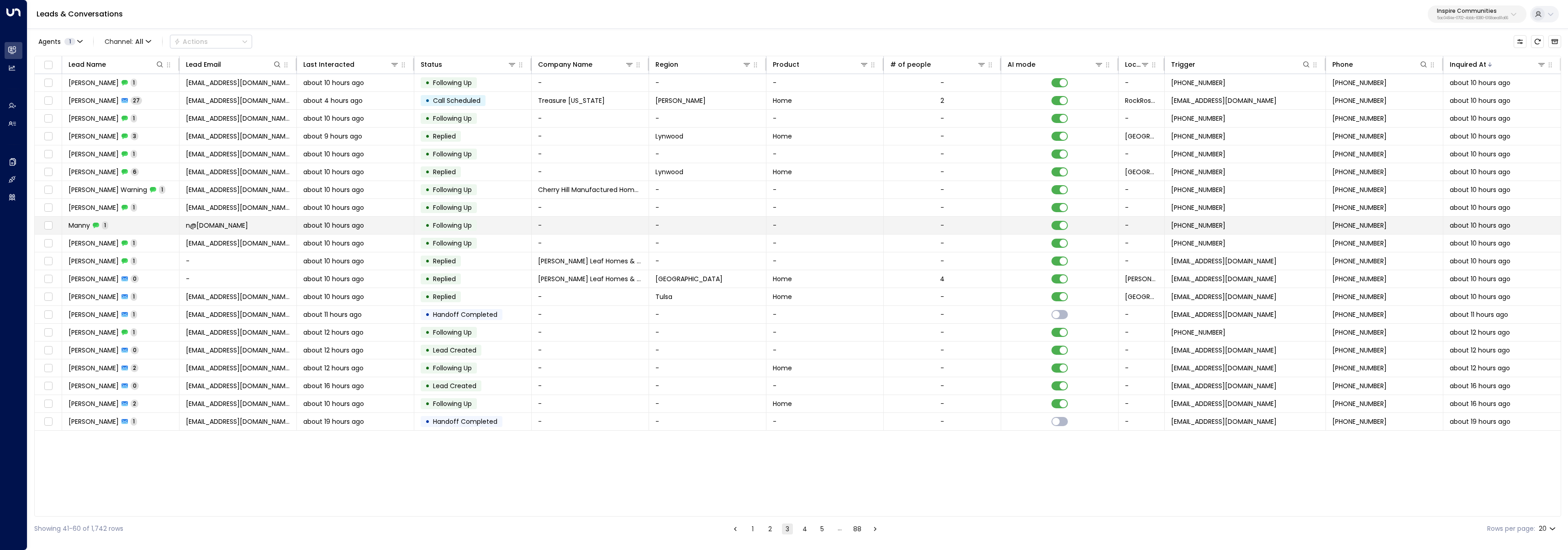
click at [130, 226] on td "Manny 1" at bounding box center [121, 226] width 117 height 18
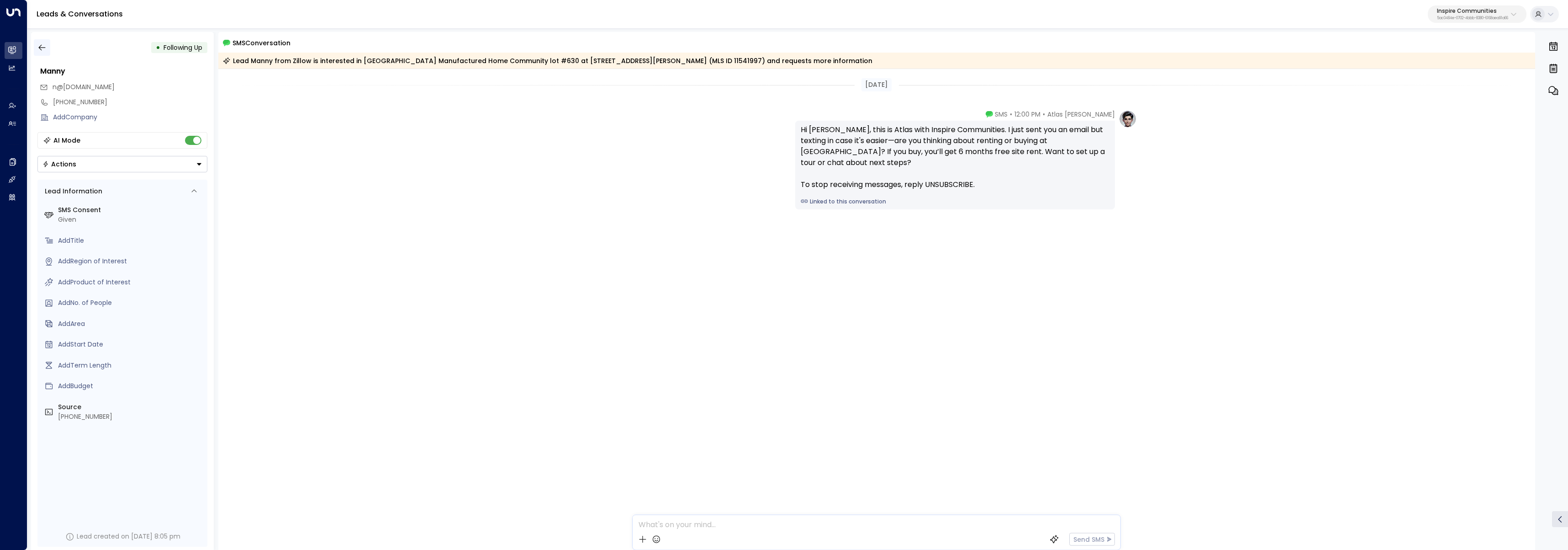
click at [42, 45] on icon "button" at bounding box center [42, 48] width 9 height 9
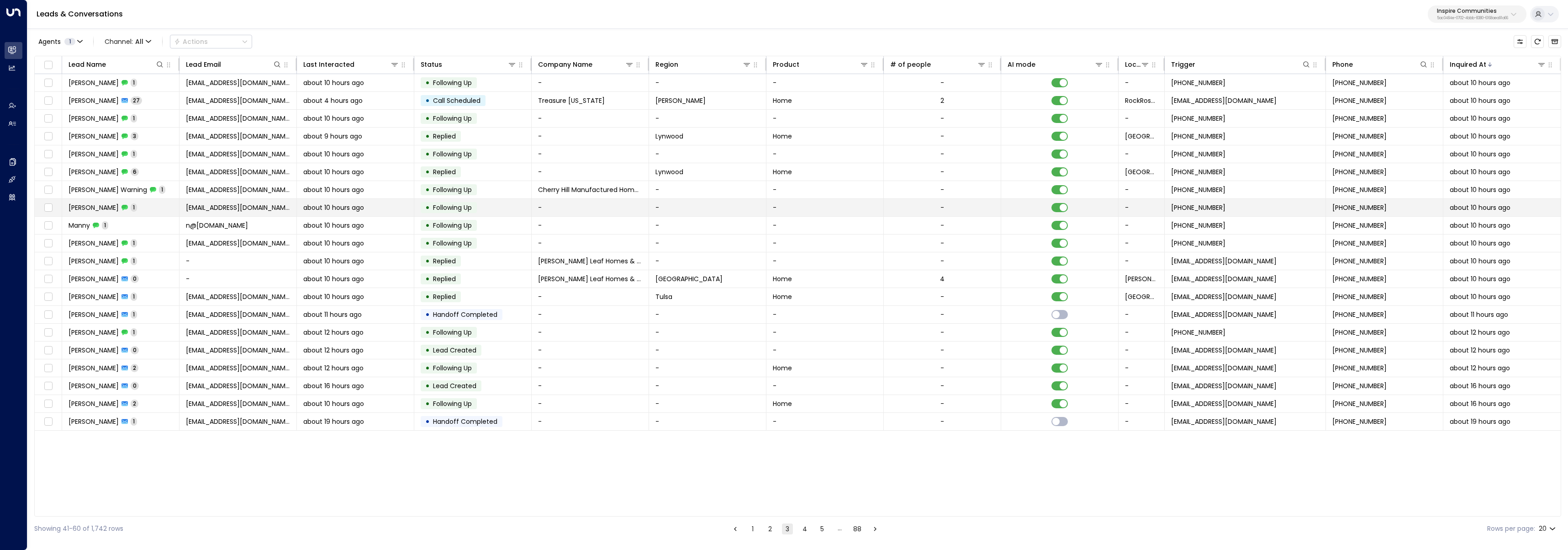
click at [135, 206] on td "John Holifield 1" at bounding box center [121, 207] width 117 height 18
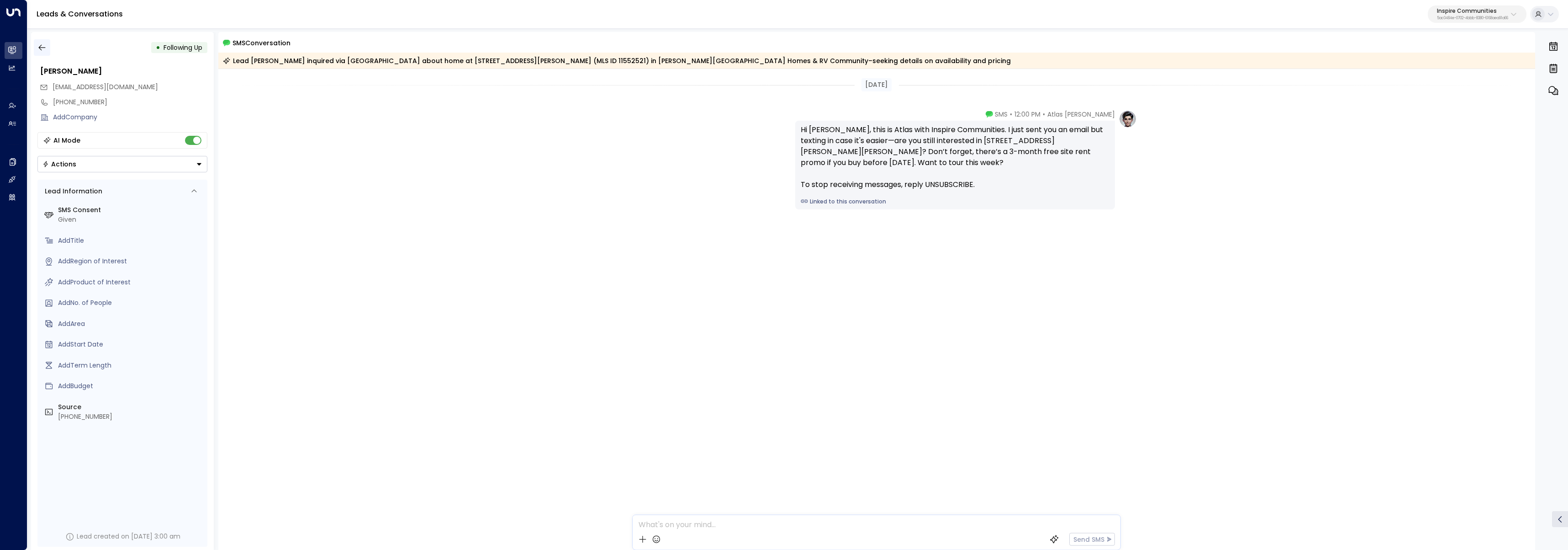
click at [48, 48] on button "button" at bounding box center [42, 48] width 16 height 16
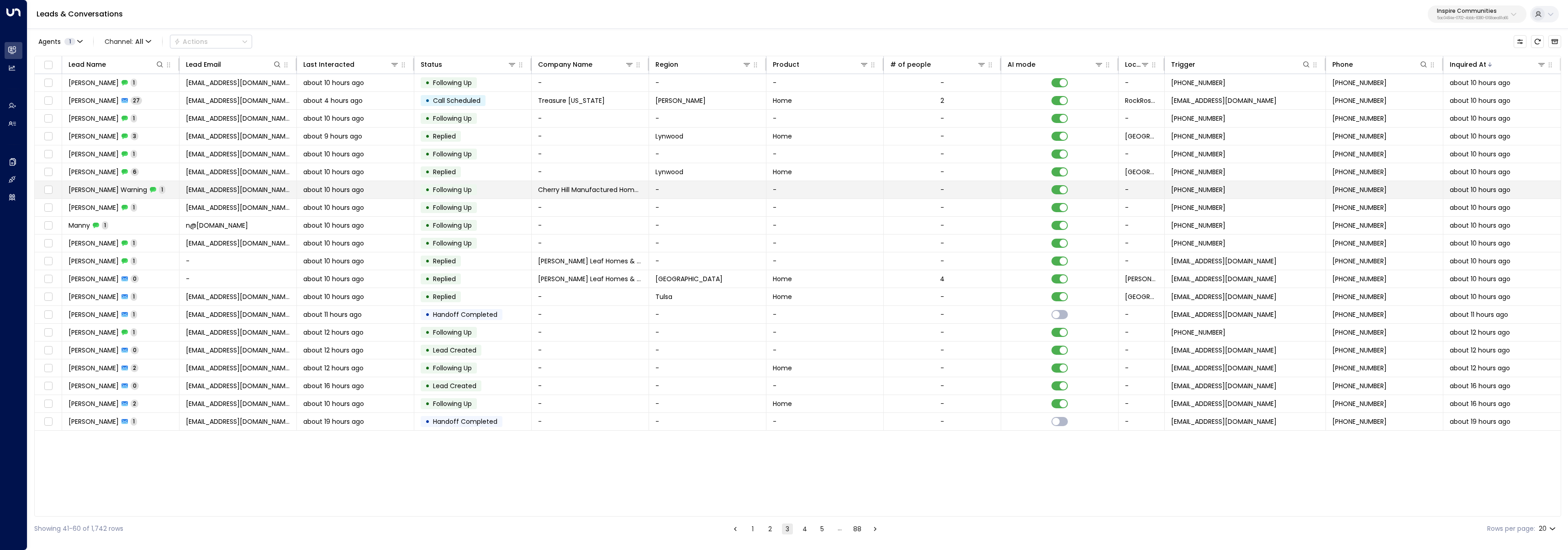
click at [133, 194] on div "Duncan Warning 1" at bounding box center [117, 190] width 97 height 9
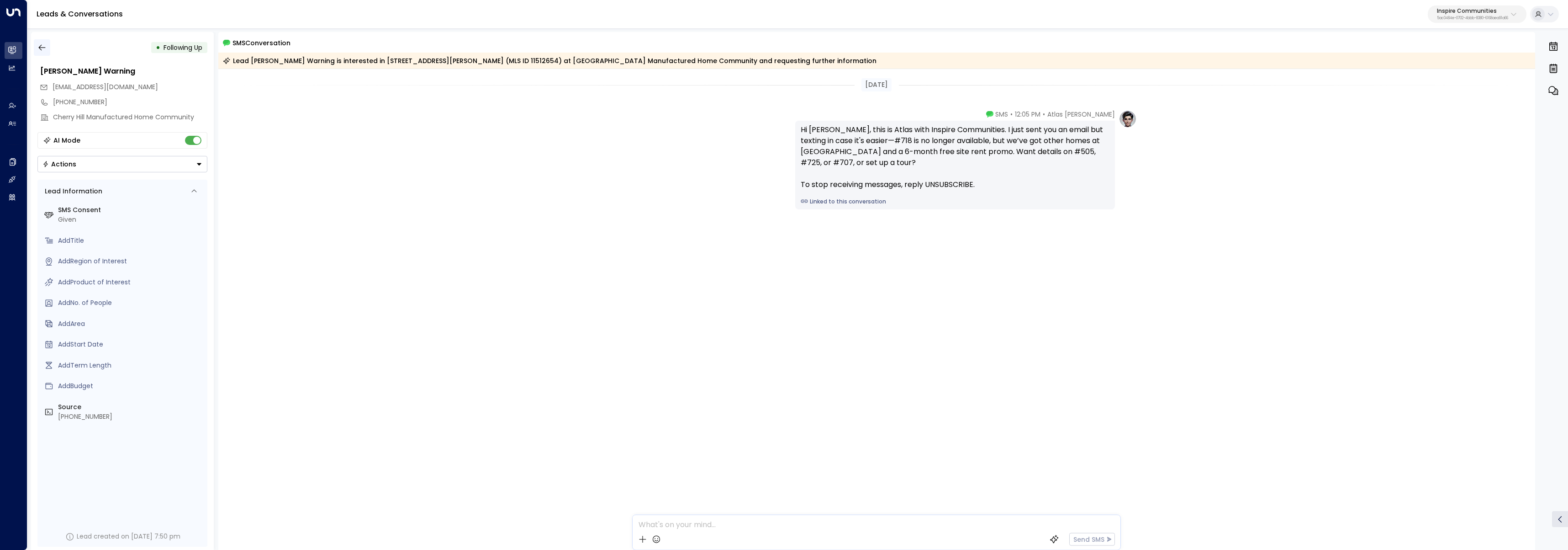
click at [40, 44] on icon "button" at bounding box center [42, 48] width 9 height 9
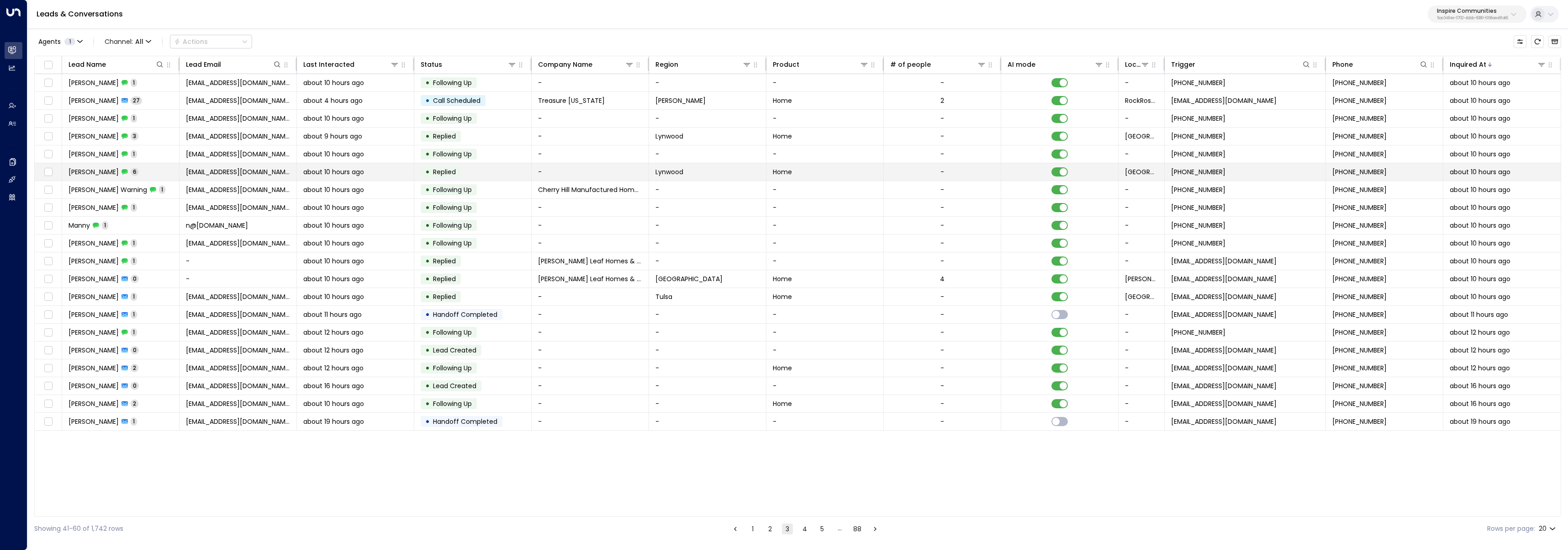
click at [143, 172] on td "Quine Dean 6" at bounding box center [121, 172] width 117 height 18
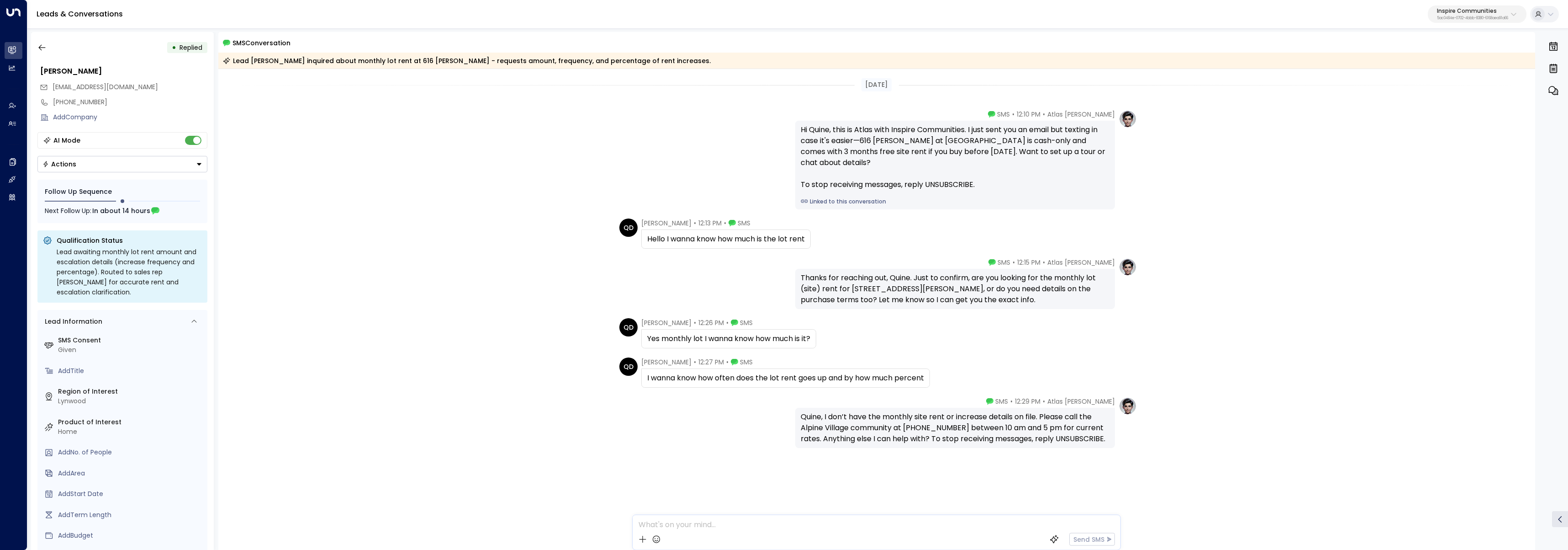
drag, startPoint x: 814, startPoint y: 417, endPoint x: 992, endPoint y: 442, distance: 179.7
click at [992, 442] on div "Quine, I don’t have the monthly site rent or increase details on file. Please c…" at bounding box center [955, 428] width 309 height 33
click at [48, 42] on button "button" at bounding box center [42, 48] width 16 height 16
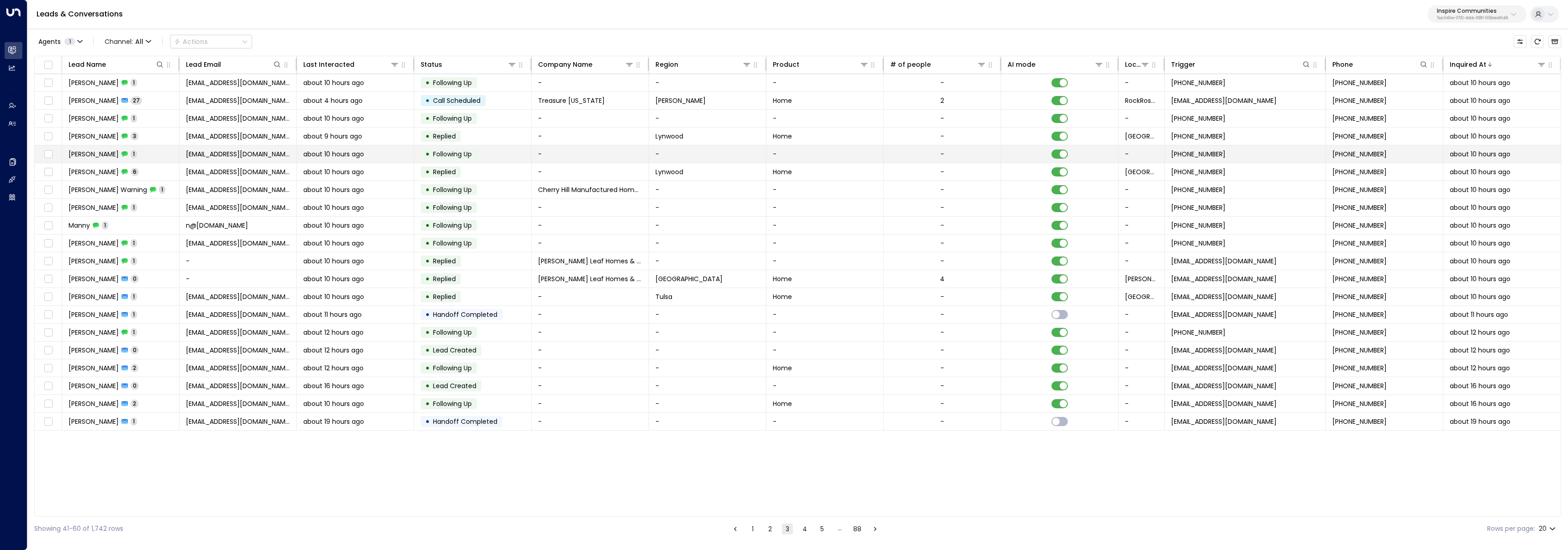
click at [141, 155] on td "Marquel Nelson 1" at bounding box center [121, 154] width 117 height 18
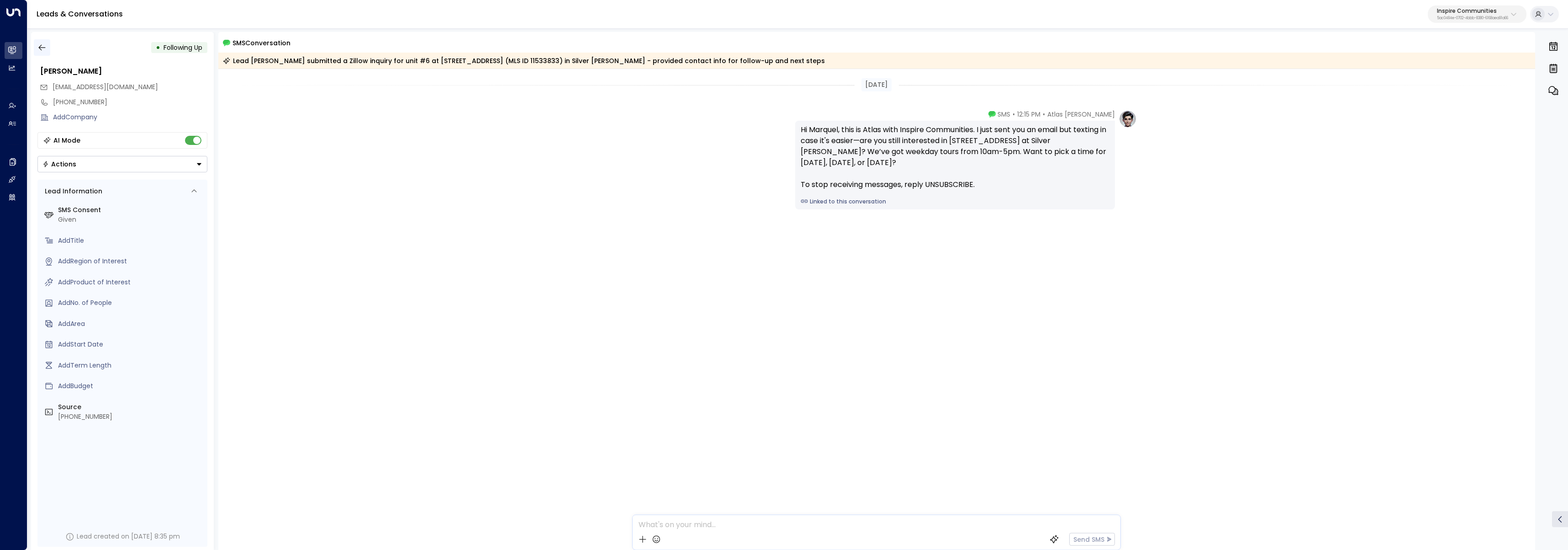
click at [42, 51] on icon "button" at bounding box center [42, 48] width 9 height 9
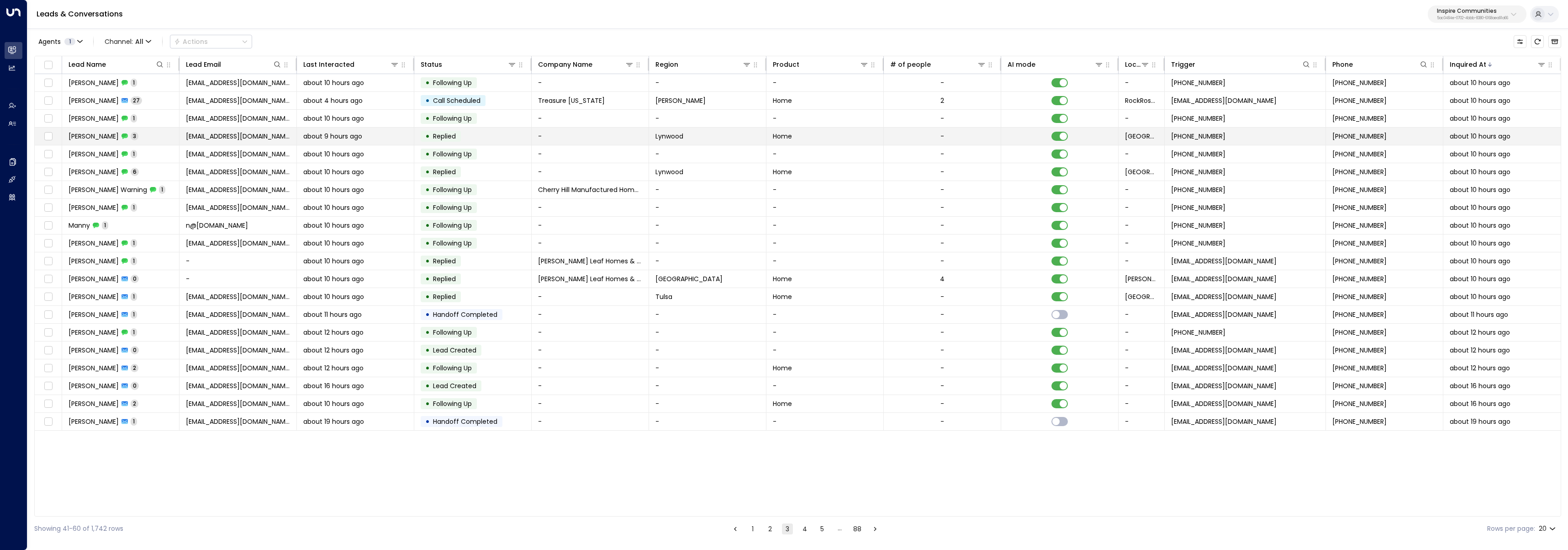
click at [105, 138] on span "Adam Weathers" at bounding box center [94, 136] width 51 height 9
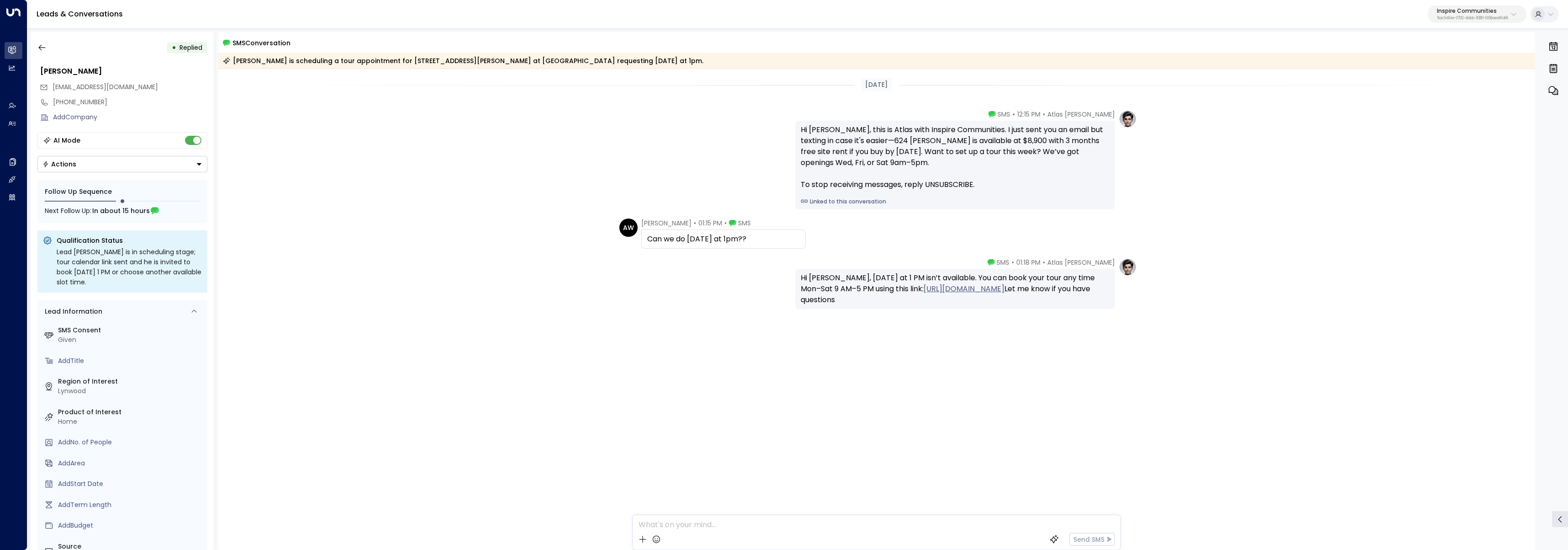
click at [839, 283] on div "Hi Adam, Saturday at 1 PM isn’t available. You can book your tour any time Mon–…" at bounding box center [955, 289] width 309 height 33
click at [45, 49] on icon "button" at bounding box center [42, 48] width 9 height 9
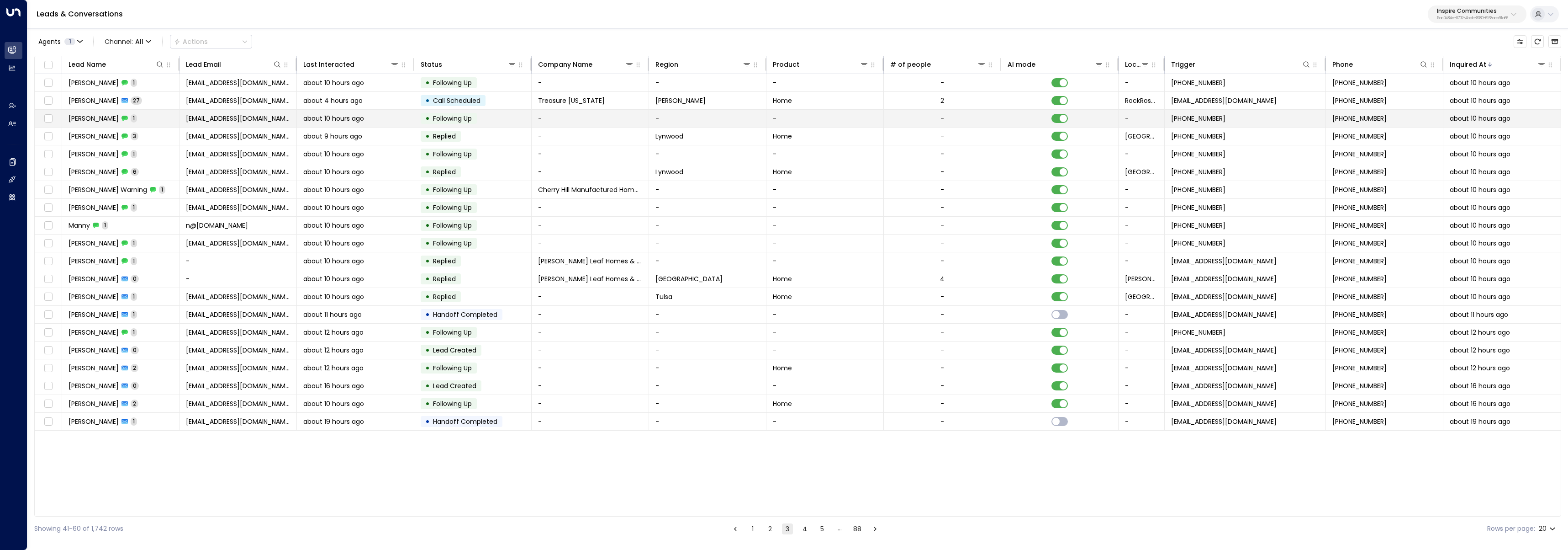
click at [108, 119] on span "Constance Brown" at bounding box center [94, 118] width 51 height 9
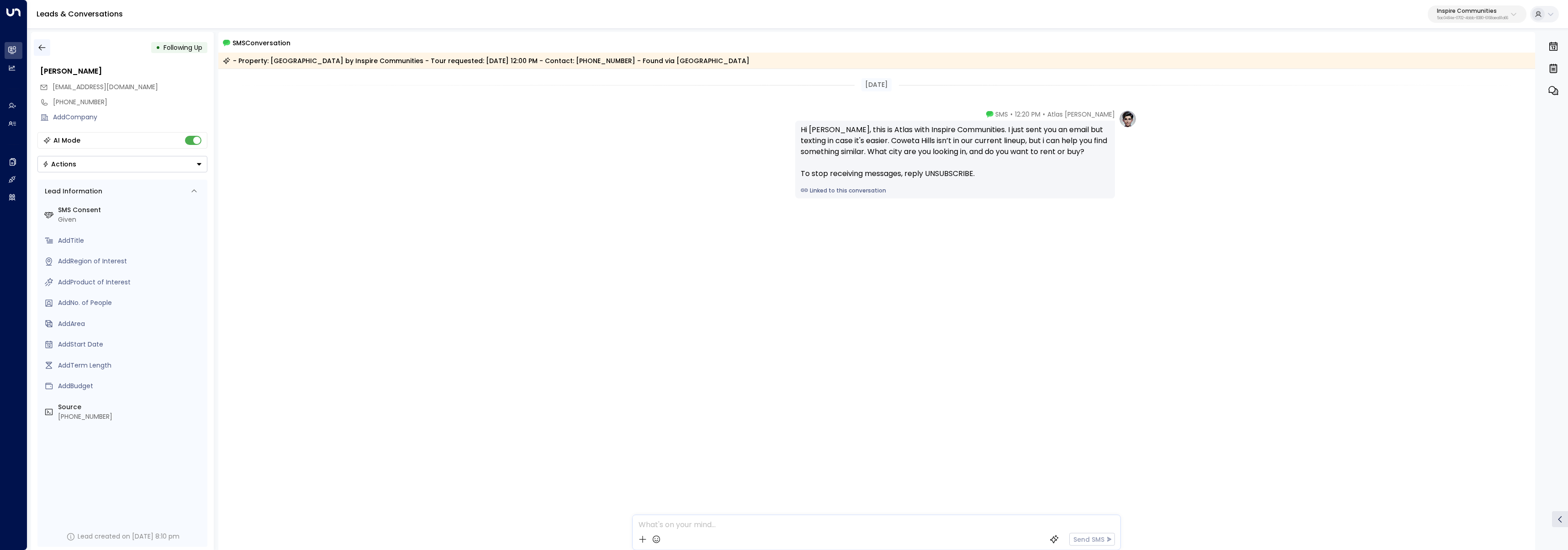
click at [36, 48] on button "button" at bounding box center [42, 48] width 16 height 16
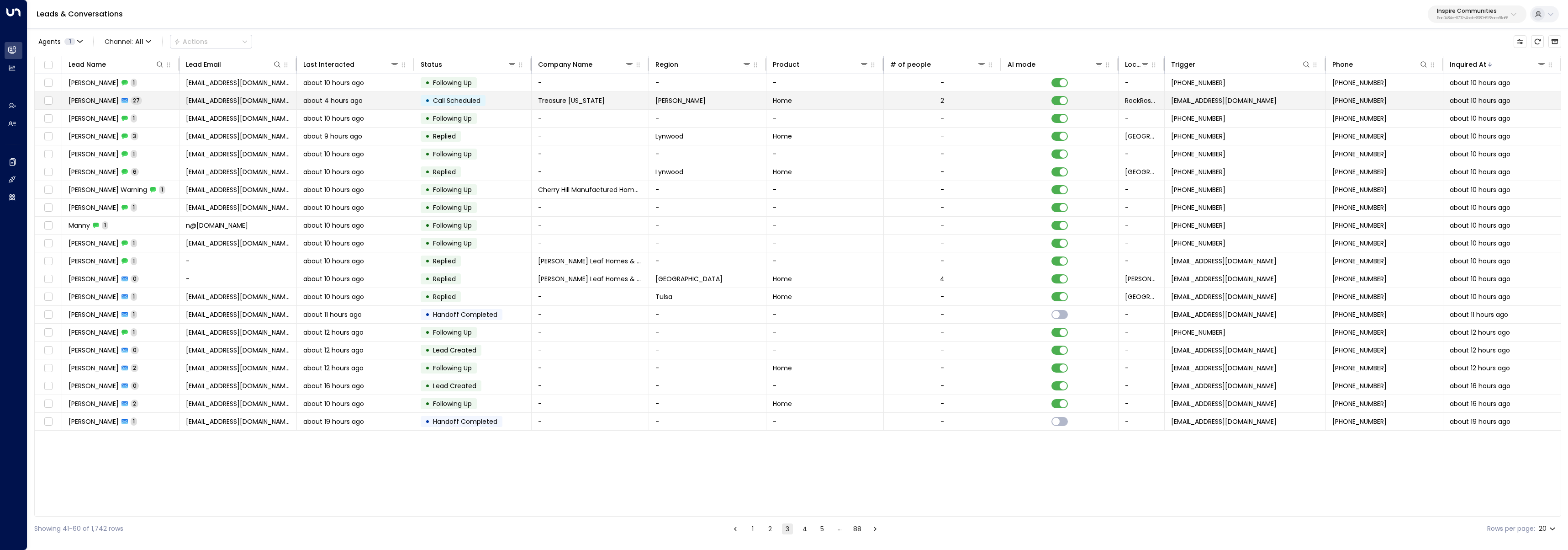
click at [71, 102] on span "Peter Kappes" at bounding box center [94, 100] width 51 height 9
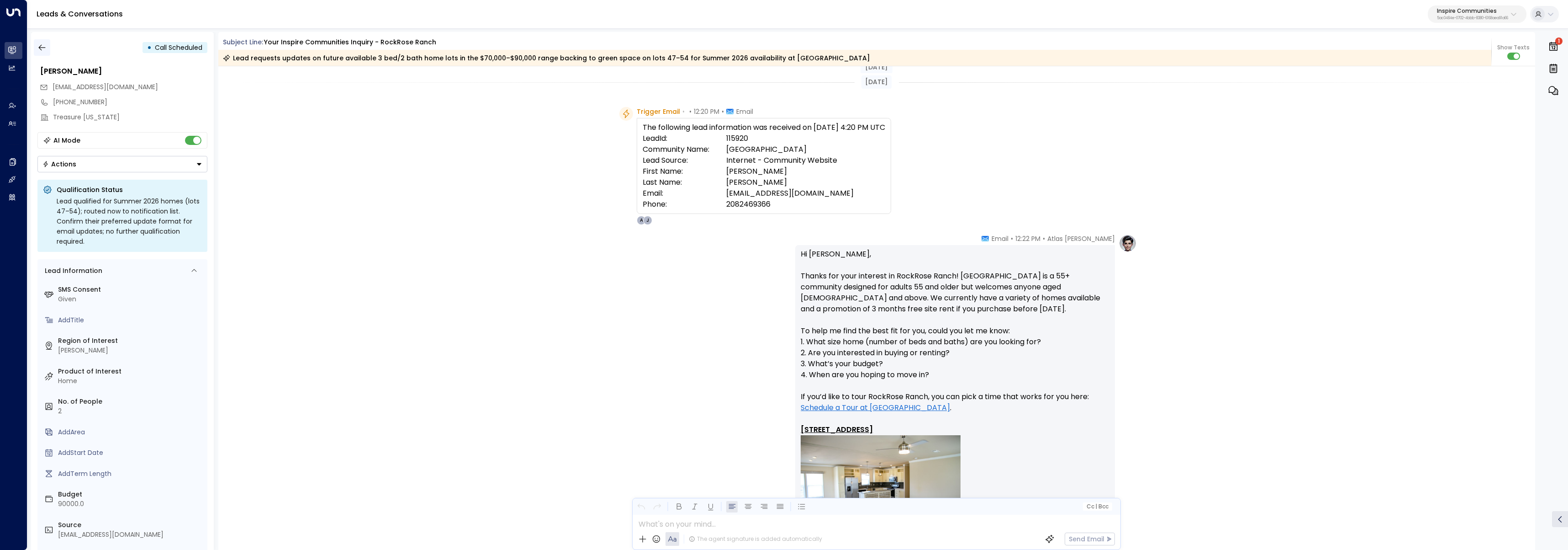
click at [39, 46] on icon "button" at bounding box center [42, 48] width 9 height 9
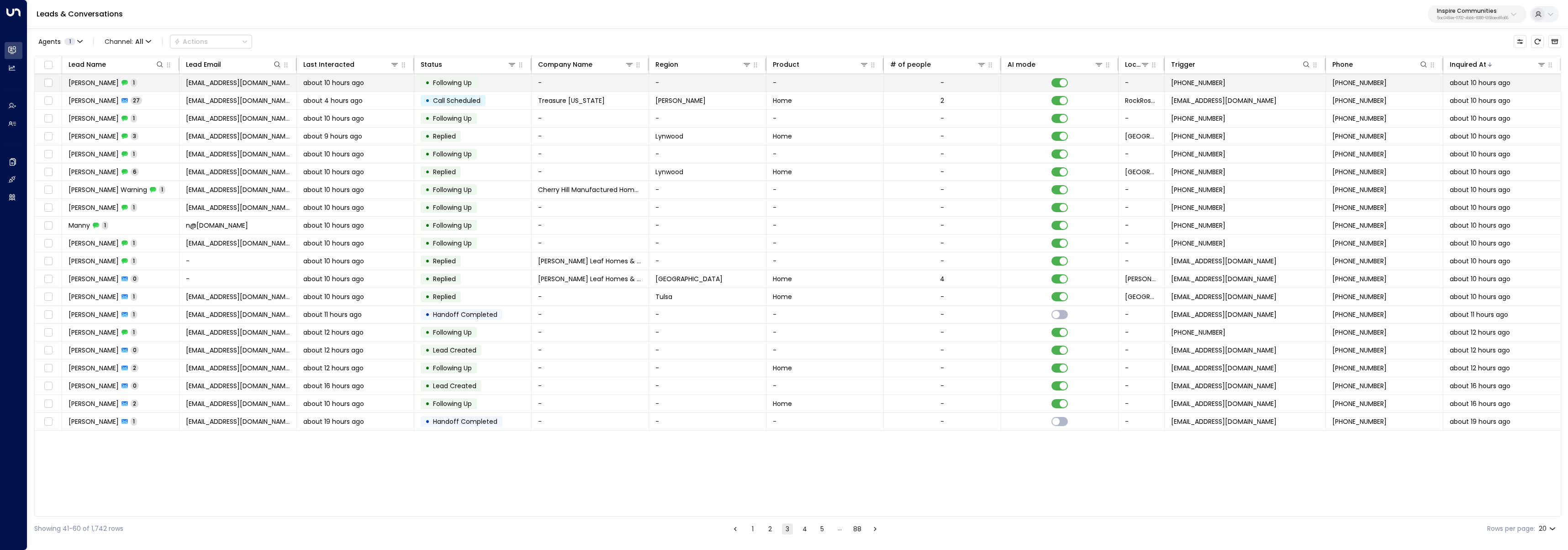
click at [135, 83] on td "Amber Jones 1" at bounding box center [121, 83] width 117 height 18
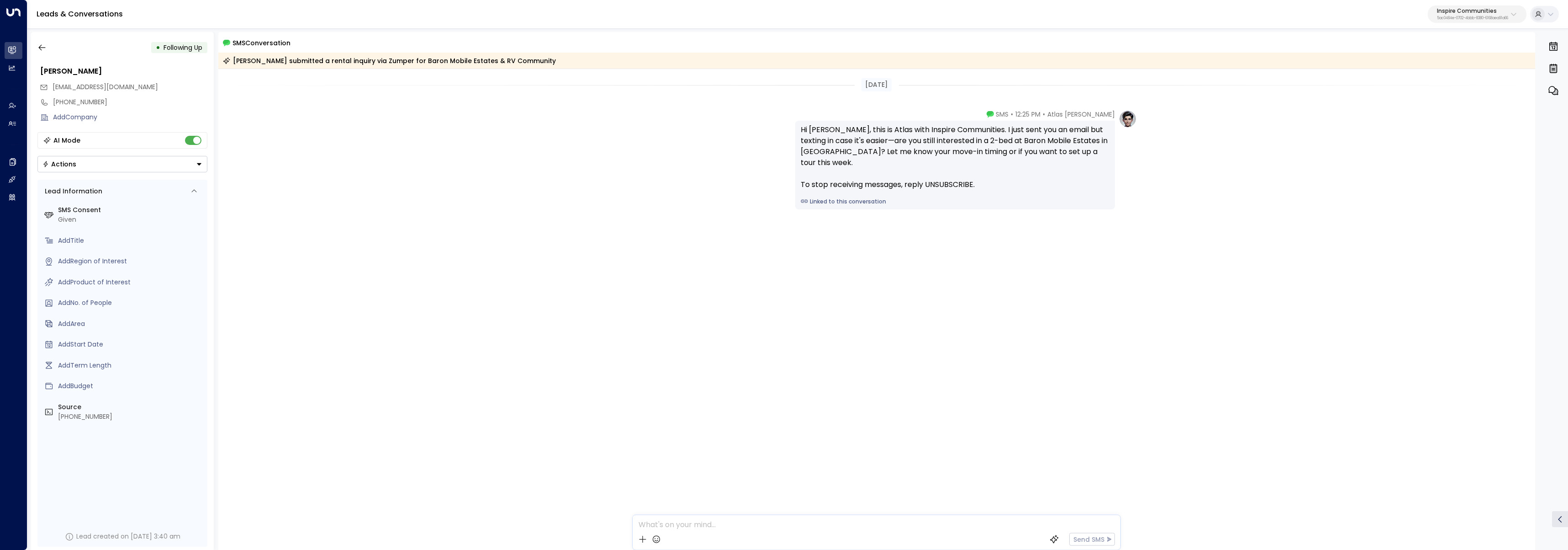
click at [31, 46] on div "• Following Up Amber Jones jonesamber54.aj@gmail.com +14328800609 Add Company A…" at bounding box center [122, 291] width 183 height 518
click at [40, 48] on icon "button" at bounding box center [42, 48] width 9 height 9
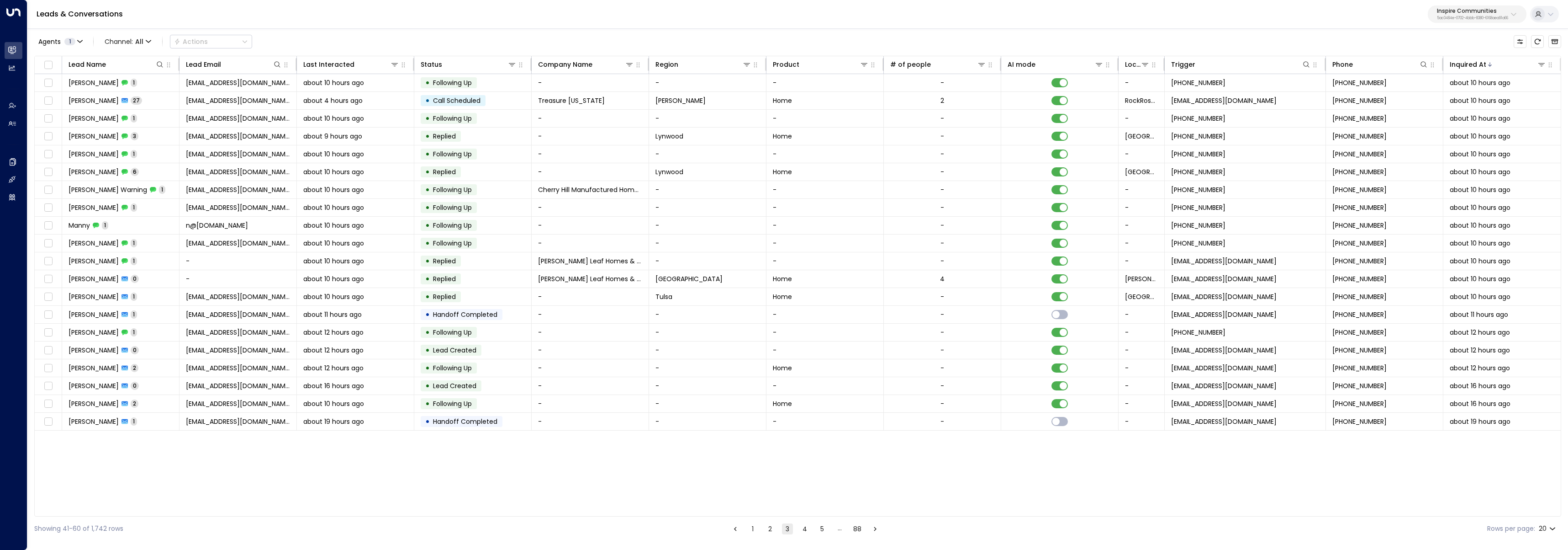
click at [771, 527] on button "2" at bounding box center [770, 529] width 11 height 11
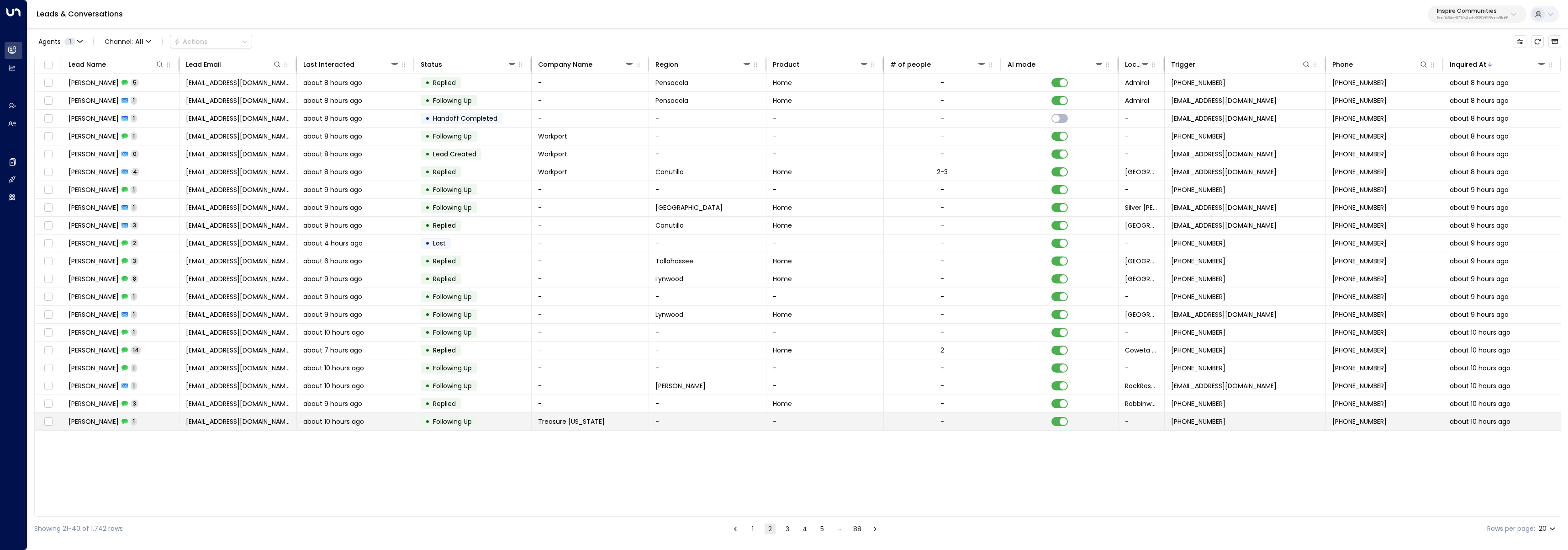
click at [166, 417] on td "Peter Kappes 1" at bounding box center [121, 422] width 117 height 18
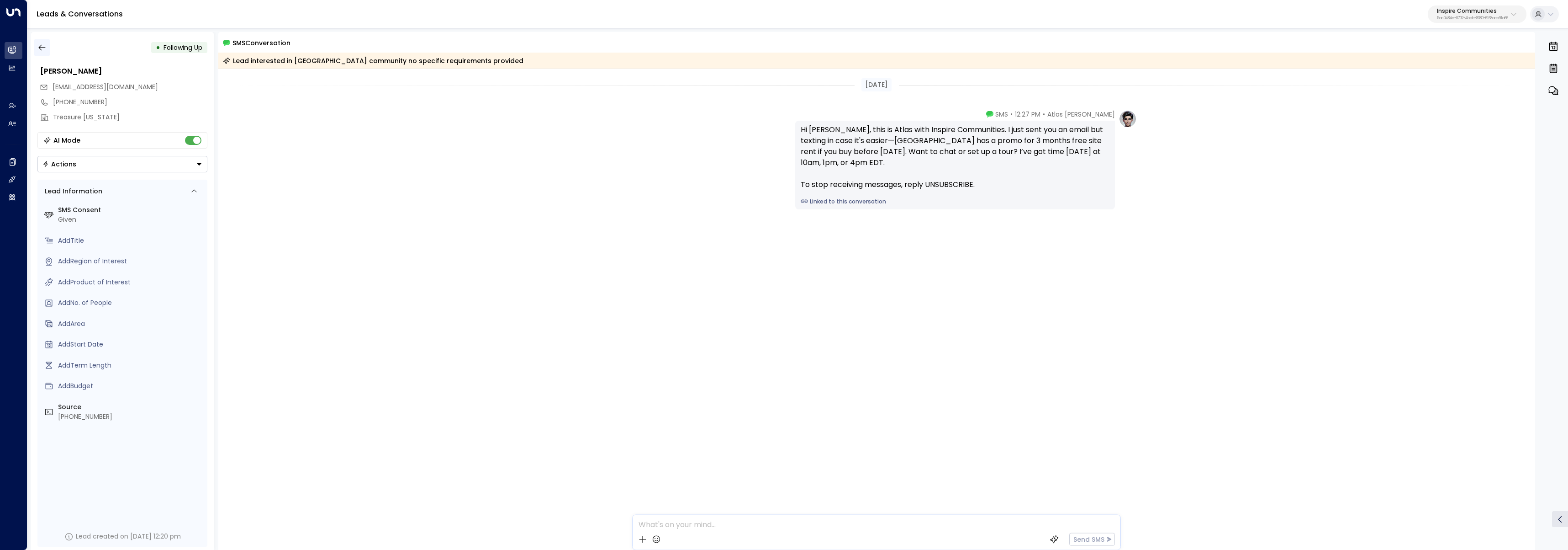
click at [37, 42] on button "button" at bounding box center [42, 48] width 16 height 16
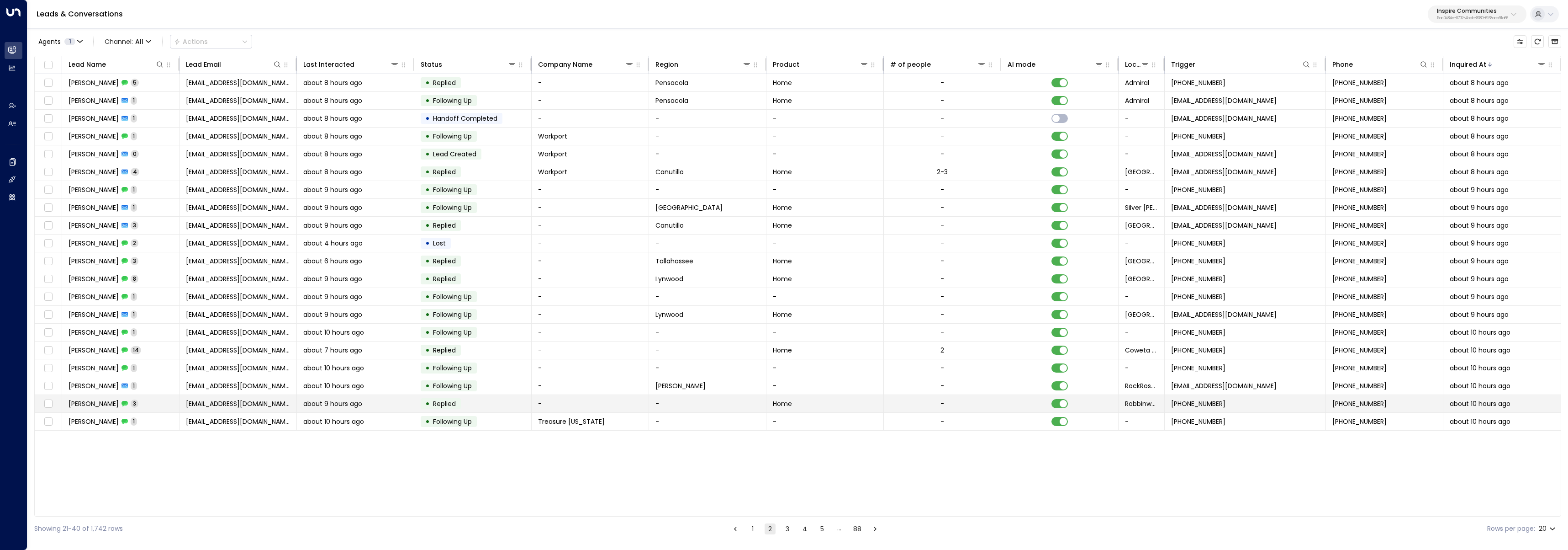
click at [154, 402] on td "Lula Little 3" at bounding box center [121, 404] width 117 height 18
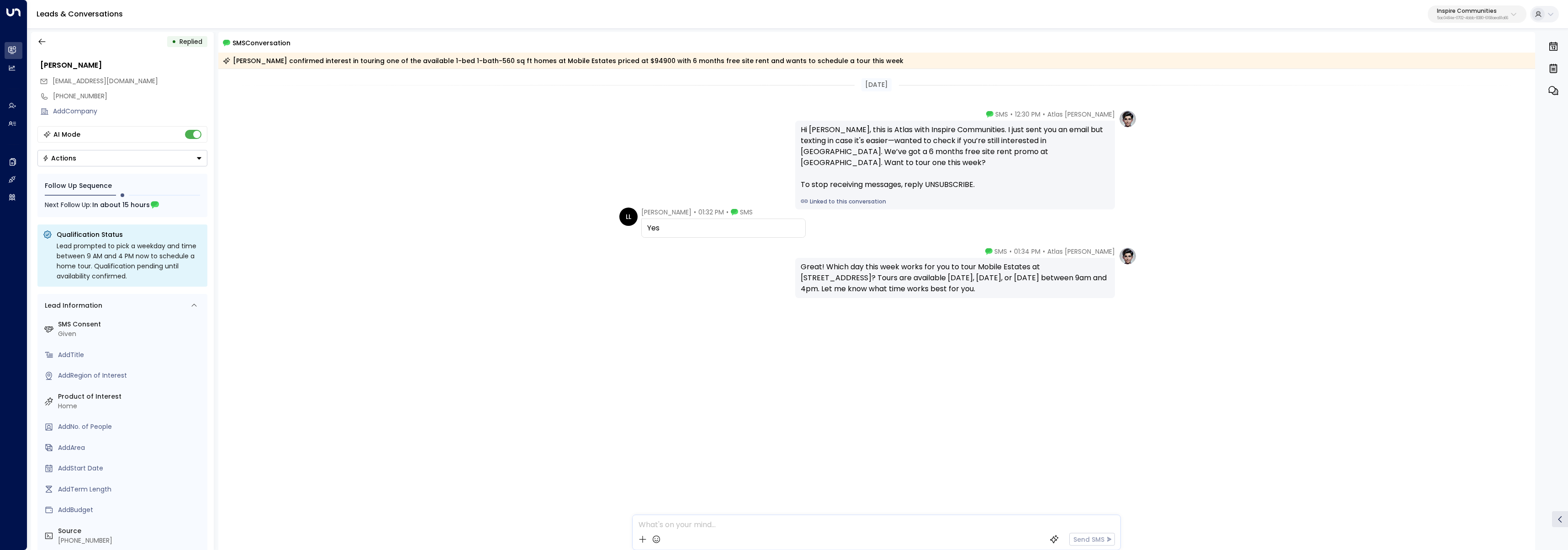
scroll to position [15, 0]
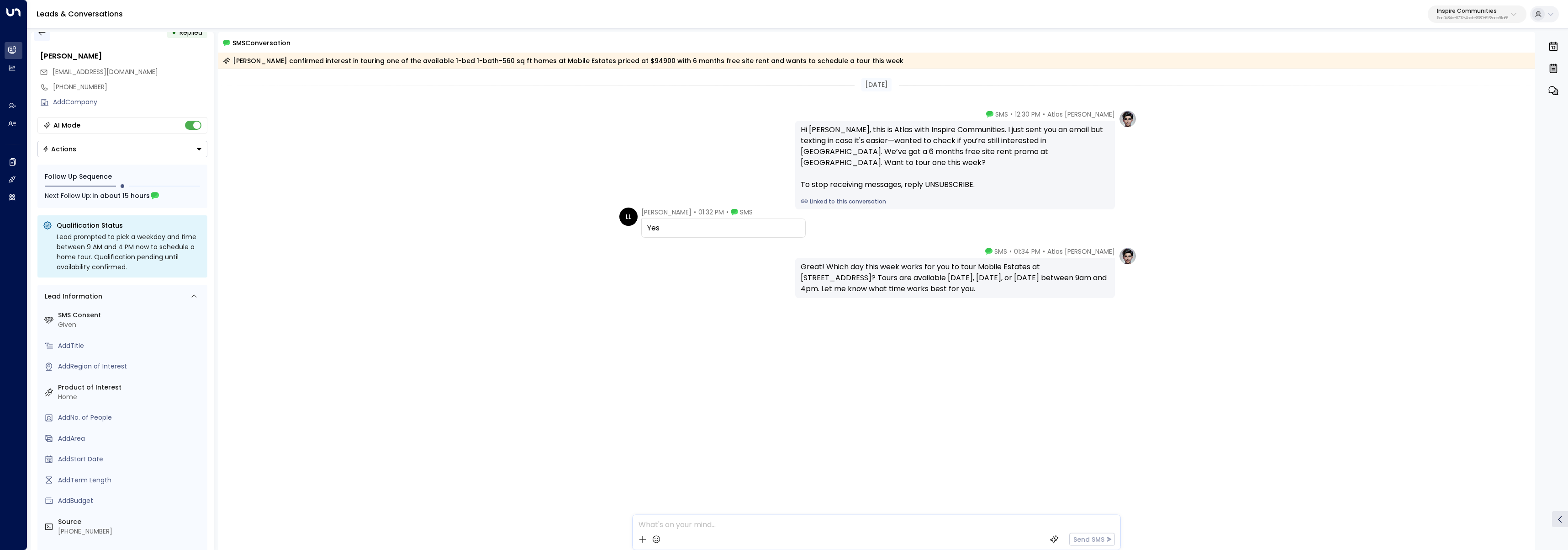
click at [42, 38] on button "button" at bounding box center [42, 32] width 16 height 16
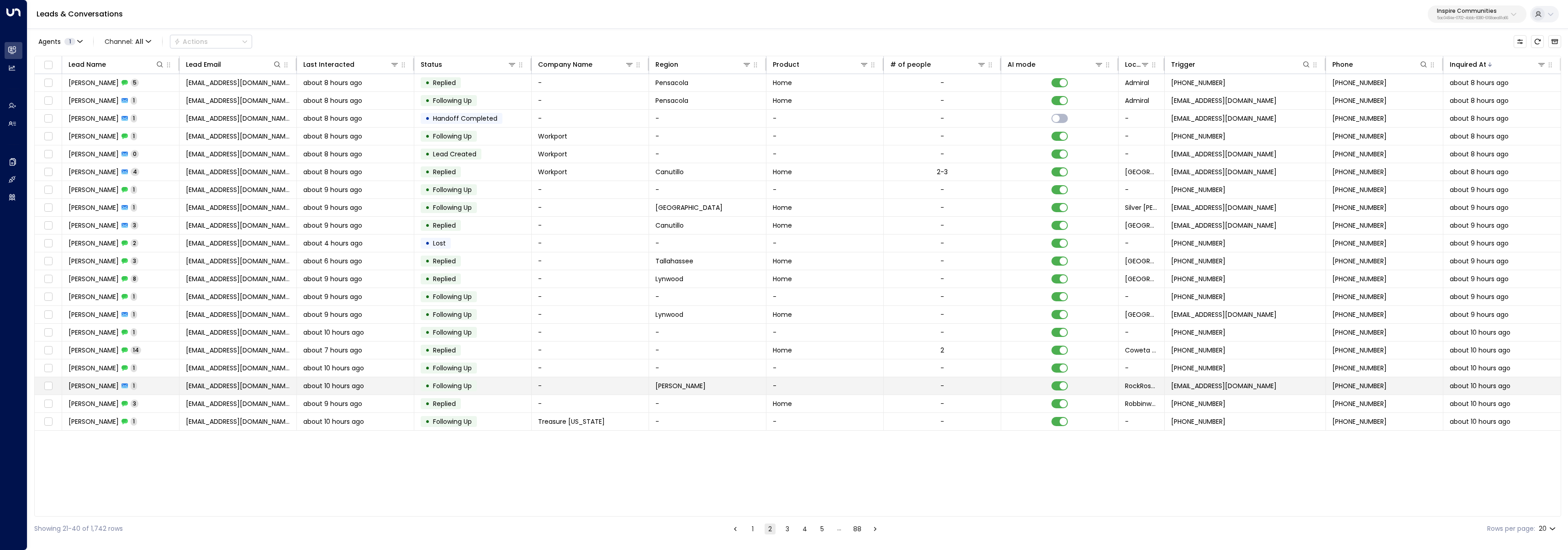
click at [137, 392] on td "Luis Delgado 1" at bounding box center [121, 386] width 117 height 18
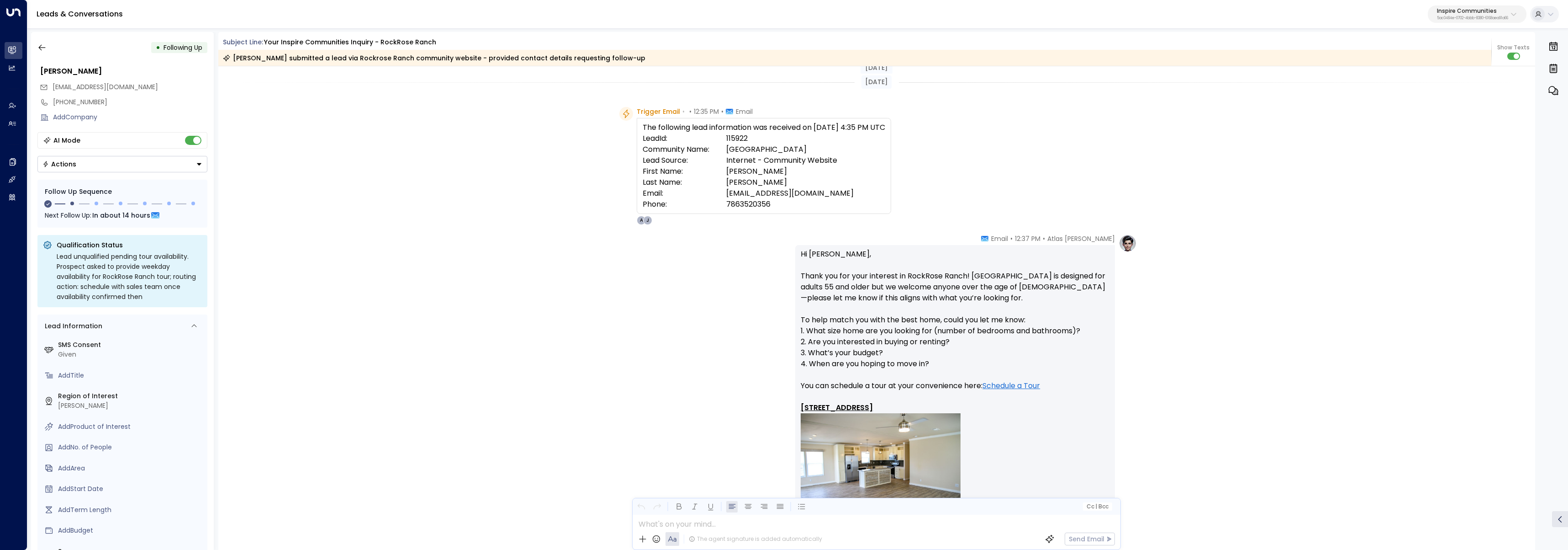
scroll to position [568, 0]
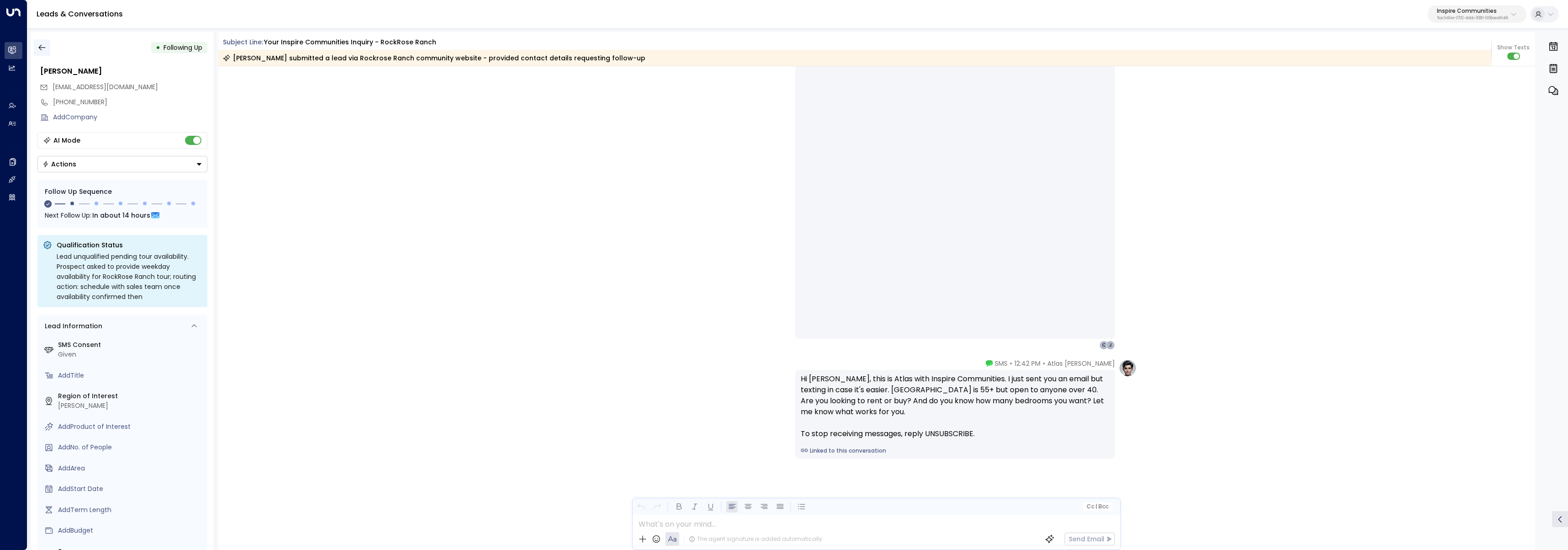
click at [44, 48] on icon "button" at bounding box center [41, 48] width 7 height 6
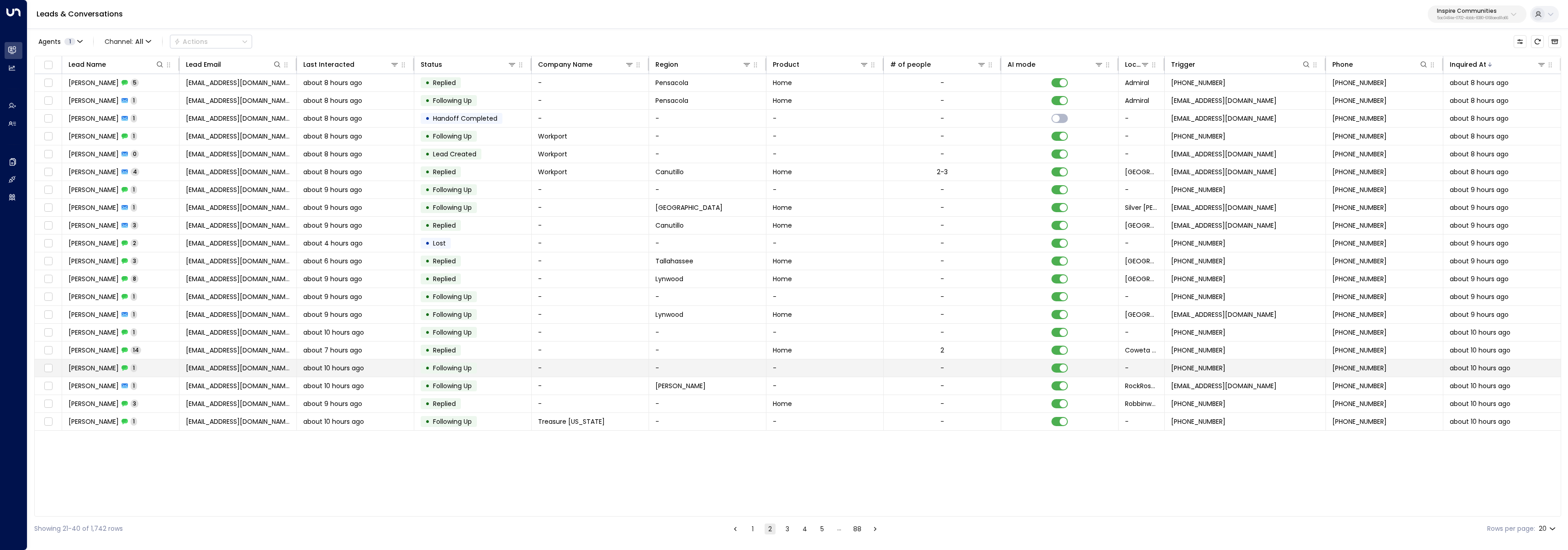
click at [136, 373] on td "Jamya Salter 1" at bounding box center [121, 368] width 117 height 18
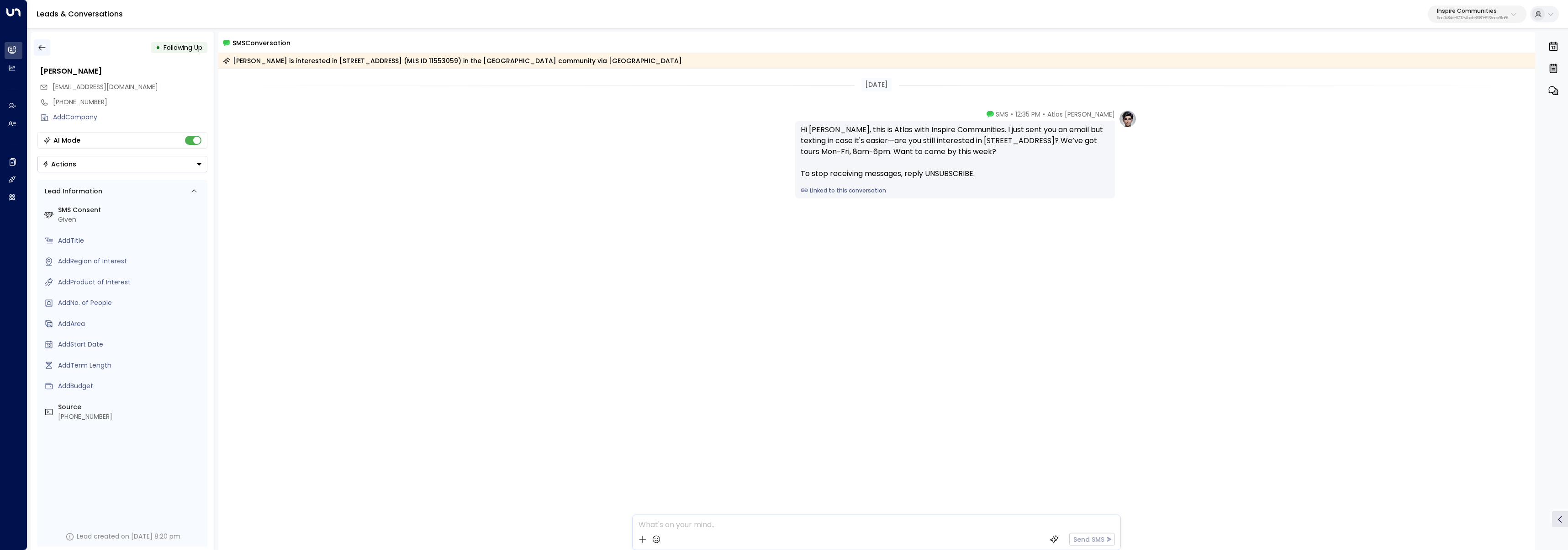
click at [44, 51] on icon "button" at bounding box center [42, 48] width 9 height 9
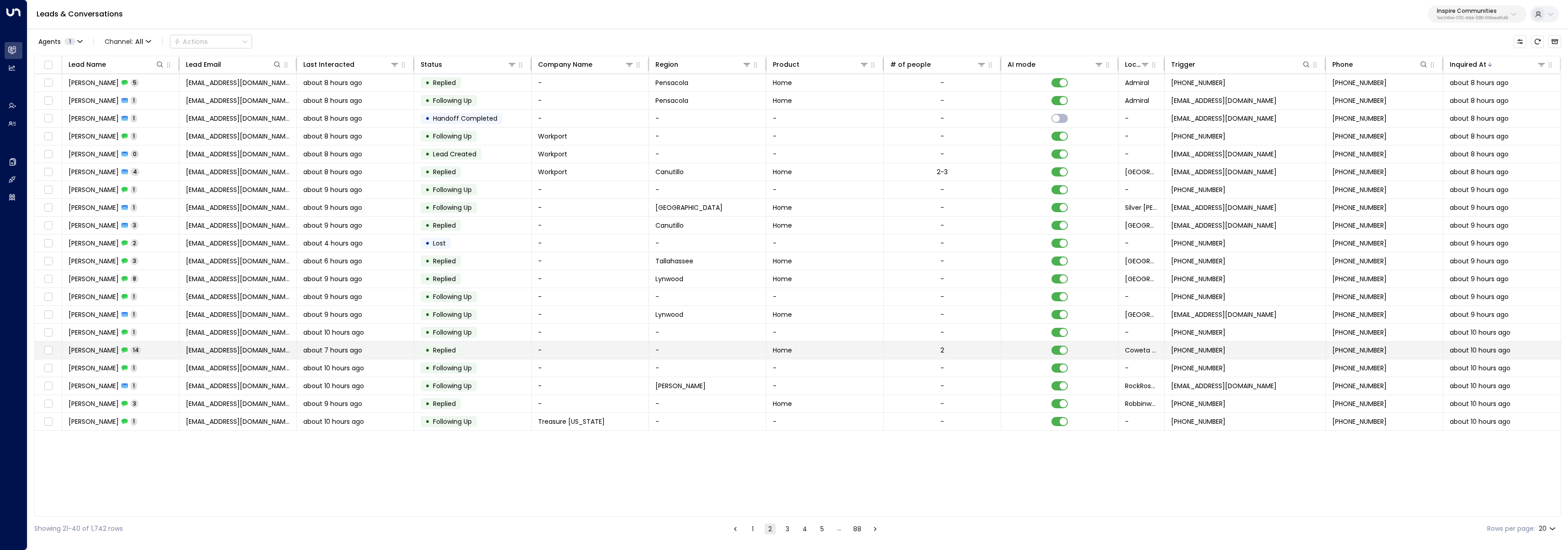
click at [118, 351] on span "Deborah Fernandes" at bounding box center [94, 350] width 51 height 9
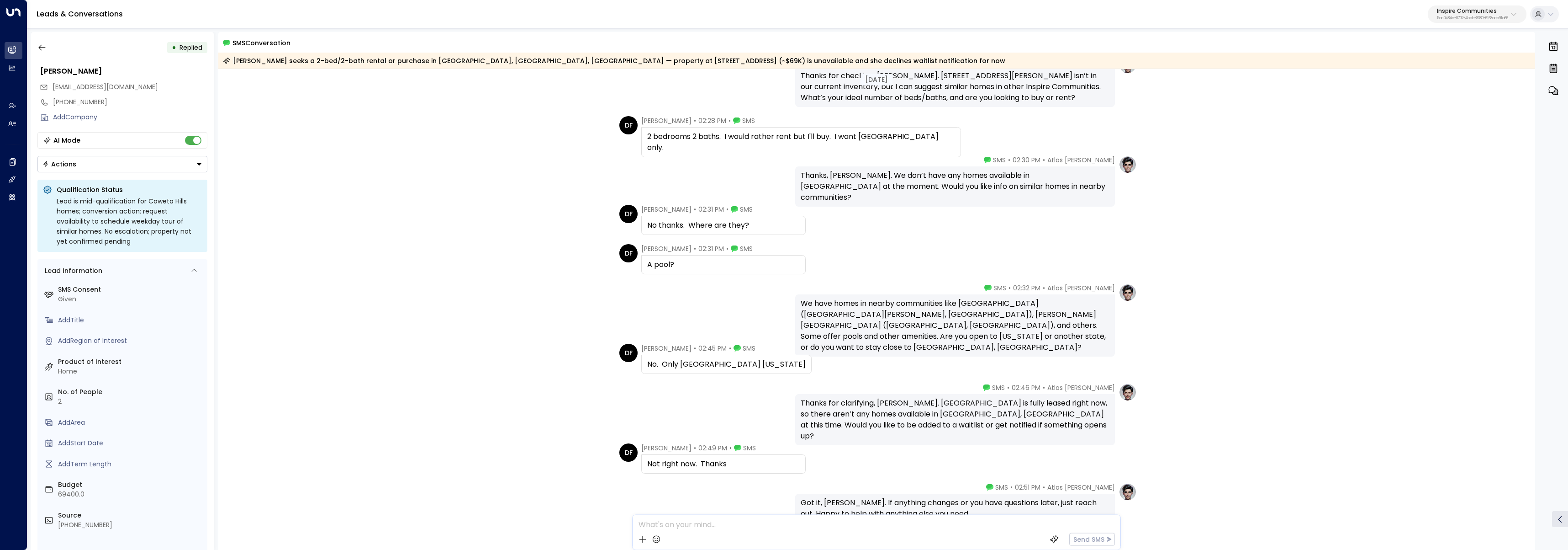
scroll to position [345, 0]
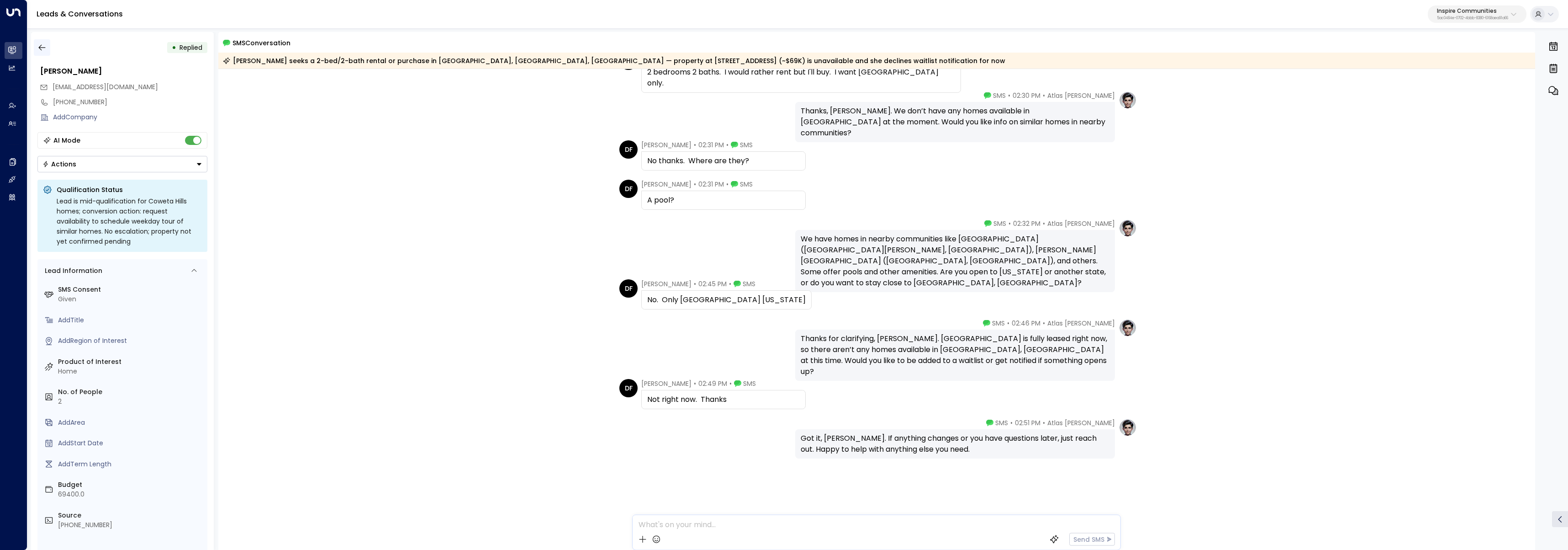
click at [43, 49] on icon "button" at bounding box center [42, 48] width 9 height 9
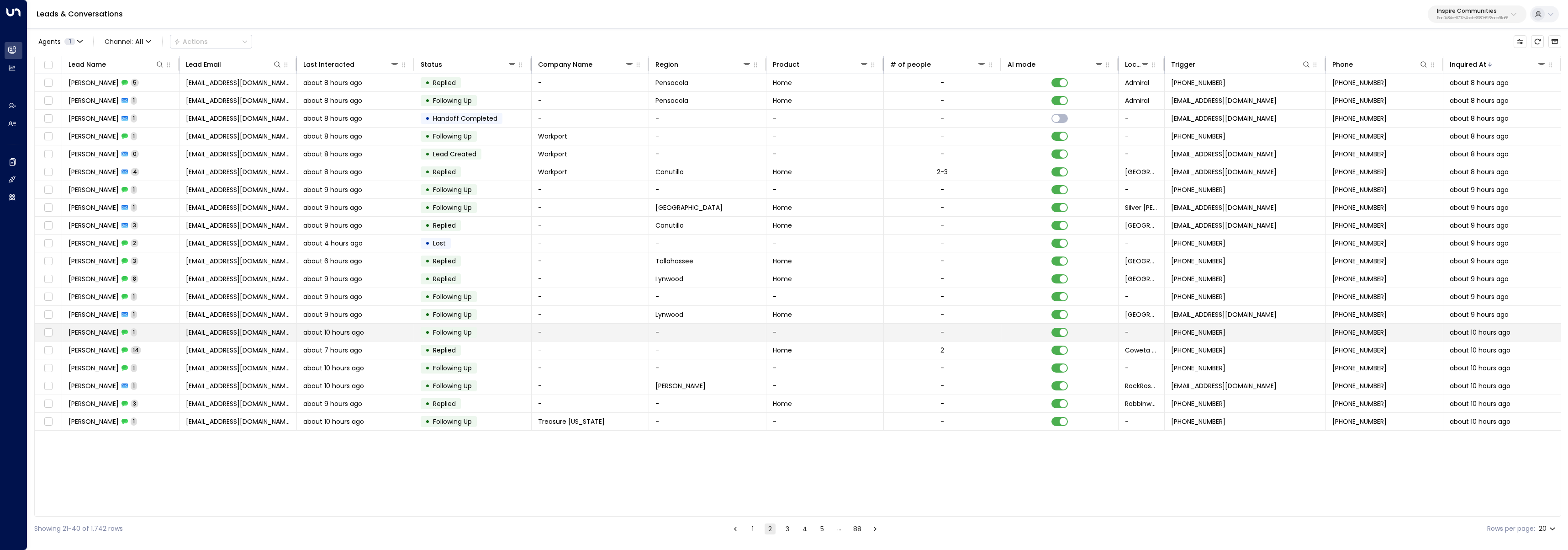
click at [130, 334] on span "1" at bounding box center [133, 332] width 7 height 8
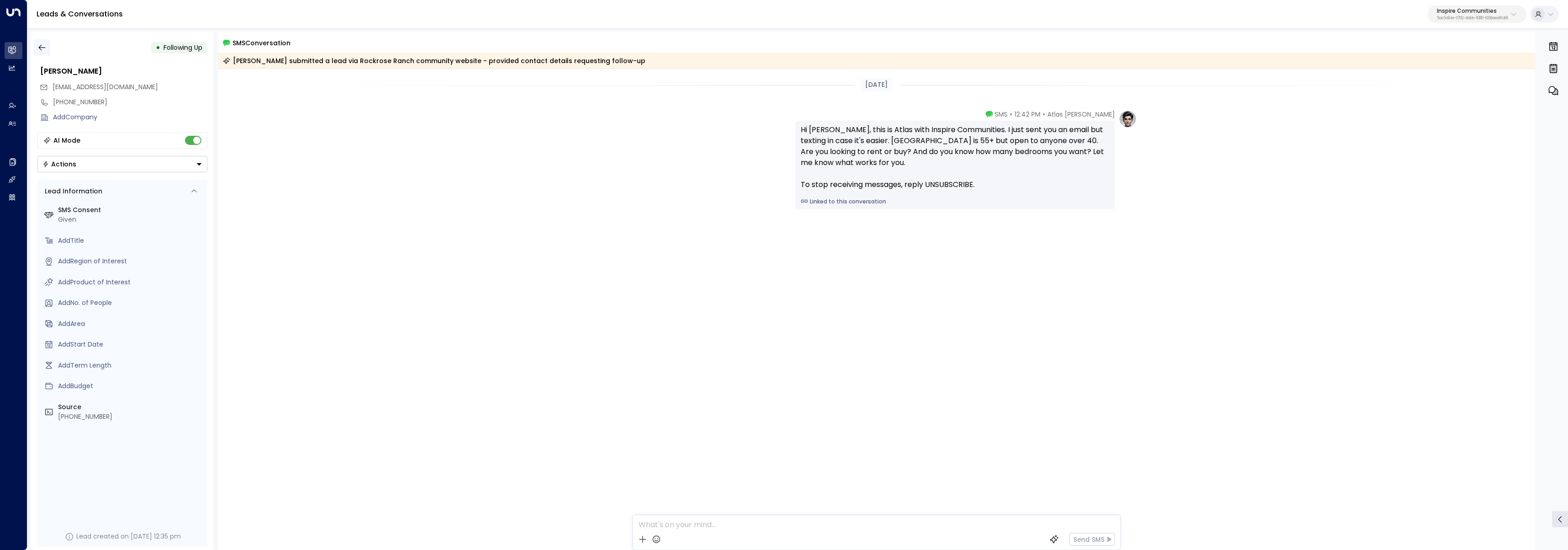
click at [45, 46] on icon "button" at bounding box center [42, 48] width 9 height 9
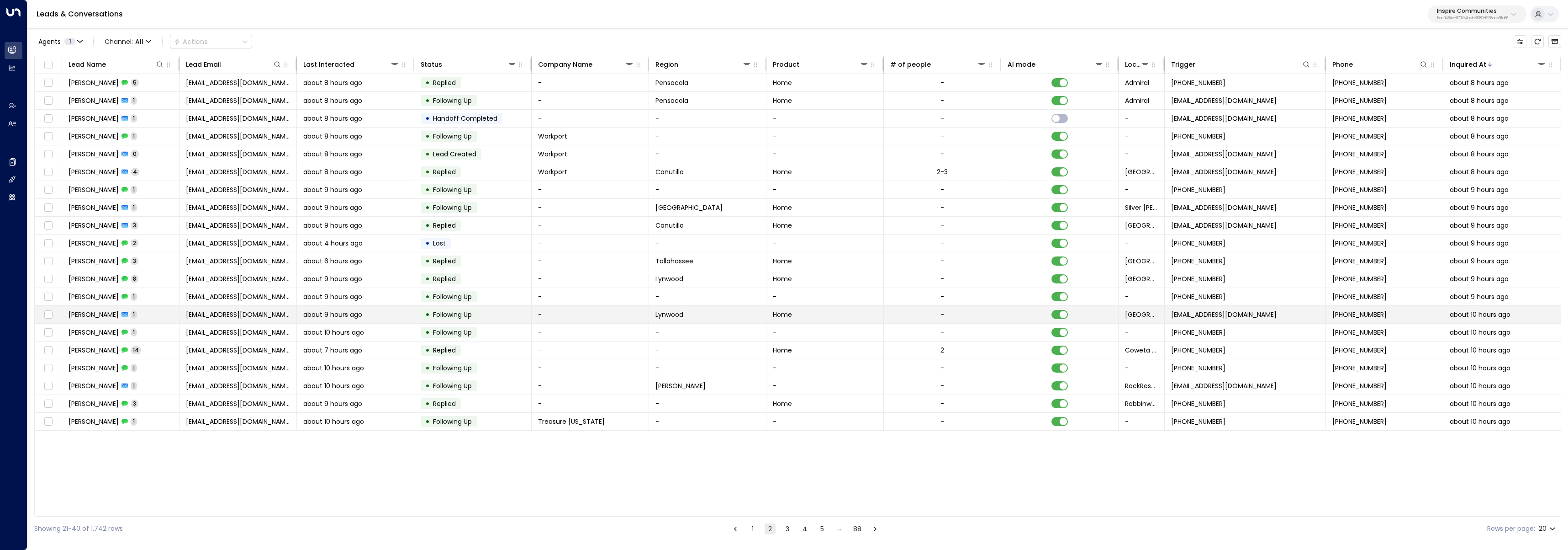
click at [102, 316] on span "Micah Todd" at bounding box center [94, 314] width 51 height 9
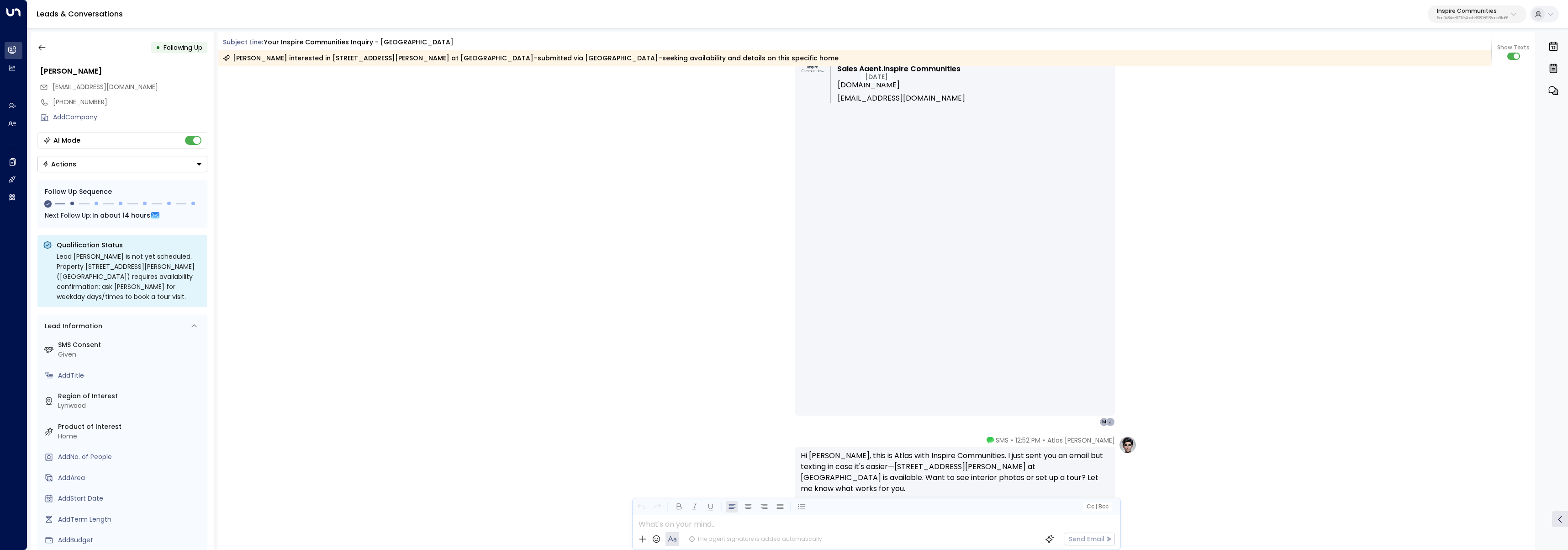
scroll to position [2192, 0]
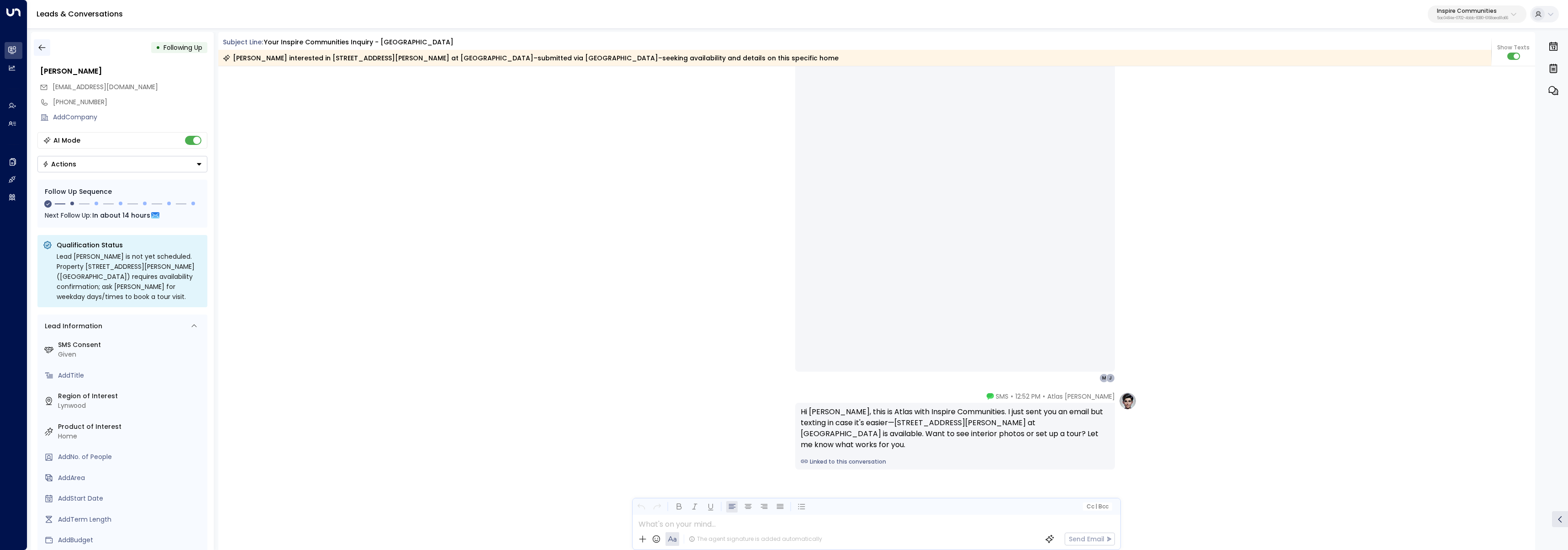
click at [41, 41] on button "button" at bounding box center [42, 48] width 16 height 16
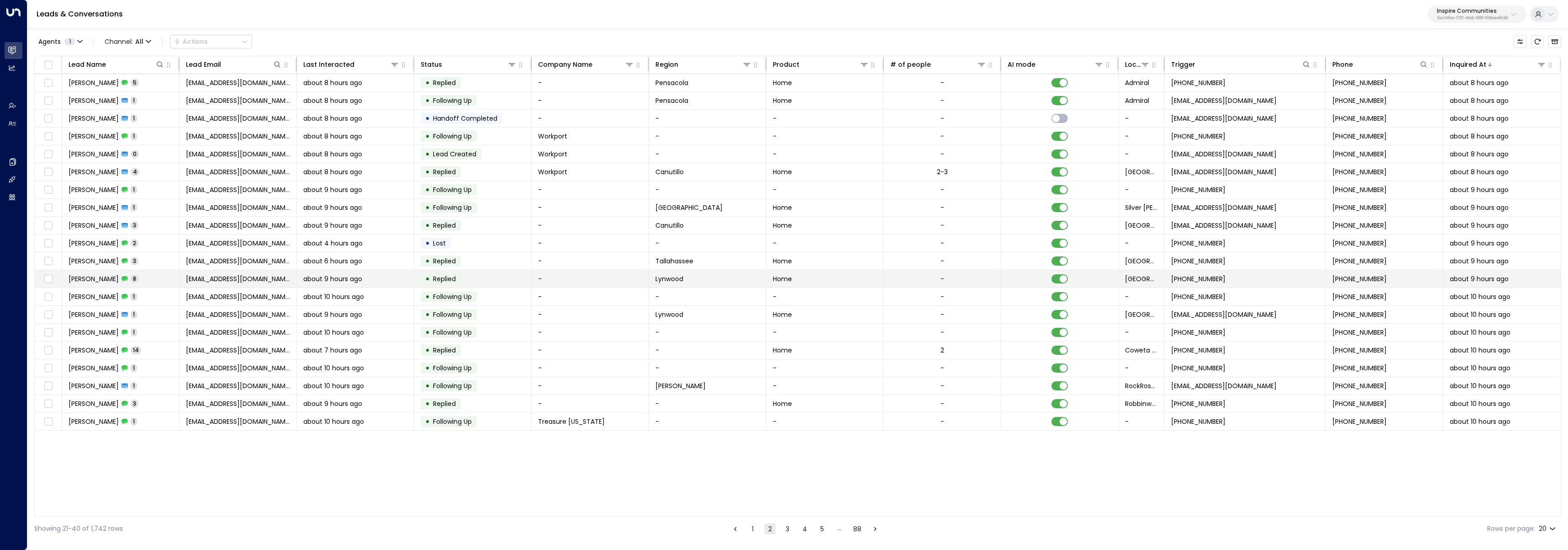
click at [143, 275] on td "Kim Baggett 8" at bounding box center [121, 279] width 117 height 18
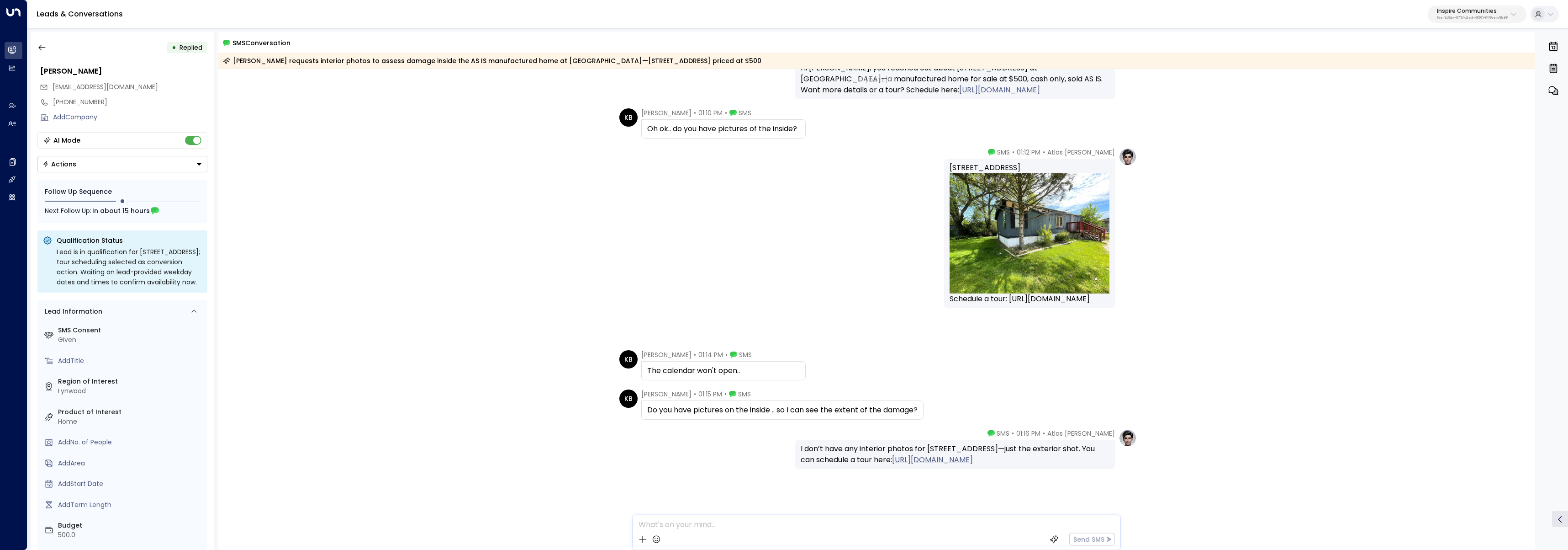
scroll to position [209, 0]
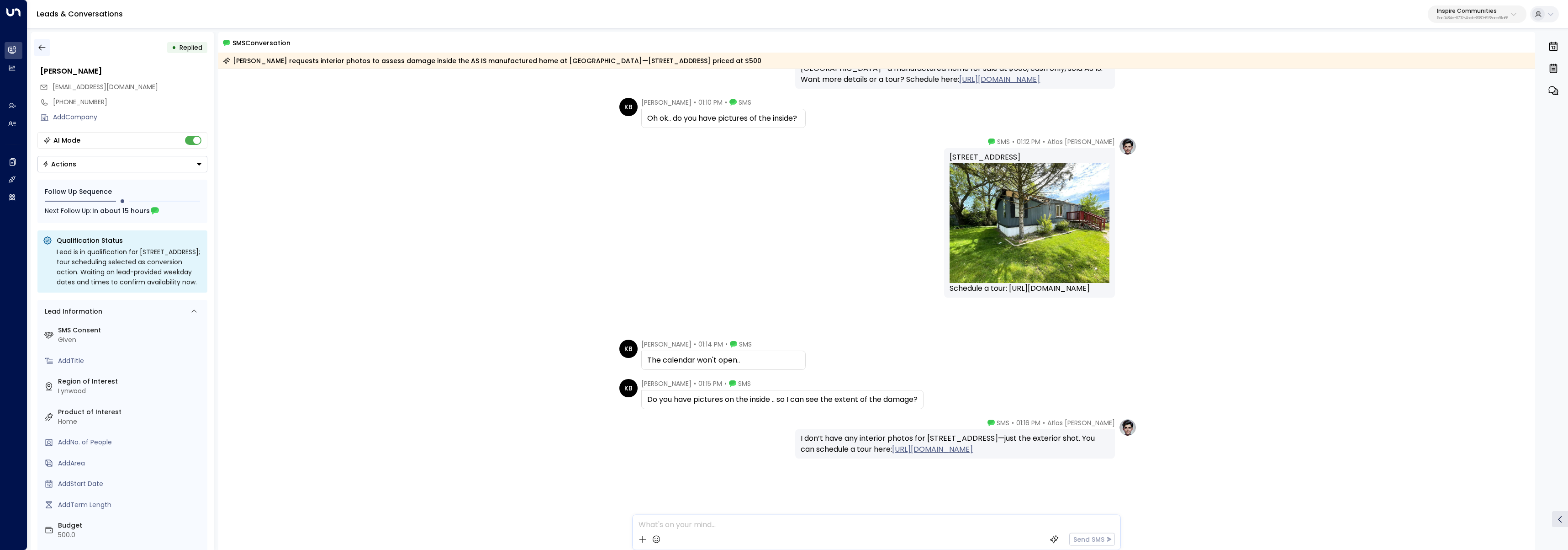
click at [40, 45] on icon "button" at bounding box center [42, 48] width 9 height 9
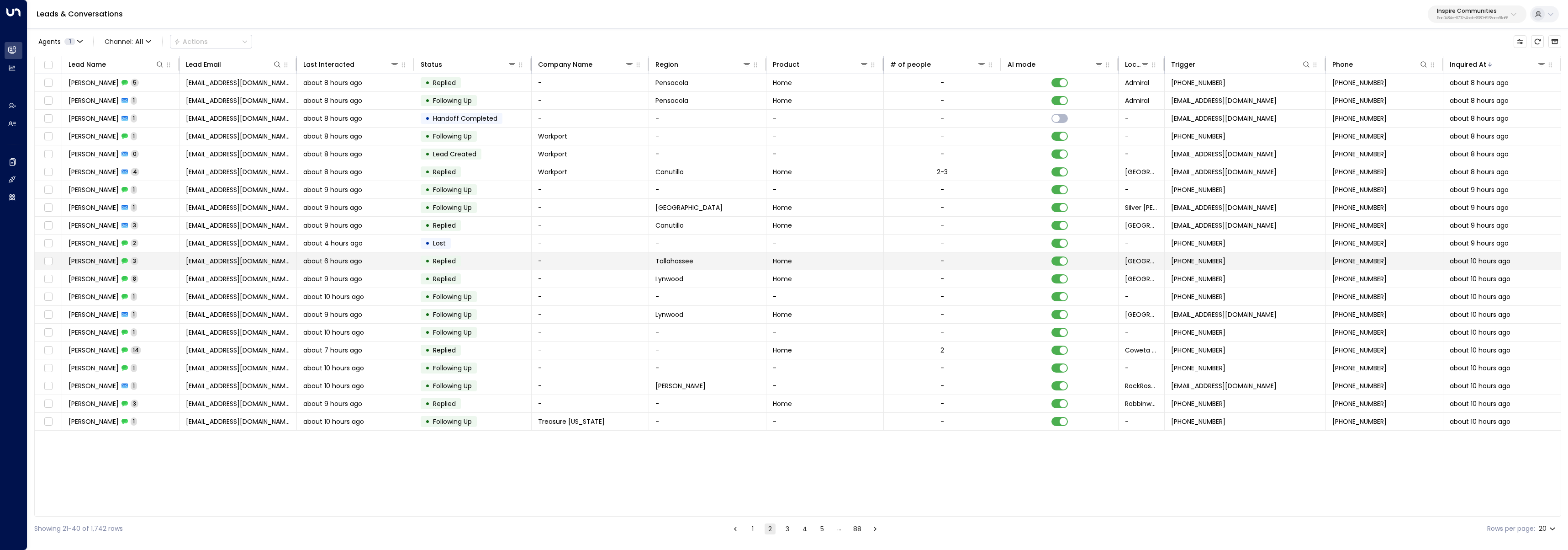
click at [147, 262] on td "Patricia Black 3" at bounding box center [121, 261] width 117 height 18
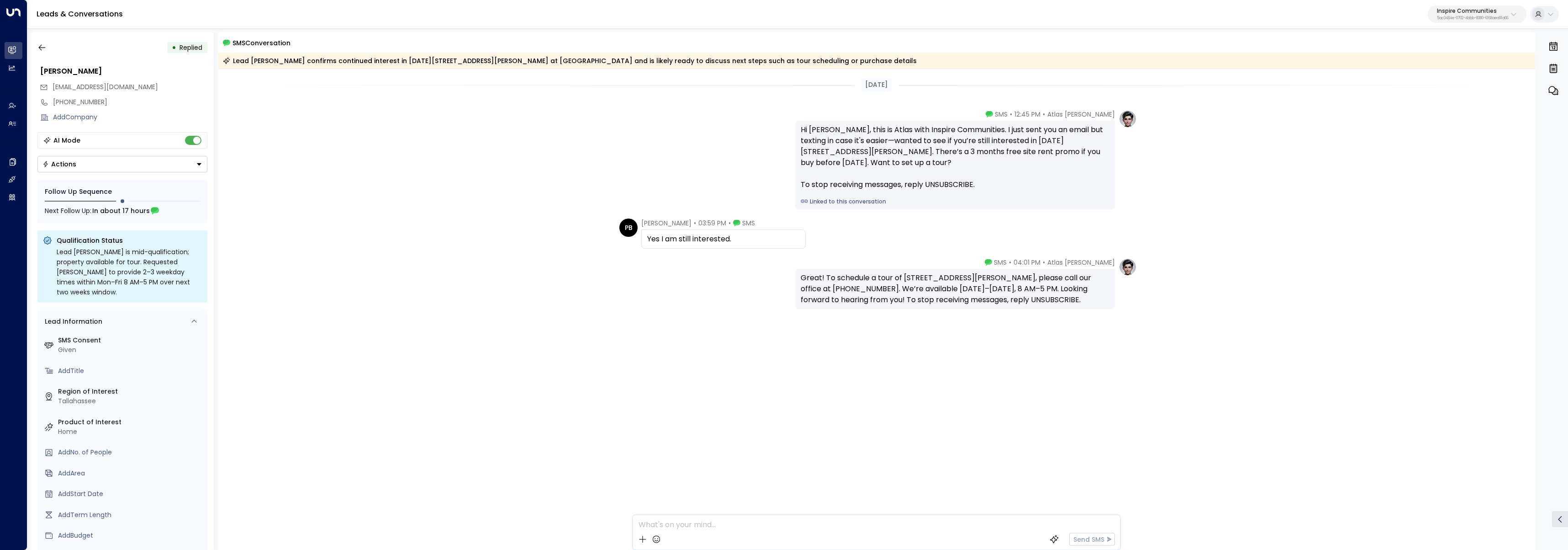
click at [909, 278] on div "Great! To schedule a tour of 1630 Balkin Rd #56 at Cascade Village, please call…" at bounding box center [955, 289] width 309 height 33
drag, startPoint x: 985, startPoint y: 279, endPoint x: 1042, endPoint y: 280, distance: 57.0
click at [1042, 280] on div "Great! To schedule a tour of 1630 Balkin Rd #56 at Cascade Village, please call…" at bounding box center [955, 289] width 309 height 33
copy div "Cascade Village"
click at [611, 234] on div "PB Patricia Black • 03:59 PM • SMS Yes I am still interested." at bounding box center [877, 233] width 1318 height 30
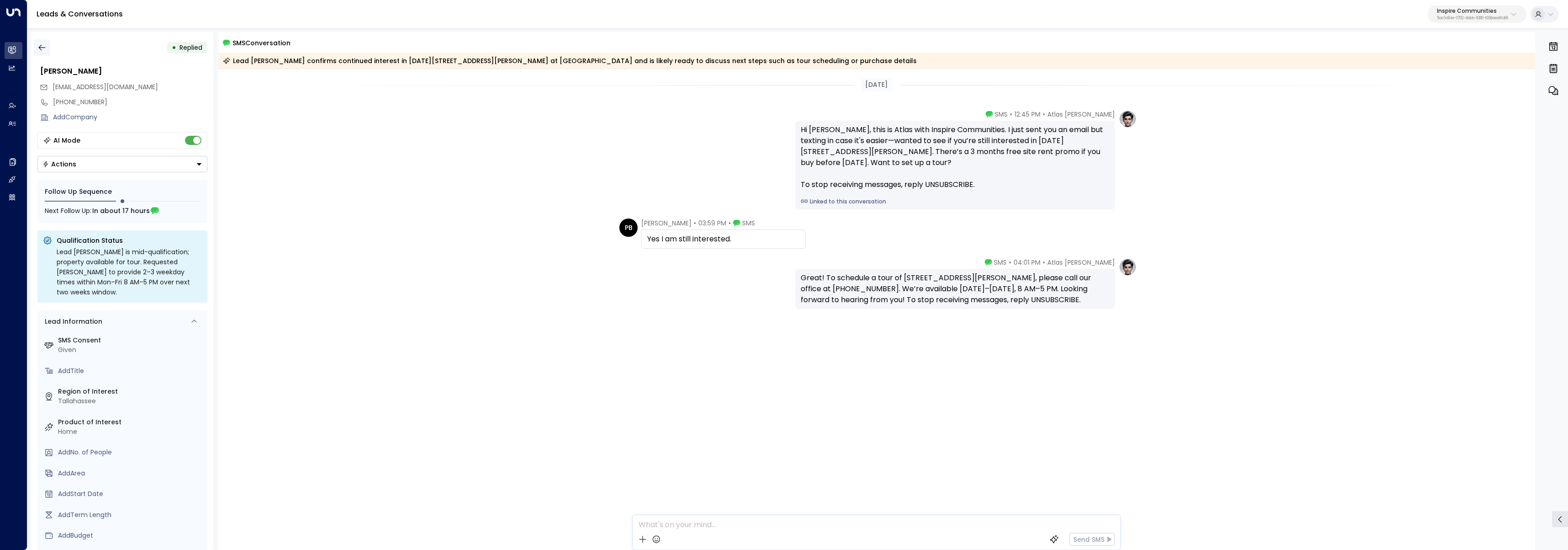
click at [40, 48] on icon "button" at bounding box center [41, 48] width 7 height 6
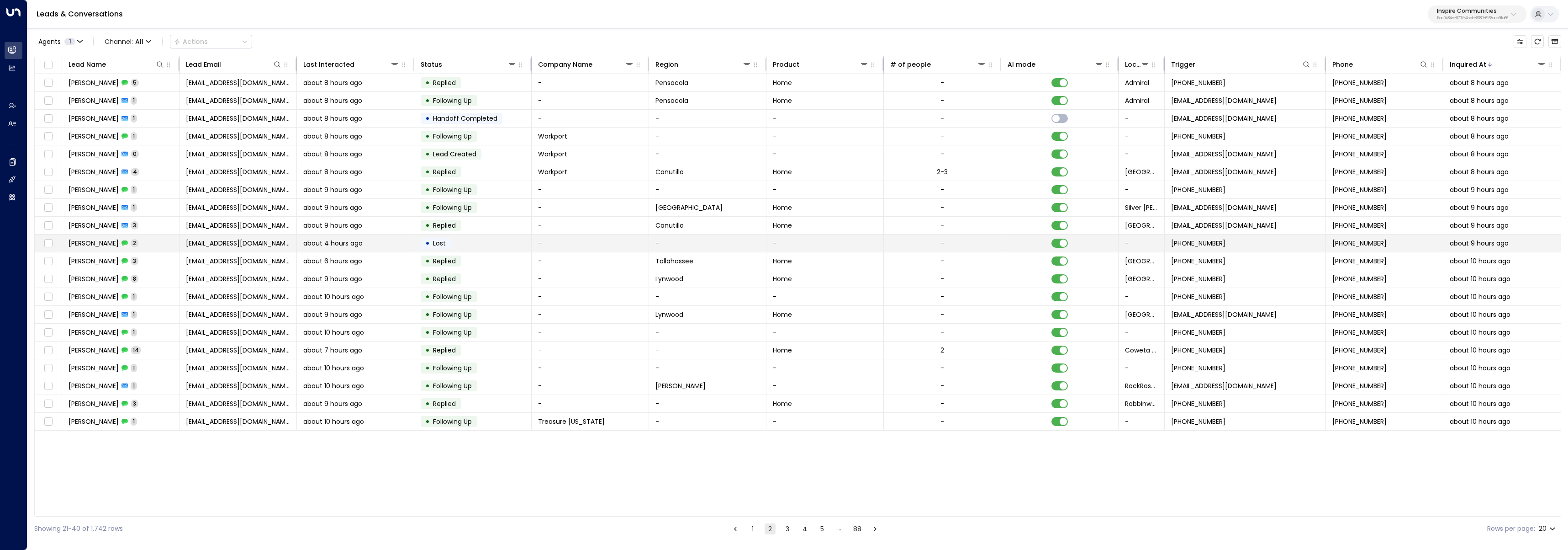
click at [137, 246] on div "James Hallman 2" at bounding box center [103, 243] width 70 height 9
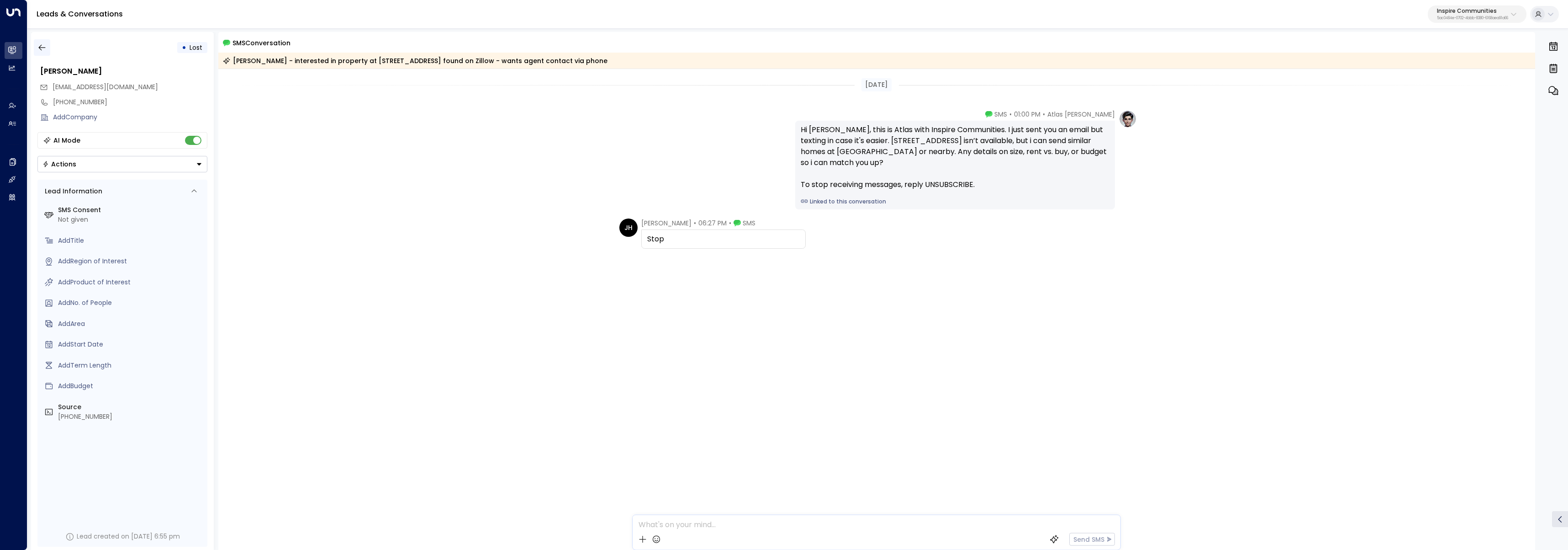
click at [48, 51] on button "button" at bounding box center [42, 48] width 16 height 16
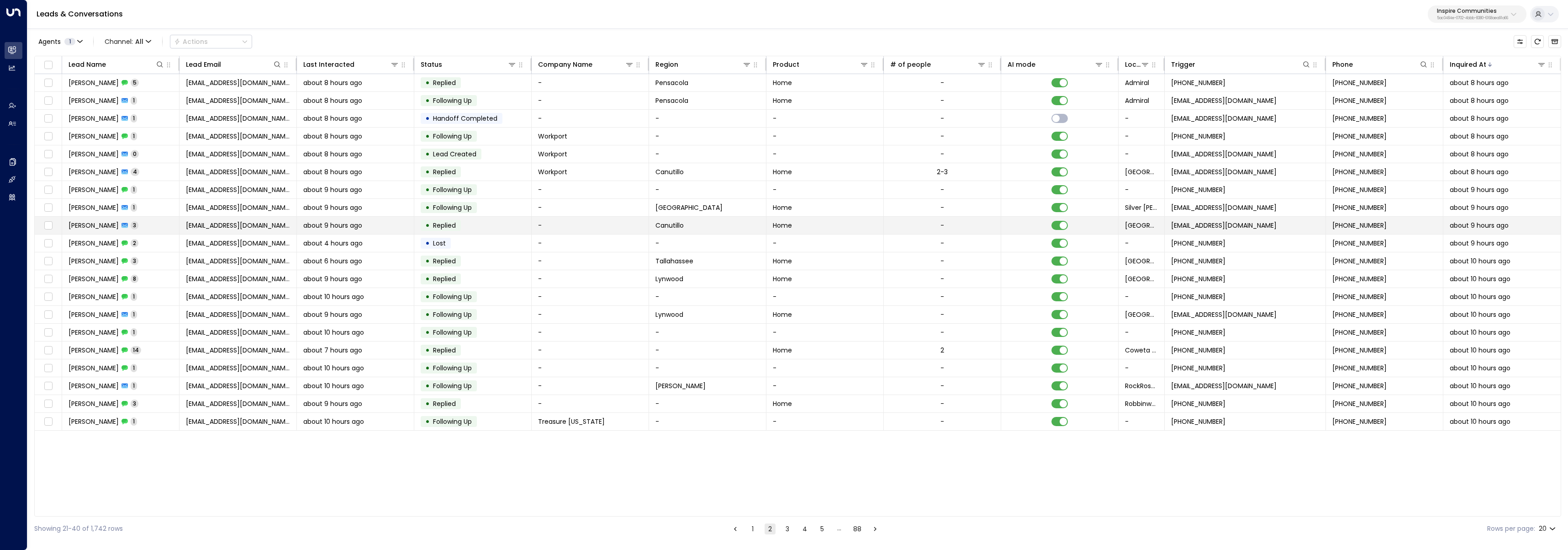
click at [137, 224] on td "Luz Lopez 3" at bounding box center [121, 226] width 117 height 18
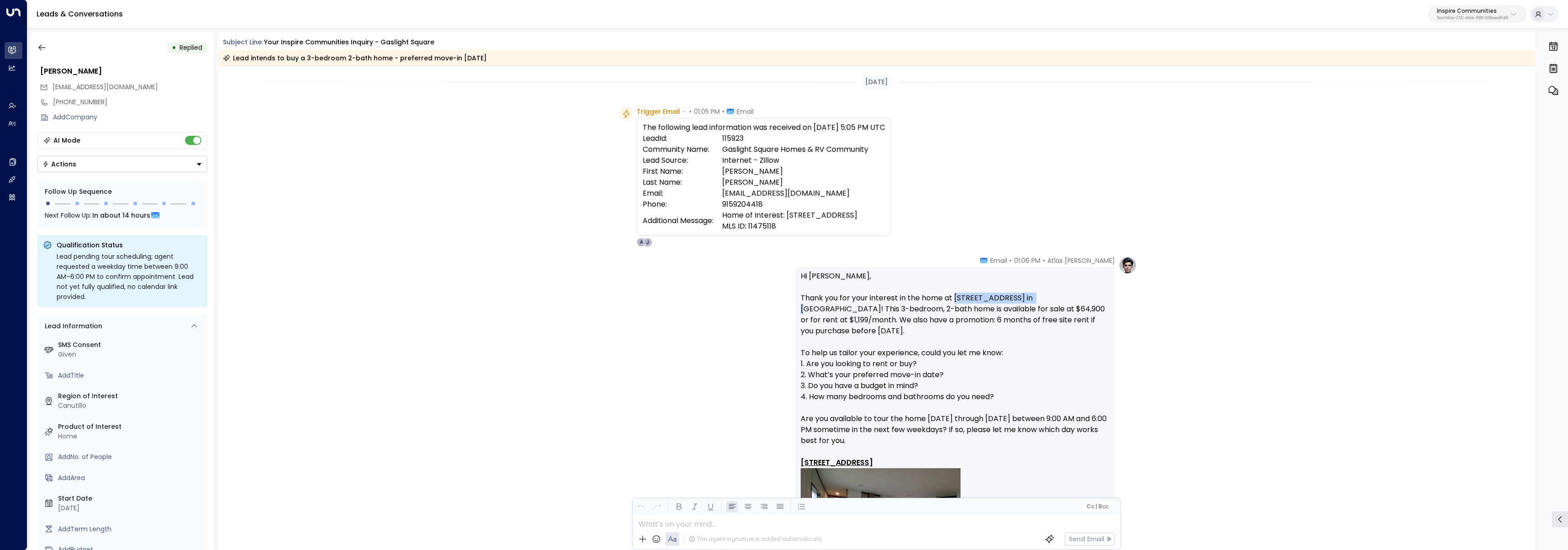
drag, startPoint x: 954, startPoint y: 298, endPoint x: 1031, endPoint y: 302, distance: 77.1
click at [1031, 302] on p "Hi Luz, Thank you for your interest in the home at 500 Talbot Ave., #B-065 in G…" at bounding box center [955, 440] width 309 height 340
click at [850, 297] on p "Hi Luz, Thank you for your interest in the home at 500 Talbot Ave., #B-065 in G…" at bounding box center [955, 440] width 309 height 340
drag, startPoint x: 730, startPoint y: 150, endPoint x: 883, endPoint y: 145, distance: 153.1
click at [883, 145] on td "Gaslight Square Homes & RV Community" at bounding box center [804, 149] width 163 height 11
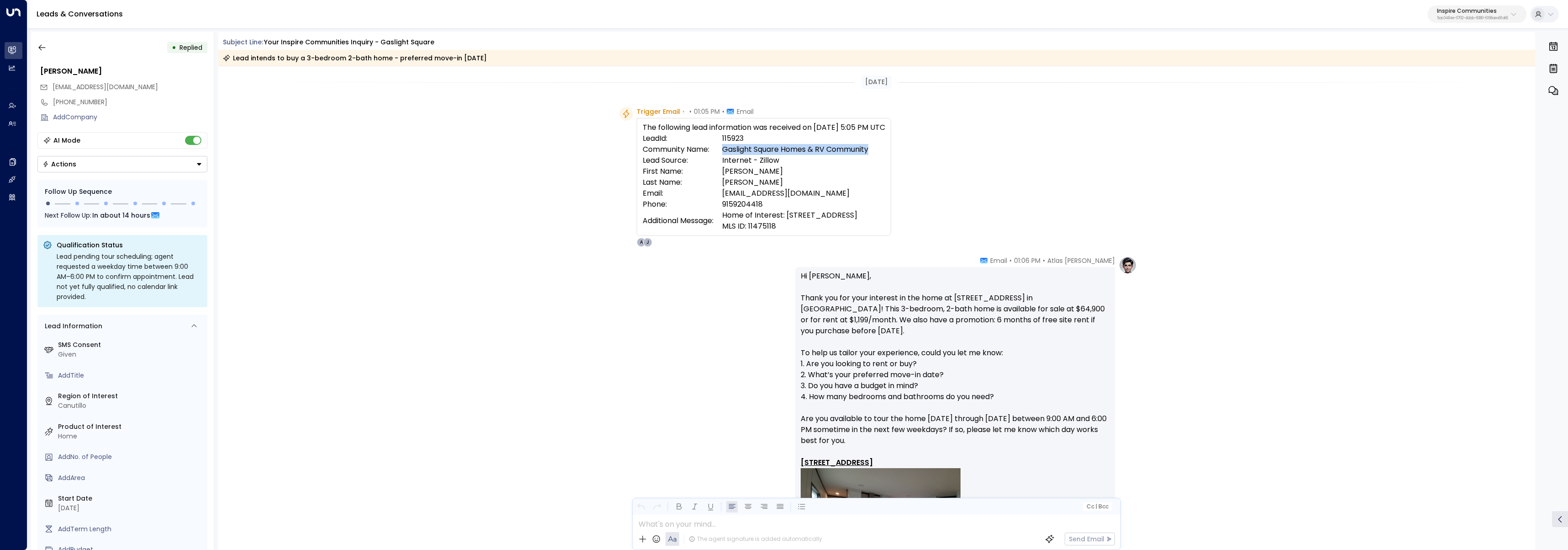
copy td "Gaslight Square Homes & RV Community"
click at [48, 48] on button "button" at bounding box center [42, 48] width 16 height 16
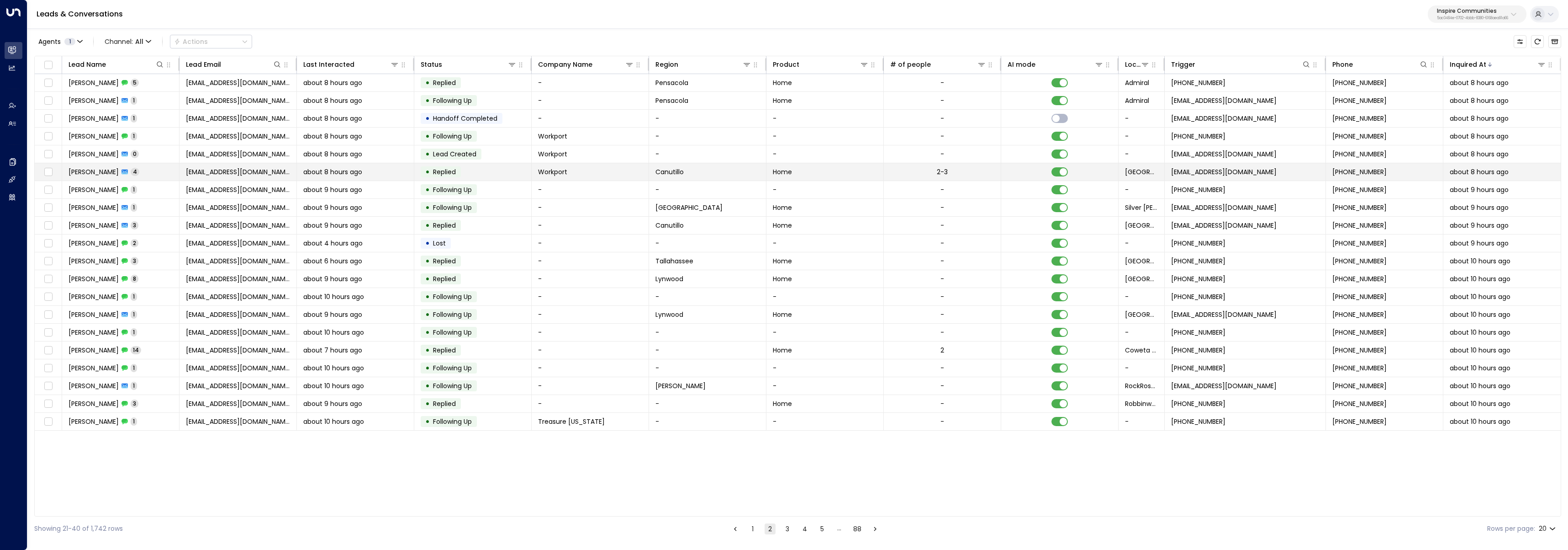
click at [139, 176] on div "DEBORAH MARTENS 4" at bounding box center [104, 171] width 71 height 9
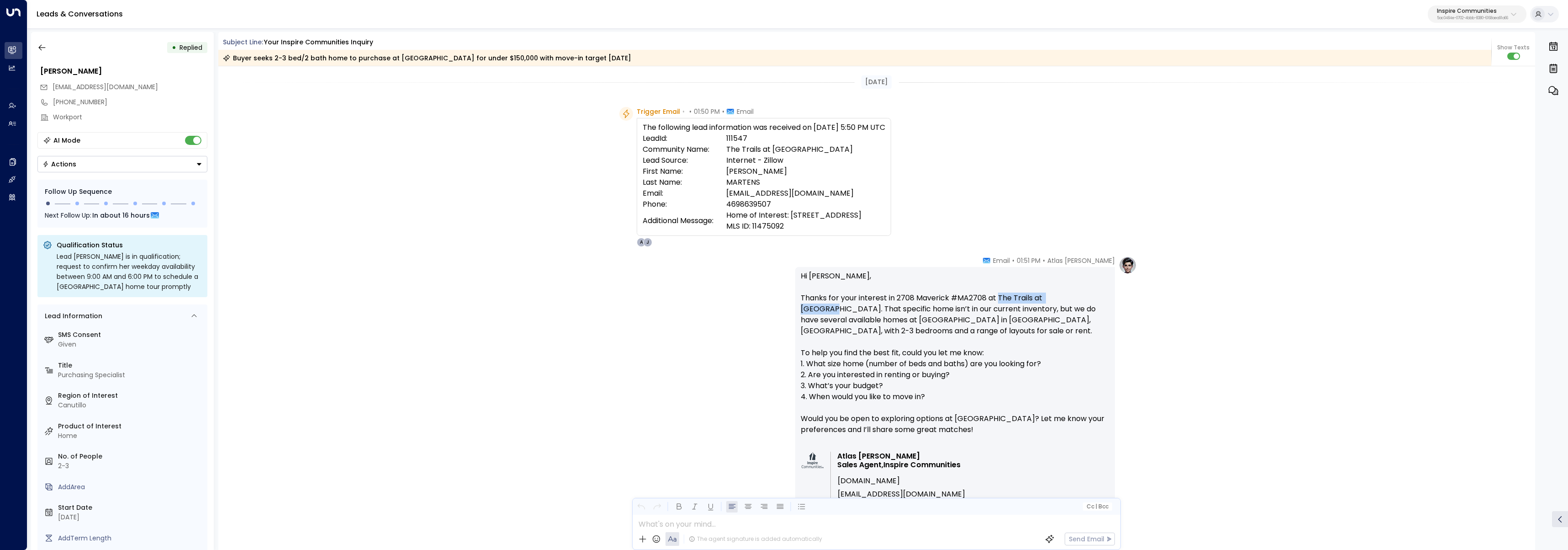
drag, startPoint x: 996, startPoint y: 300, endPoint x: 1075, endPoint y: 300, distance: 79.0
click at [1075, 300] on p "Hi Deborah, Thanks for your interest in 2708 Maverick #MA2708 at The Trails at …" at bounding box center [955, 358] width 309 height 176
copy p "The Trails at Cimarron"
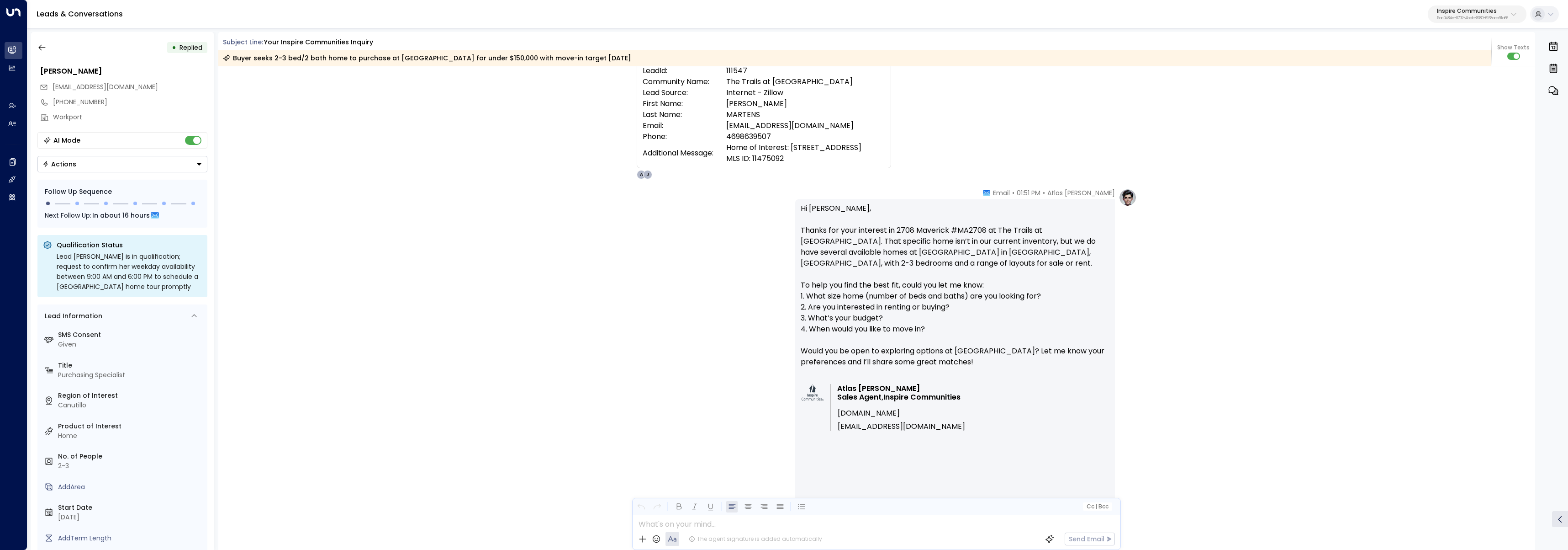
scroll to position [42, 0]
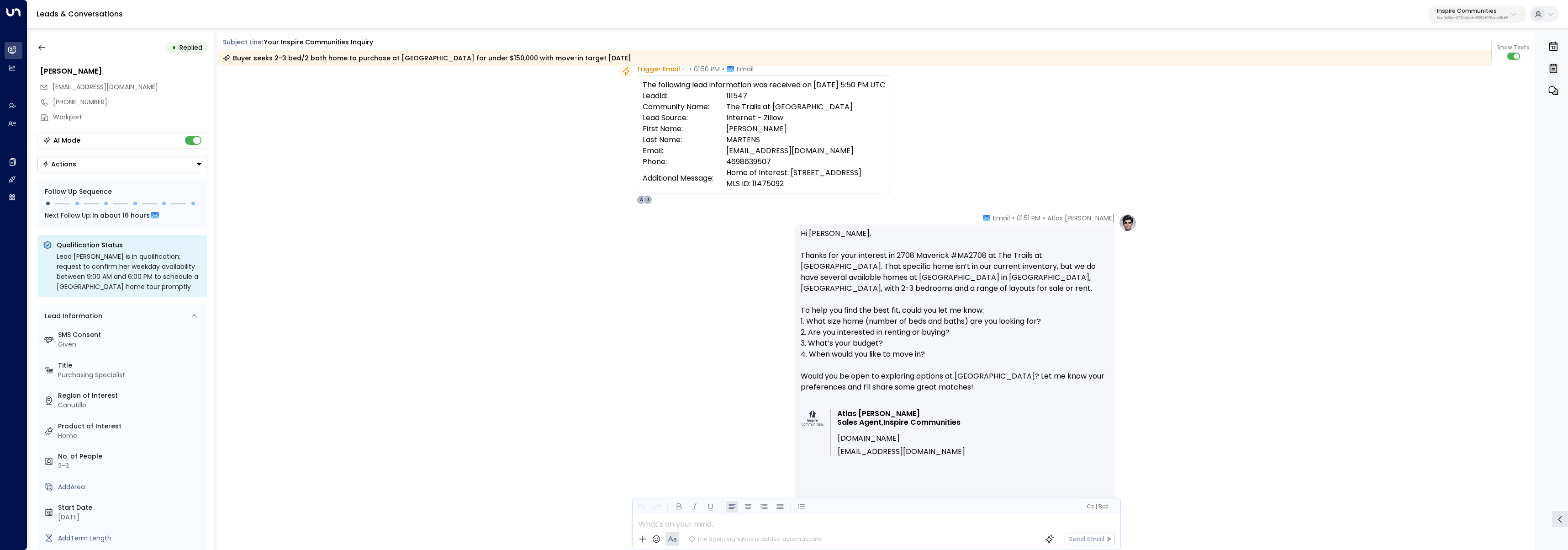
click at [891, 272] on p "Hi Deborah, Thanks for your interest in 2708 Maverick #MA2708 at The Trails at …" at bounding box center [955, 316] width 309 height 176
drag, startPoint x: 956, startPoint y: 267, endPoint x: 783, endPoint y: 253, distance: 173.6
click at [783, 253] on div "Atlas Parker • 01:51 PM • Email Hi Deborah, Thanks for your interest in 2708 Ma…" at bounding box center [876, 496] width 520 height 566
copy p "Thanks for your interest in 2708 Maverick #MA2708 at The Trails at Cimarron. Th…"
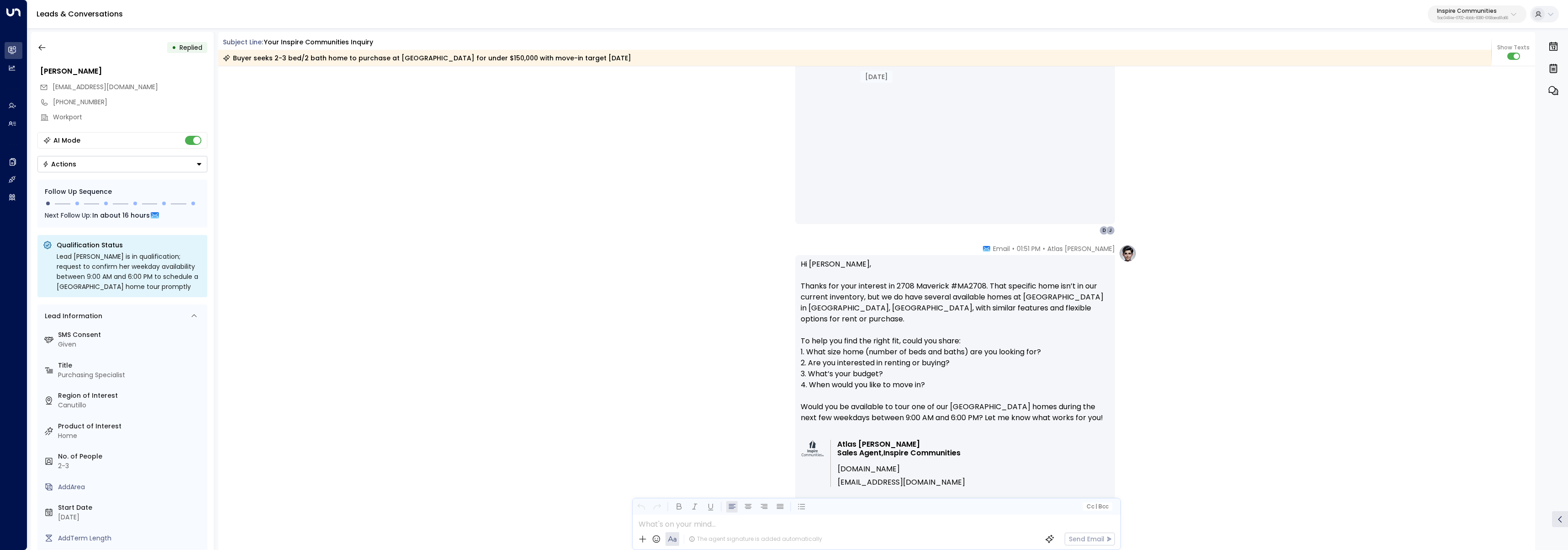
scroll to position [12, 0]
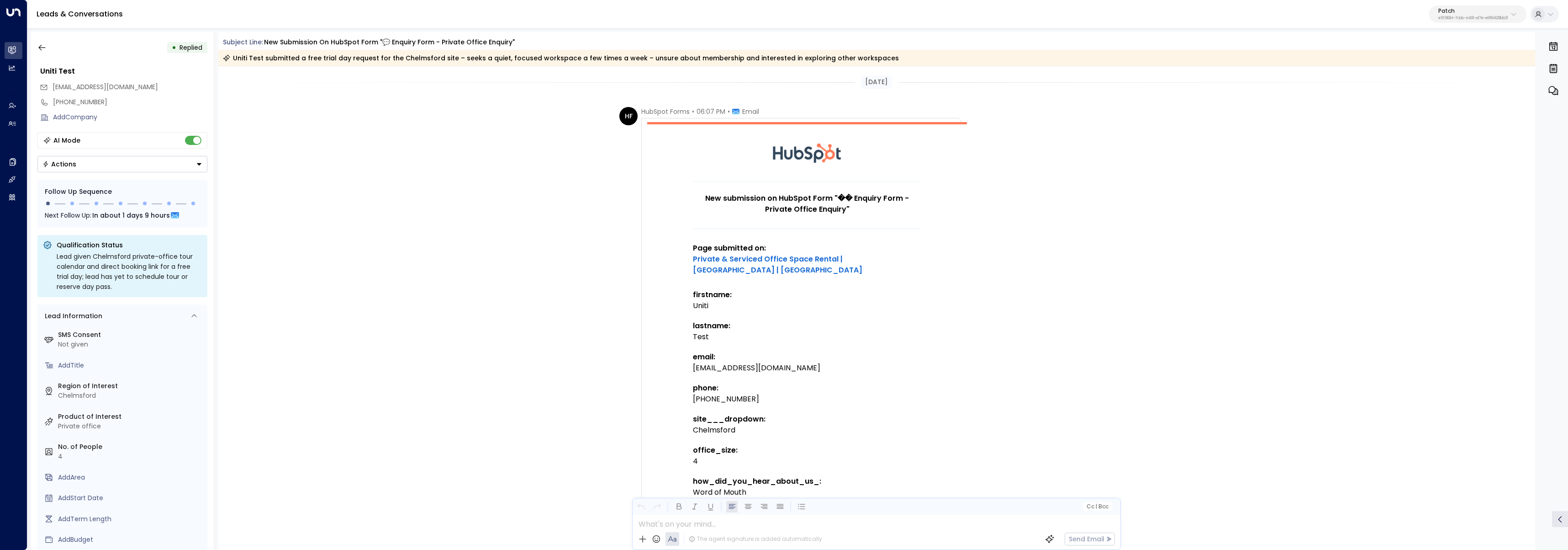
scroll to position [623, 0]
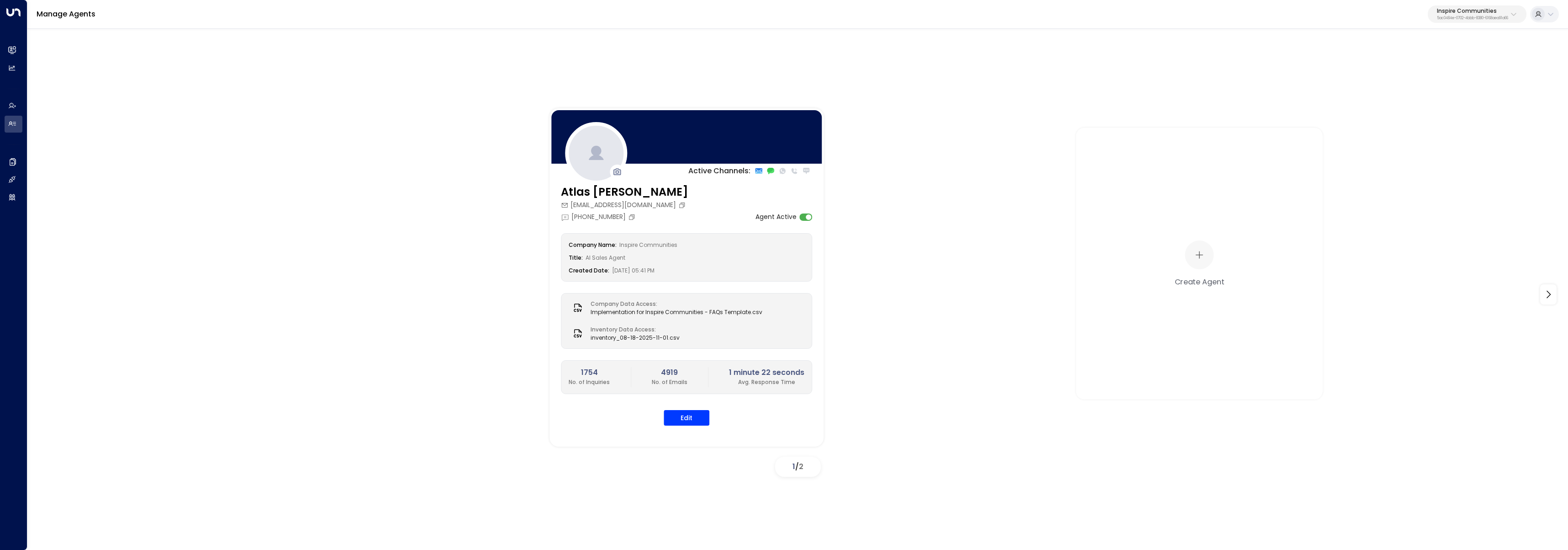
click at [1492, 16] on p "5ac0484e-0702-4bbb-8380-6168aea91a66" at bounding box center [1472, 18] width 71 height 4
click at [1456, 48] on input "text" at bounding box center [1493, 50] width 133 height 17
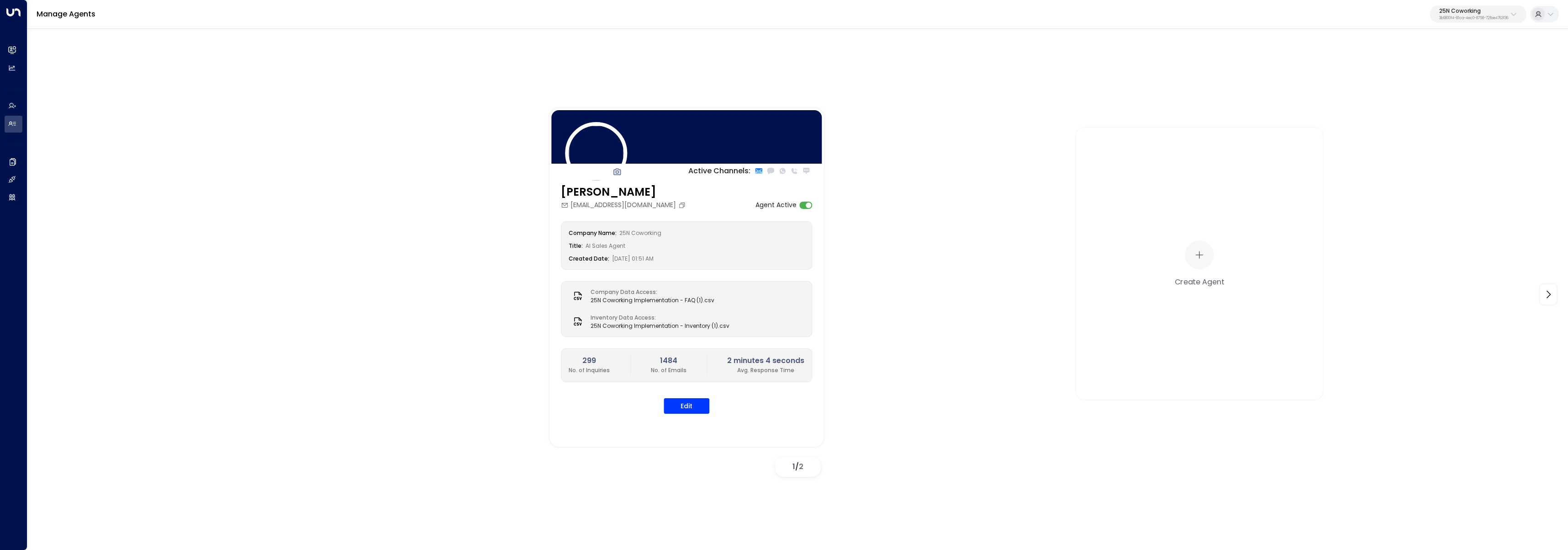
click at [1452, 9] on p "25N Coworking" at bounding box center [1474, 10] width 69 height 5
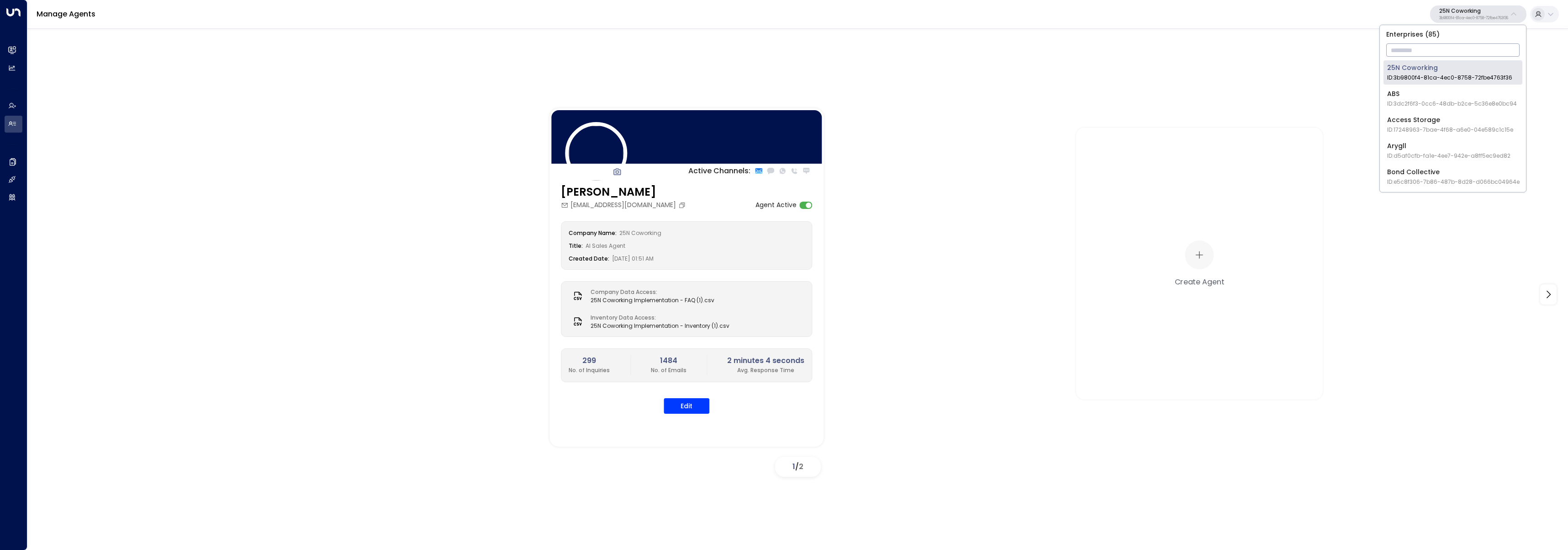
click at [1440, 49] on input "text" at bounding box center [1453, 50] width 133 height 17
type input "*******"
click at [1398, 73] on span "ID: 5ac0484e-0702-4bbb-8380-6168aea91a66" at bounding box center [1453, 77] width 132 height 8
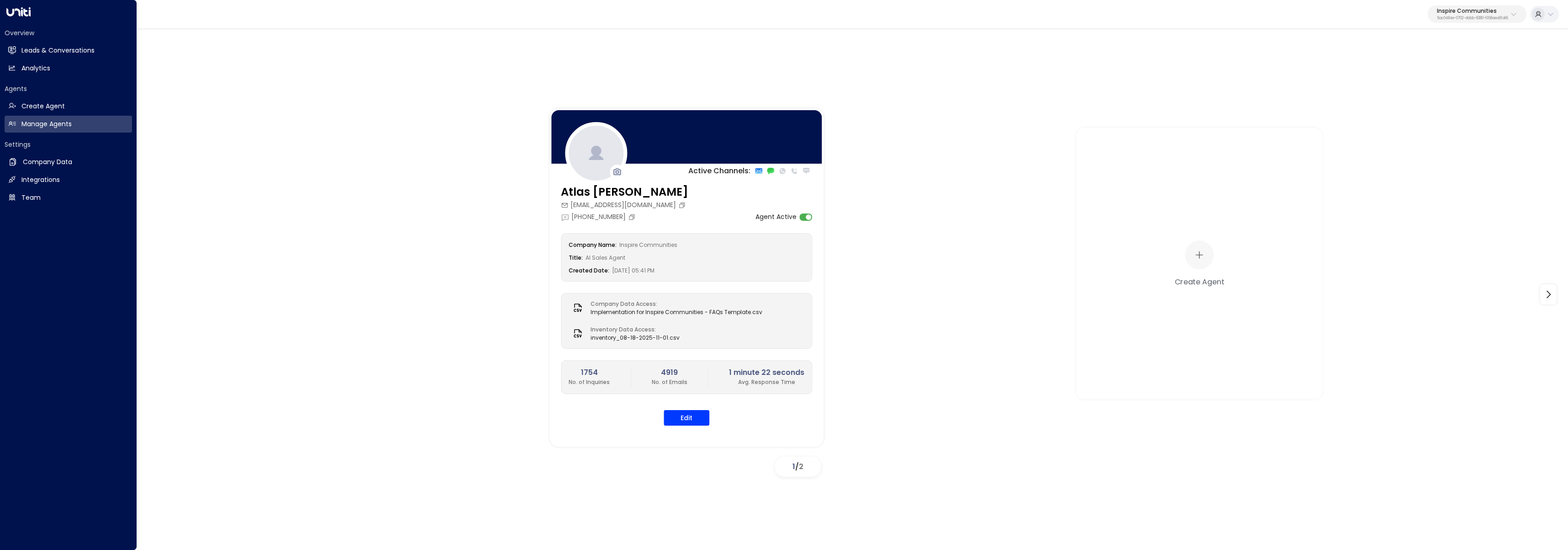
click at [29, 40] on div "Overview Leads & Conversations Leads & Conversations Analytics Analytics" at bounding box center [68, 53] width 127 height 48
click at [25, 49] on h2 "Leads & Conversations" at bounding box center [58, 50] width 73 height 10
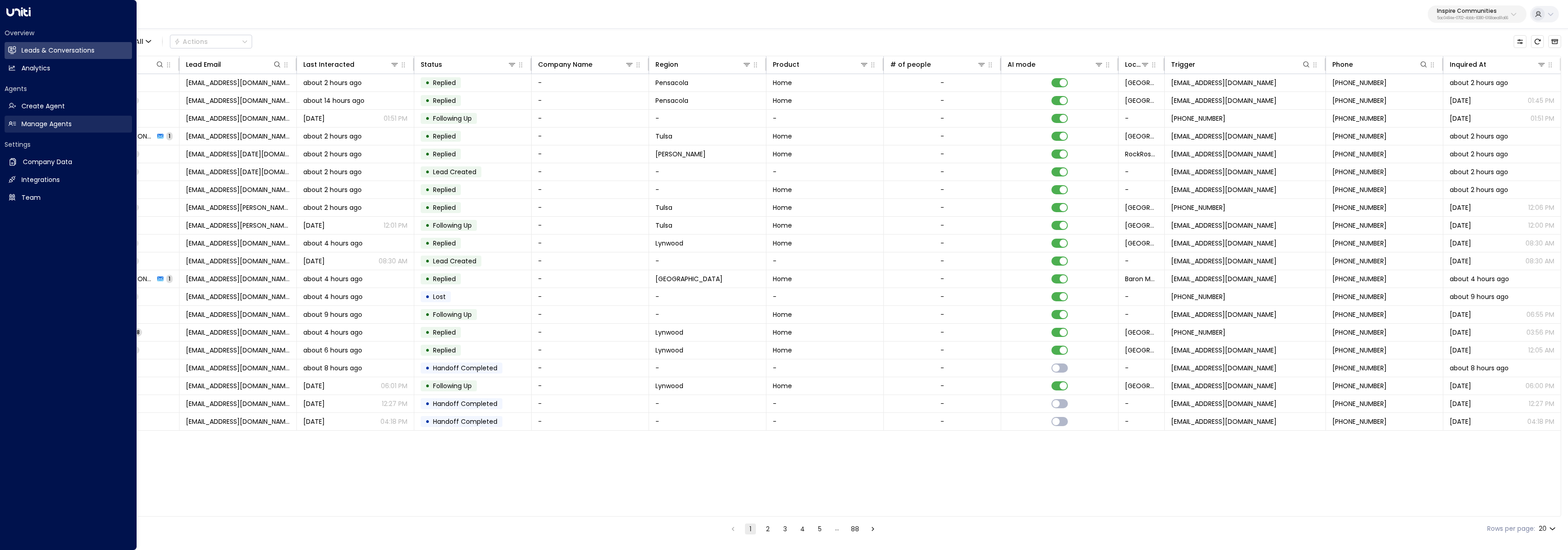
click at [53, 125] on h2 "Manage Agents" at bounding box center [46, 124] width 51 height 10
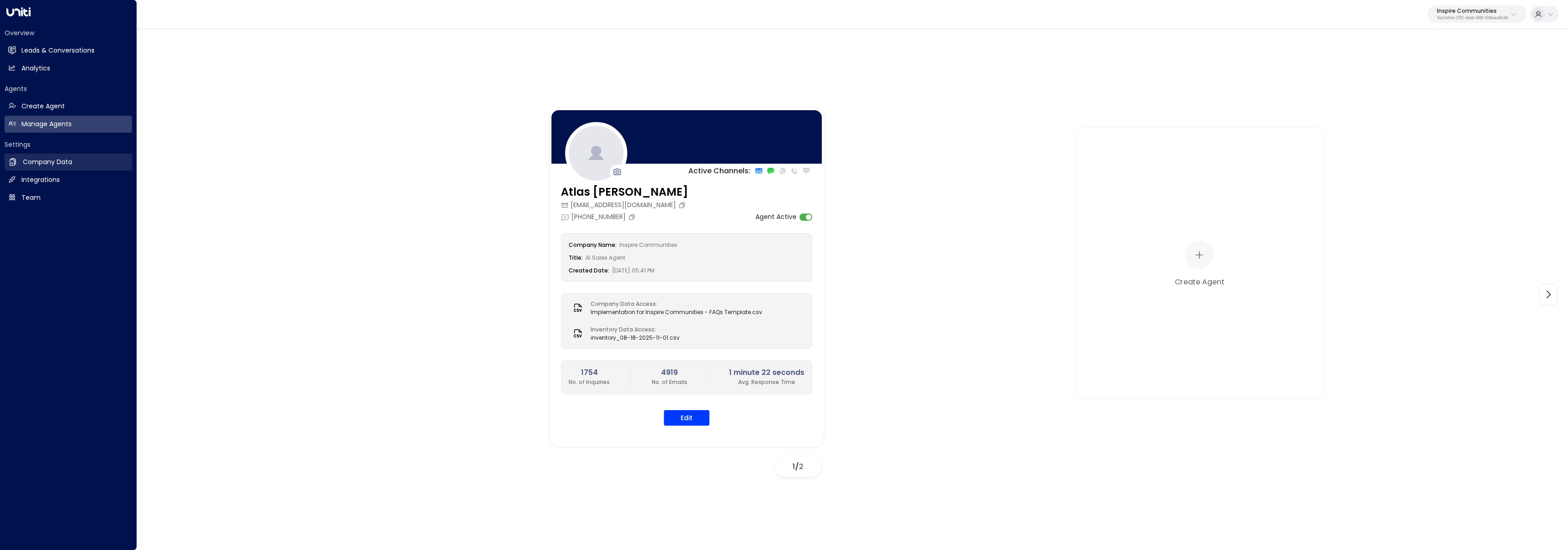
click at [53, 164] on h2 "Company Data" at bounding box center [47, 162] width 49 height 10
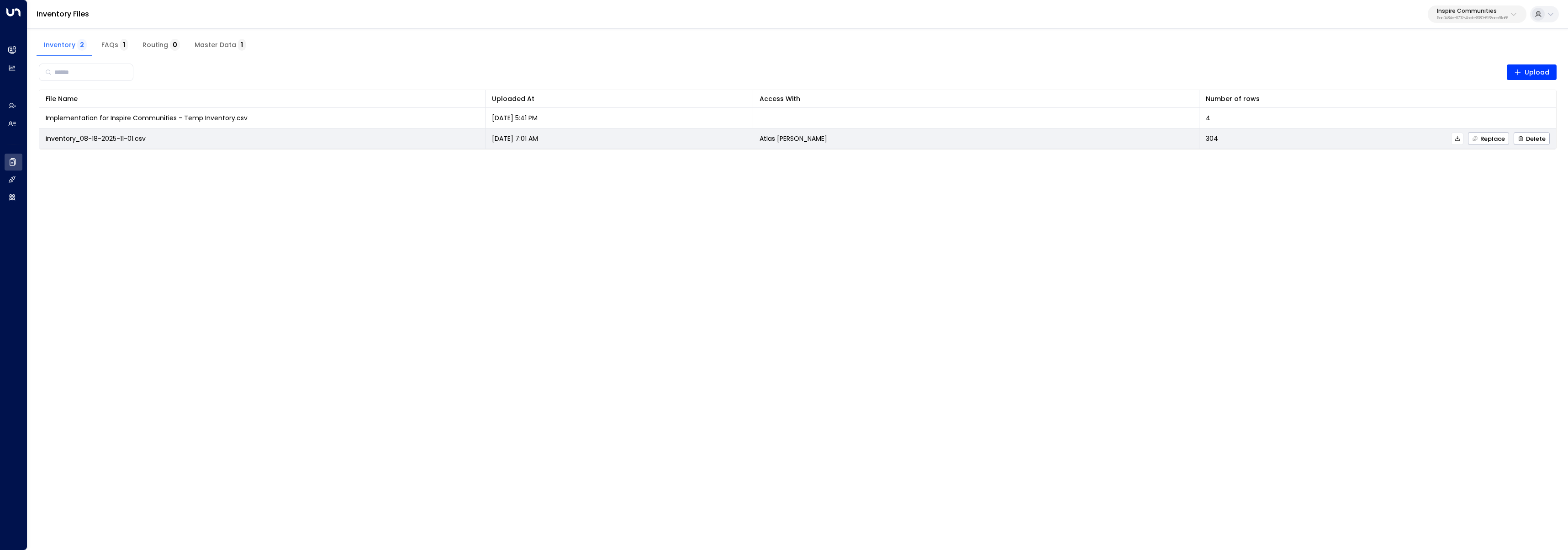
click at [1457, 140] on icon at bounding box center [1457, 138] width 7 height 7
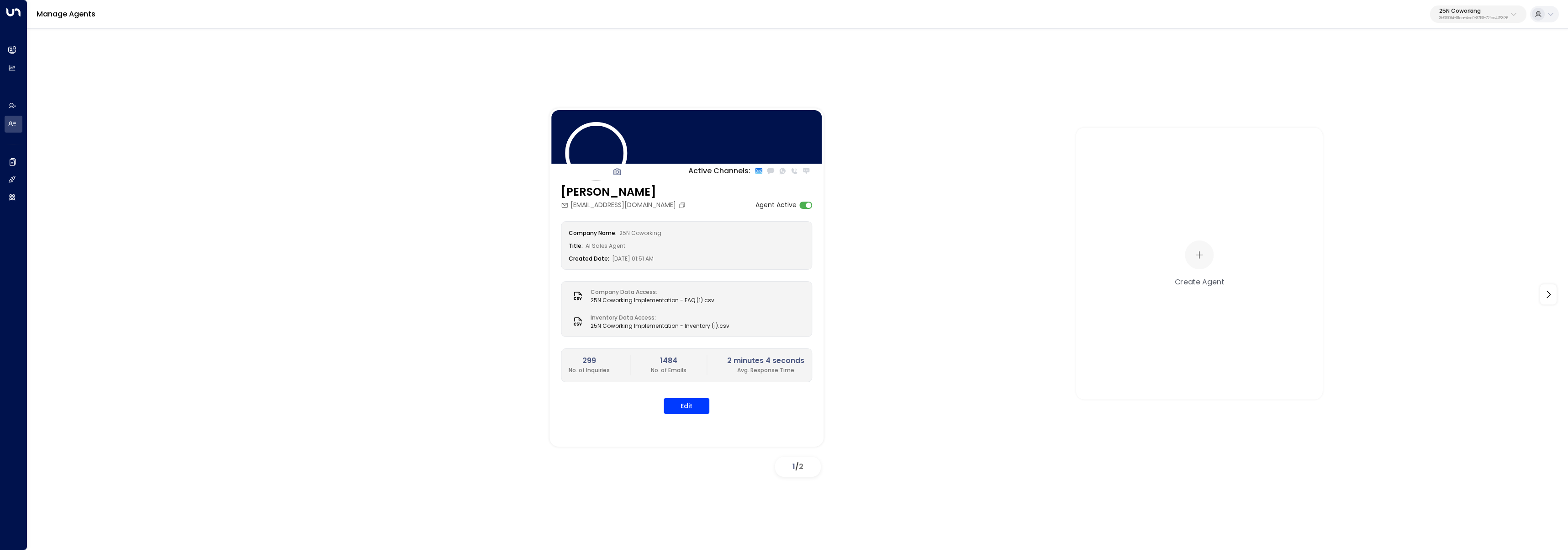
click at [1459, 24] on div "Manage Agents 25N Coworking 3b9800f4-81ca-4ec0-8758-72fbe4763f36" at bounding box center [797, 14] width 1541 height 29
